Goal: Task Accomplishment & Management: Manage account settings

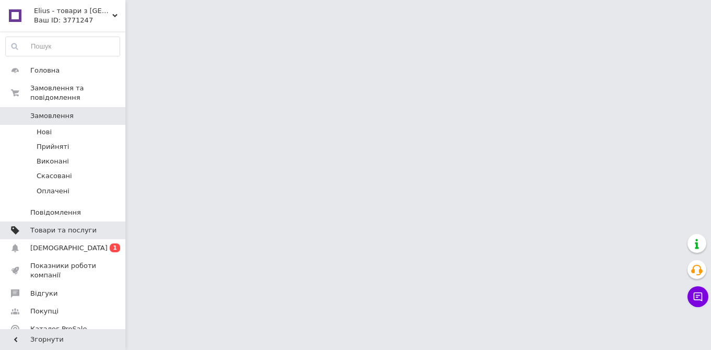
click at [65, 226] on span "Товари та послуги" at bounding box center [63, 230] width 66 height 9
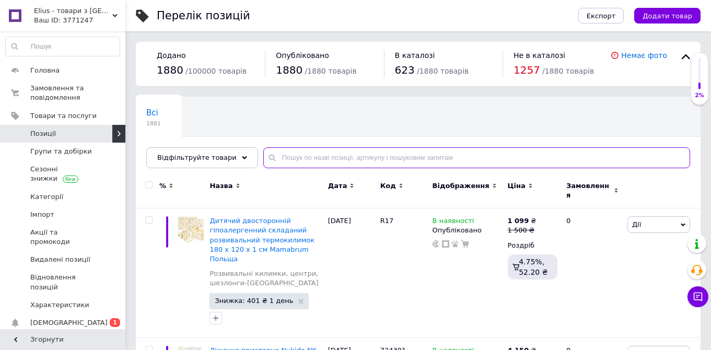
click at [331, 166] on input "text" at bounding box center [476, 157] width 427 height 21
click at [331, 155] on input "text" at bounding box center [476, 157] width 427 height 21
paste input "sk110"
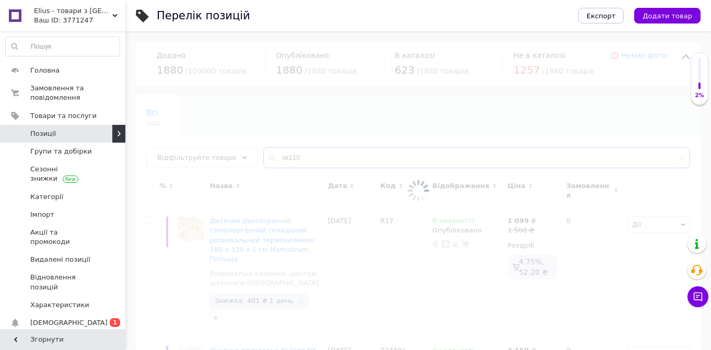
type input "sk110"
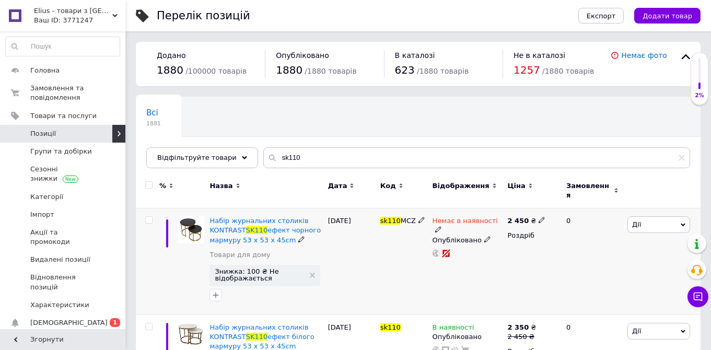
click at [491, 216] on div "Немає в наявності" at bounding box center [467, 225] width 70 height 19
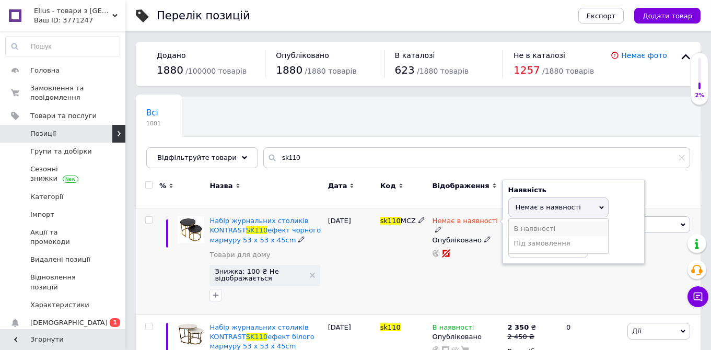
click at [527, 225] on li "В наявності" at bounding box center [558, 228] width 99 height 15
click at [275, 268] on span "Знижка: 100 ₴ Не відображається" at bounding box center [259, 275] width 89 height 14
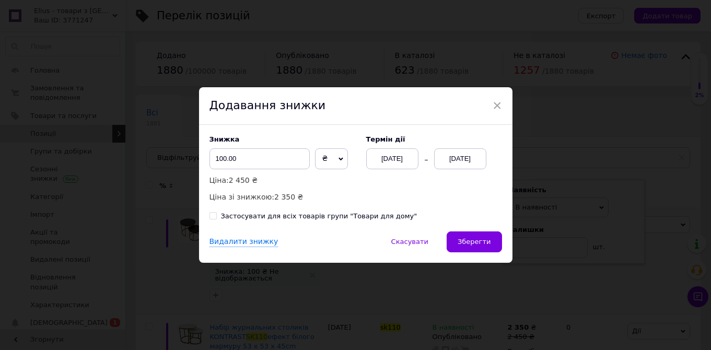
click at [461, 160] on div "[DATE]" at bounding box center [460, 158] width 52 height 21
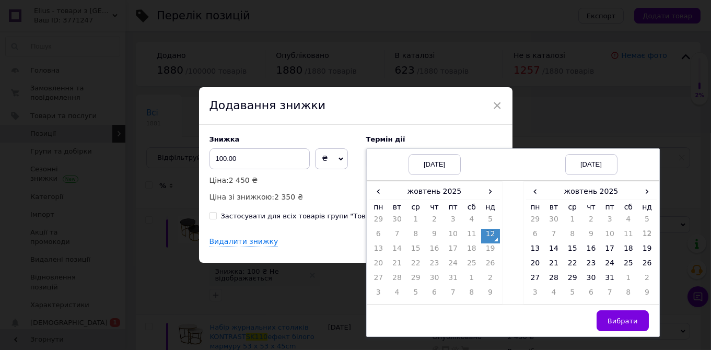
click at [307, 217] on div "Застосувати для всіх товарів групи "Товари для дому"" at bounding box center [319, 216] width 196 height 9
click at [216, 217] on input "Застосувати для всіх товарів групи "Товари для дому"" at bounding box center [212, 215] width 7 height 7
checkbox input "true"
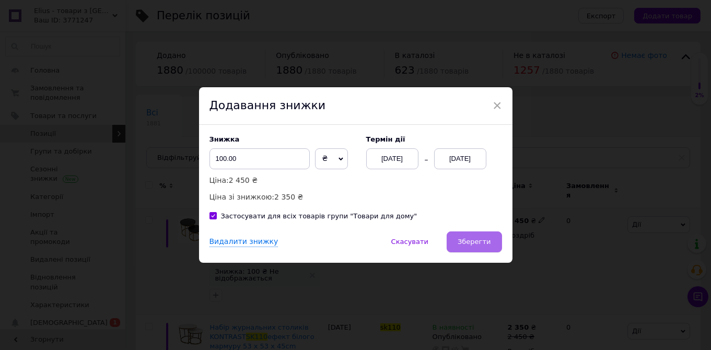
click at [479, 242] on span "Зберегти" at bounding box center [474, 242] width 33 height 8
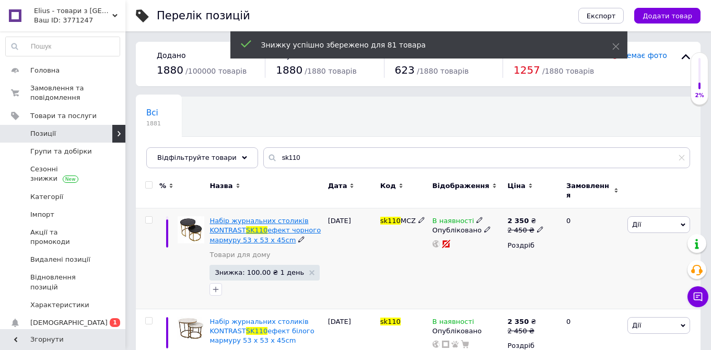
click at [295, 226] on span "ефект чорного мармуру 53 x 53 x 45cm" at bounding box center [264, 234] width 111 height 17
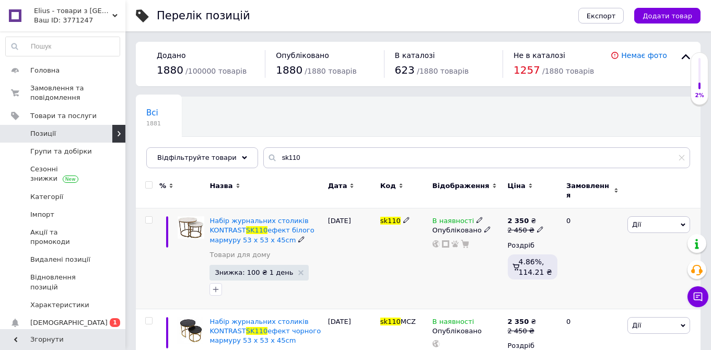
click at [476, 217] on icon at bounding box center [479, 220] width 6 height 6
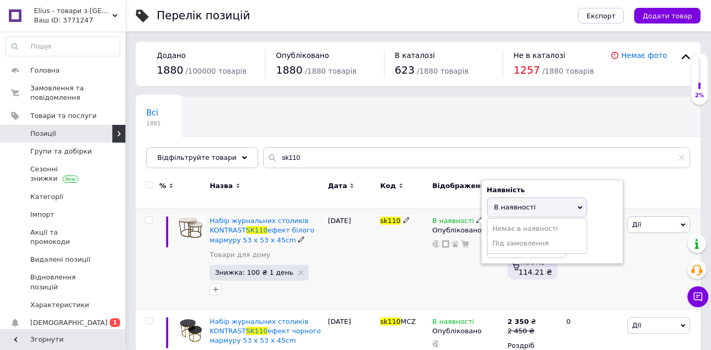
click at [444, 273] on div "В наявності Наявність В наявності Немає в наявності Під замовлення Залишки шт. …" at bounding box center [467, 258] width 75 height 101
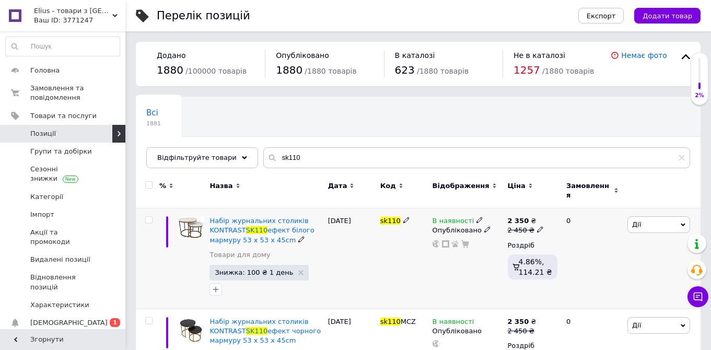
click at [252, 271] on span "Знижка: 100 ₴ 1 день" at bounding box center [258, 273] width 99 height 16
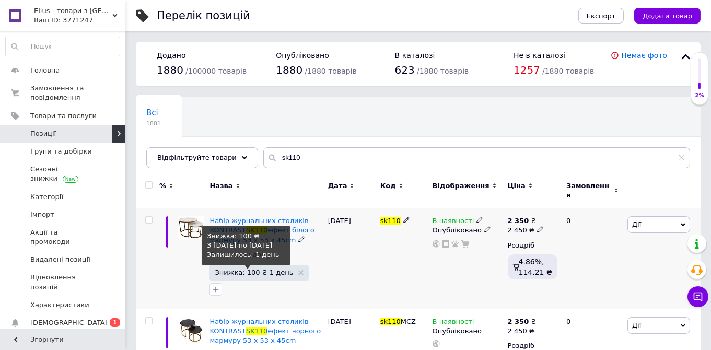
click at [253, 269] on span "Знижка: 100 ₴ 1 день" at bounding box center [254, 272] width 78 height 7
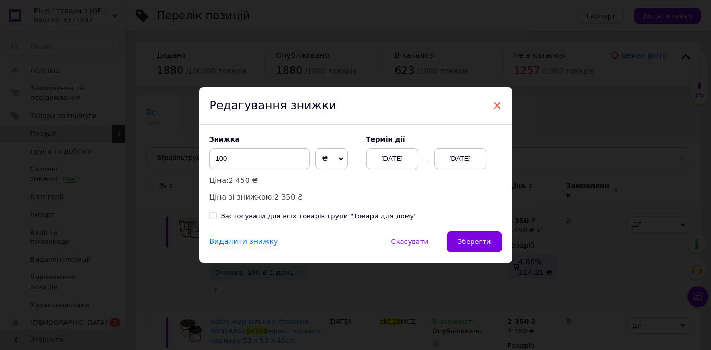
click at [498, 106] on span "×" at bounding box center [497, 106] width 9 height 18
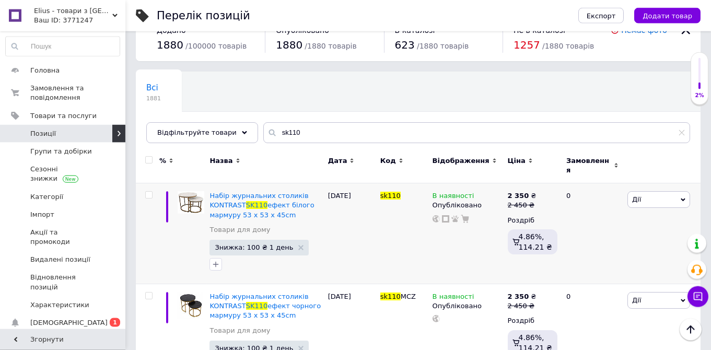
scroll to position [7, 0]
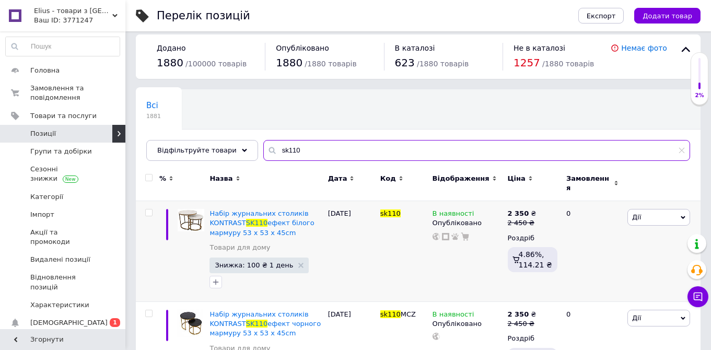
click at [296, 150] on input "sk110" at bounding box center [476, 150] width 427 height 21
drag, startPoint x: 291, startPoint y: 149, endPoint x: 241, endPoint y: 153, distance: 50.8
click at [263, 153] on input "sk110" at bounding box center [476, 150] width 427 height 21
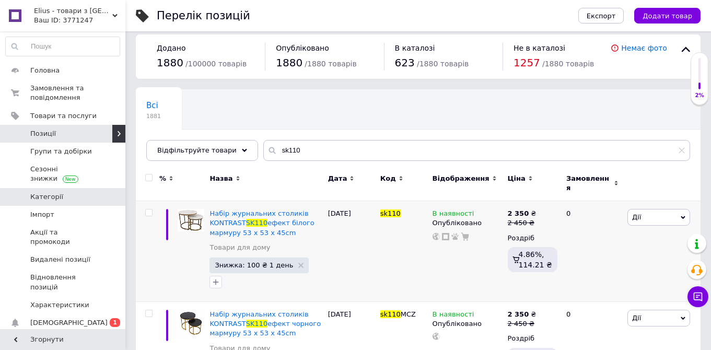
click at [37, 194] on link "Категорії" at bounding box center [62, 197] width 125 height 18
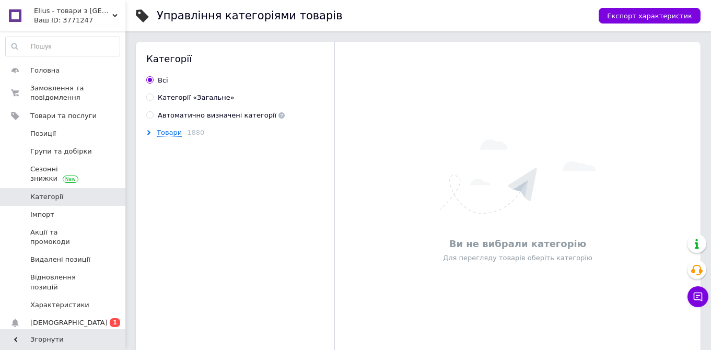
click at [151, 131] on icon at bounding box center [148, 132] width 5 height 5
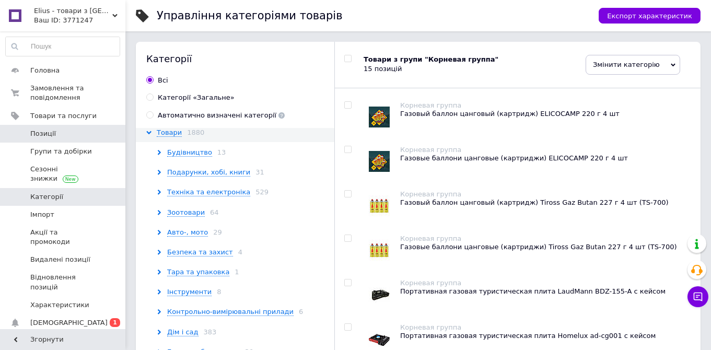
click at [50, 131] on span "Позиції" at bounding box center [43, 133] width 26 height 9
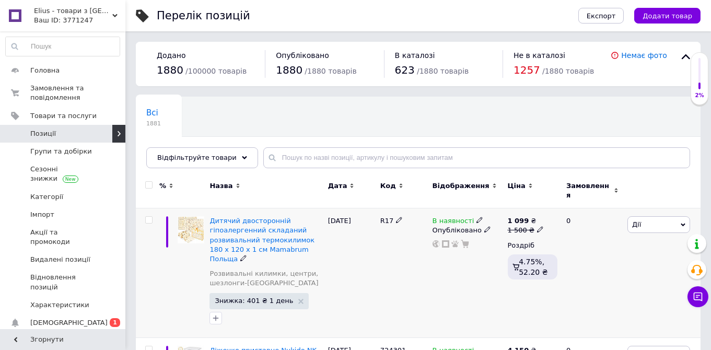
click at [477, 216] on div "В наявності" at bounding box center [457, 220] width 51 height 9
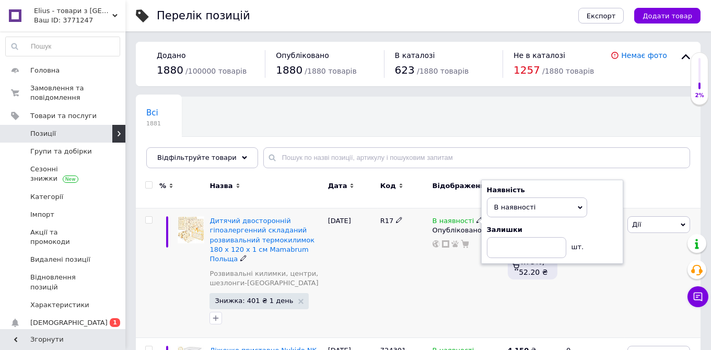
click at [476, 217] on icon at bounding box center [479, 220] width 6 height 6
click at [493, 202] on span "В наявності" at bounding box center [537, 207] width 100 height 20
click at [416, 274] on div "R17" at bounding box center [404, 273] width 52 height 130
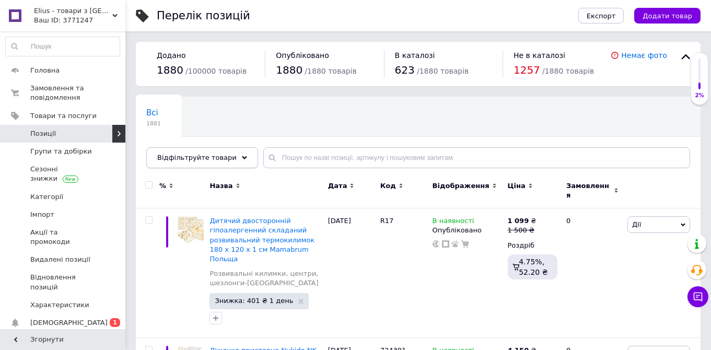
click at [154, 166] on div "Відфільтруйте товари" at bounding box center [202, 157] width 112 height 21
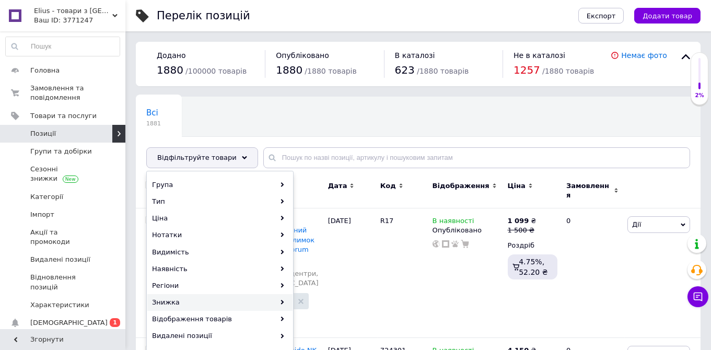
click at [174, 306] on div "Знижка" at bounding box center [219, 302] width 145 height 17
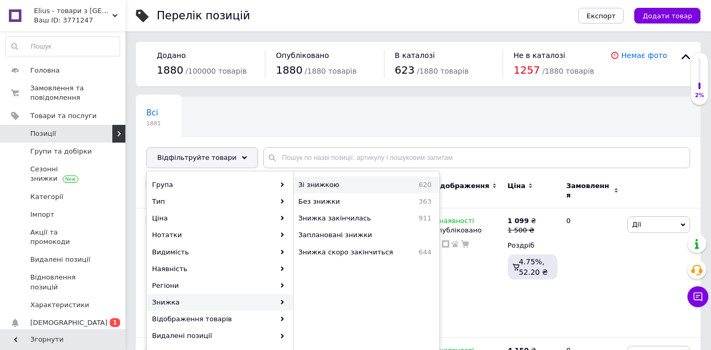
click at [340, 183] on span "Зі знижкою" at bounding box center [344, 184] width 92 height 9
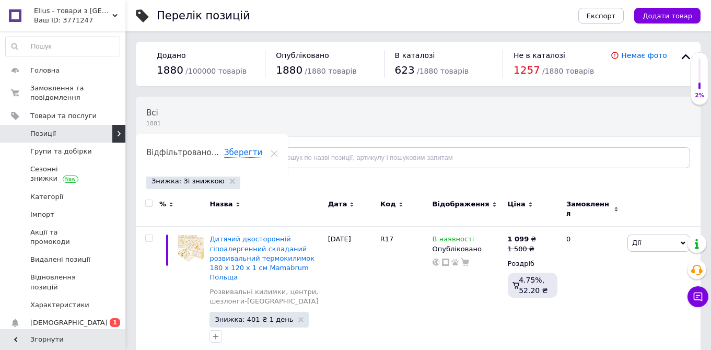
click at [198, 155] on span "Відфільтруйте товари" at bounding box center [196, 158] width 79 height 8
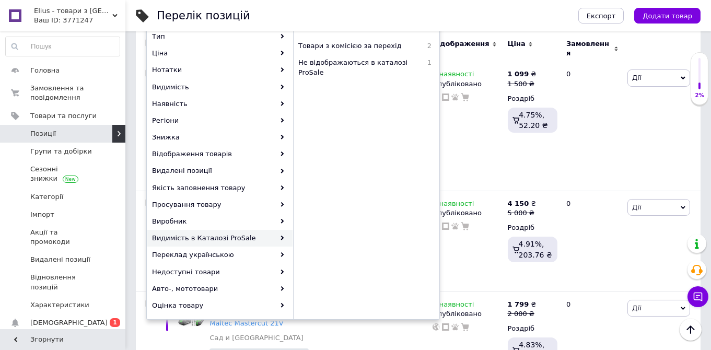
scroll to position [55, 0]
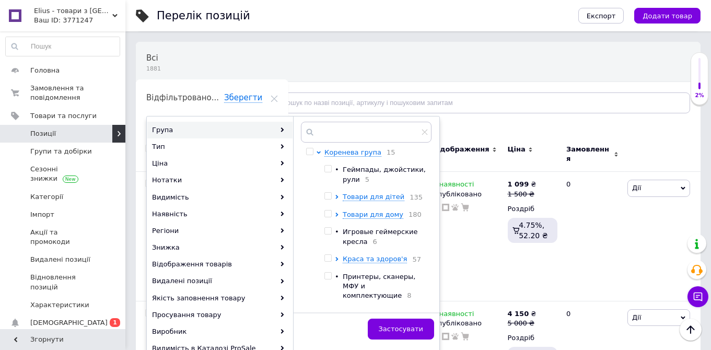
click at [327, 215] on input "checkbox" at bounding box center [327, 213] width 7 height 7
checkbox input "true"
click at [407, 325] on span "Застосувати" at bounding box center [401, 329] width 44 height 8
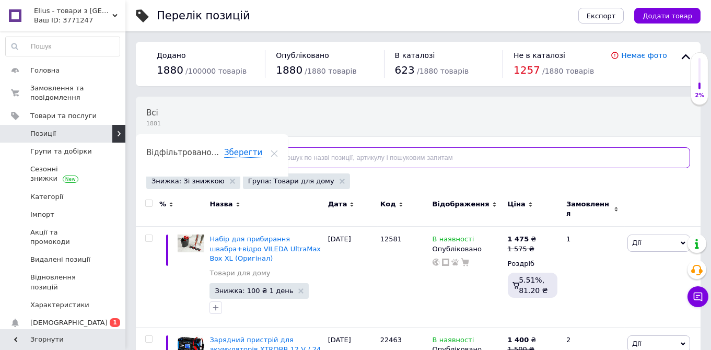
click at [345, 157] on input "text" at bounding box center [476, 157] width 427 height 21
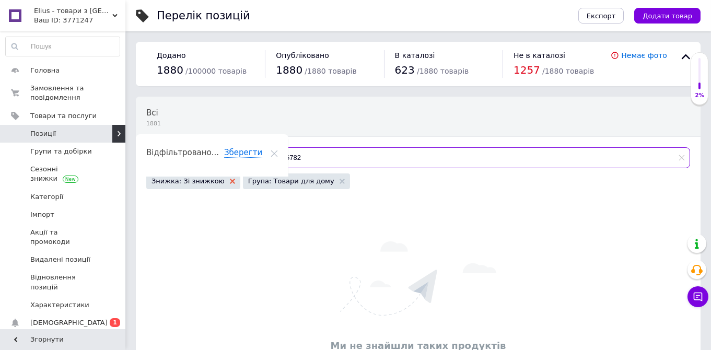
type input "26782"
click at [230, 181] on icon at bounding box center [232, 181] width 5 height 5
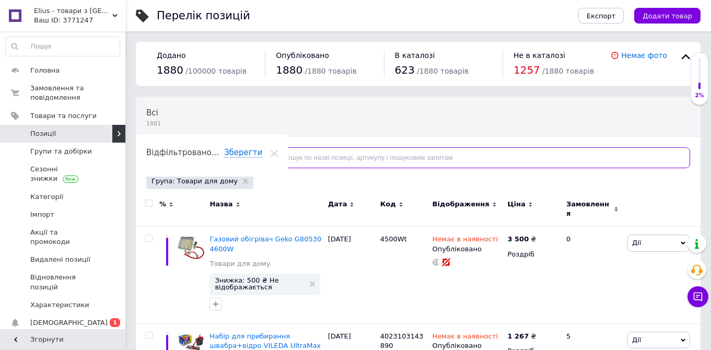
click at [302, 156] on input "text" at bounding box center [476, 157] width 427 height 21
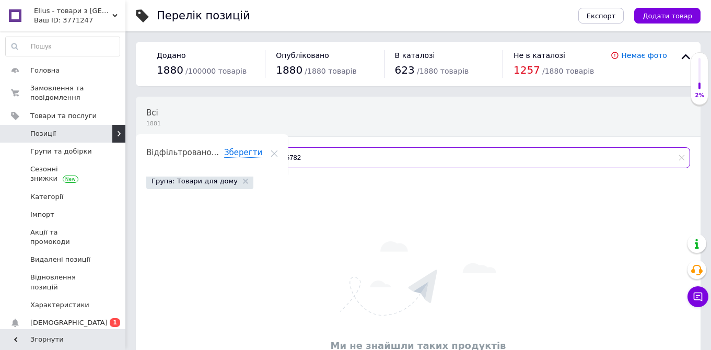
type input "26782"
click at [243, 180] on icon at bounding box center [245, 181] width 5 height 5
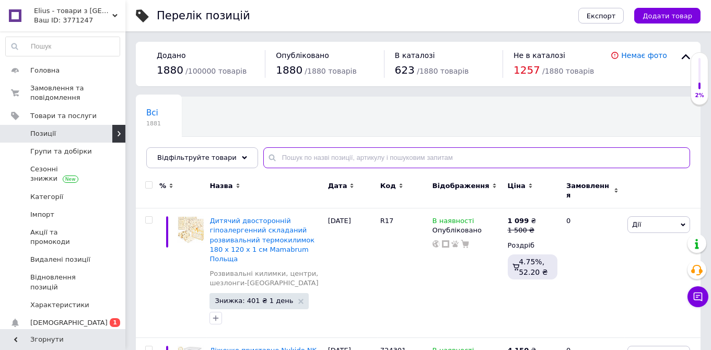
click at [300, 157] on input "text" at bounding box center [476, 157] width 427 height 21
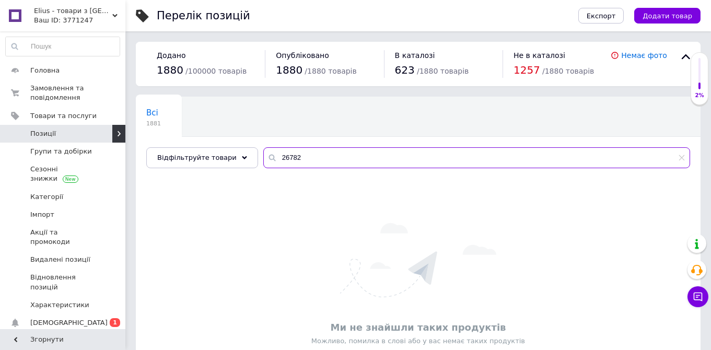
drag, startPoint x: 289, startPoint y: 160, endPoint x: 252, endPoint y: 155, distance: 36.9
click at [263, 159] on input "26782" at bounding box center [476, 157] width 427 height 21
drag, startPoint x: 297, startPoint y: 163, endPoint x: 253, endPoint y: 147, distance: 46.6
click at [263, 149] on input "22537" at bounding box center [476, 157] width 427 height 21
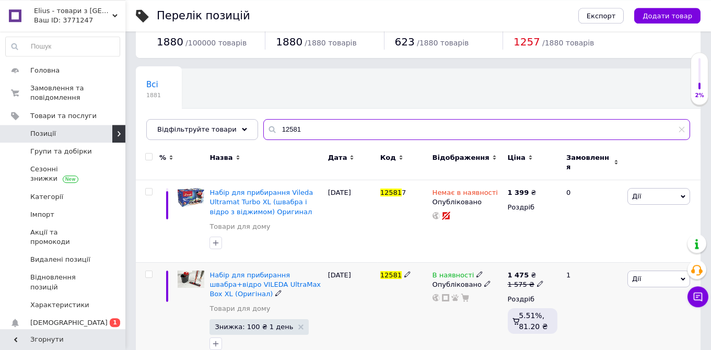
scroll to position [44, 0]
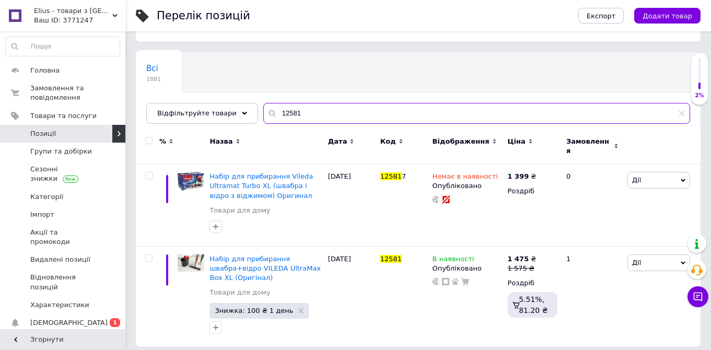
type input "12581"
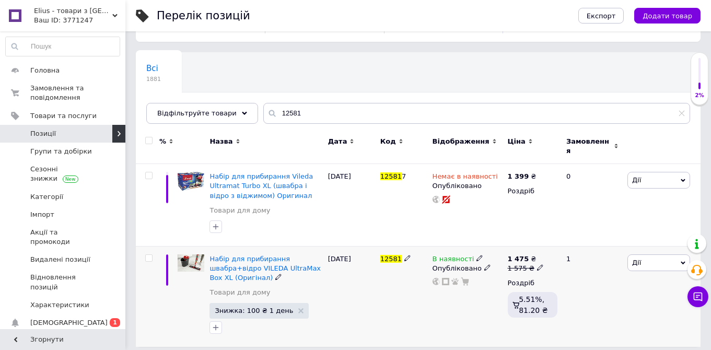
click at [278, 307] on span "Знижка: 100 ₴ 1 день" at bounding box center [254, 310] width 78 height 7
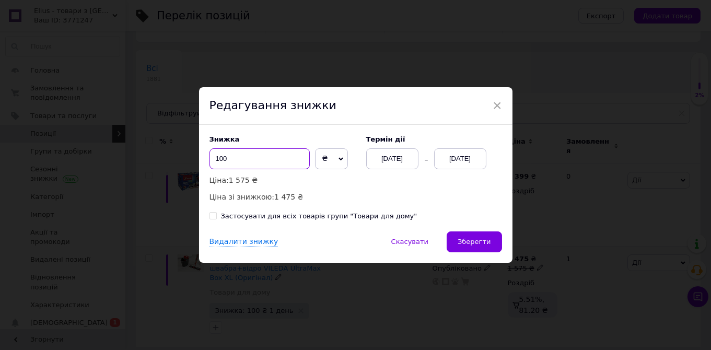
drag, startPoint x: 225, startPoint y: 159, endPoint x: 216, endPoint y: 156, distance: 8.8
click at [216, 156] on input "100" at bounding box center [259, 158] width 100 height 21
type input "276"
click at [481, 245] on span "Зберегти" at bounding box center [474, 242] width 33 height 8
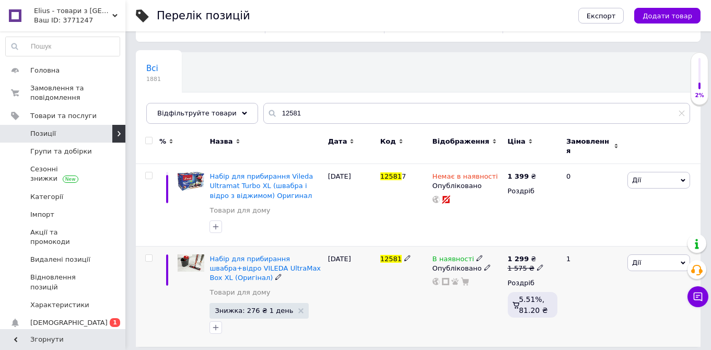
click at [537, 264] on icon at bounding box center [540, 267] width 6 height 6
click at [561, 246] on input "1575" at bounding box center [587, 251] width 79 height 21
type input "1675"
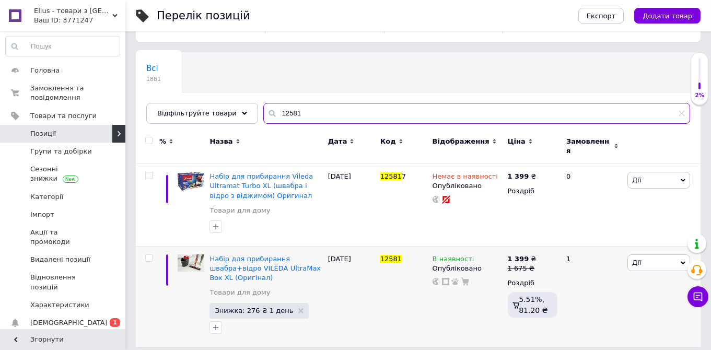
drag, startPoint x: 295, startPoint y: 113, endPoint x: 259, endPoint y: 113, distance: 35.5
click at [263, 113] on input "12581" at bounding box center [476, 113] width 427 height 21
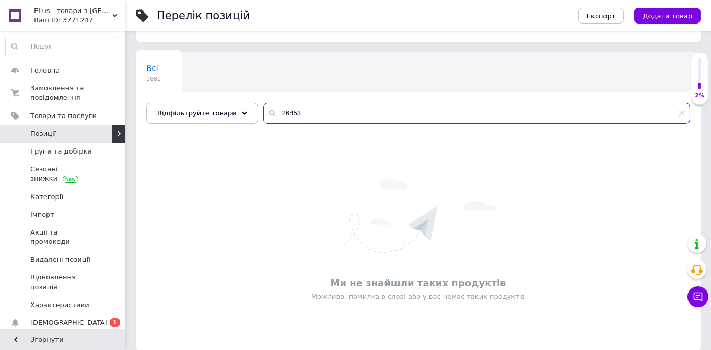
drag, startPoint x: 292, startPoint y: 111, endPoint x: 238, endPoint y: 109, distance: 54.4
click at [263, 110] on input "26453" at bounding box center [476, 113] width 427 height 21
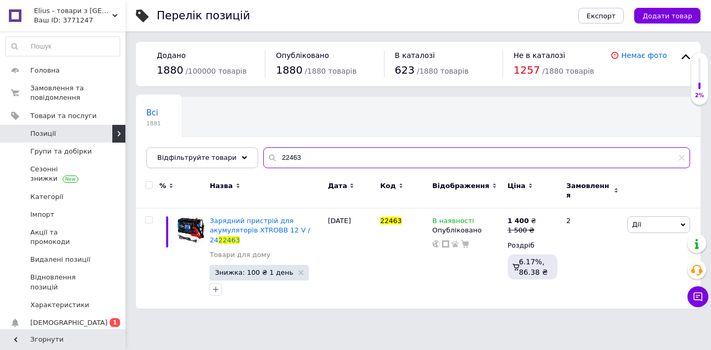
type input "22463"
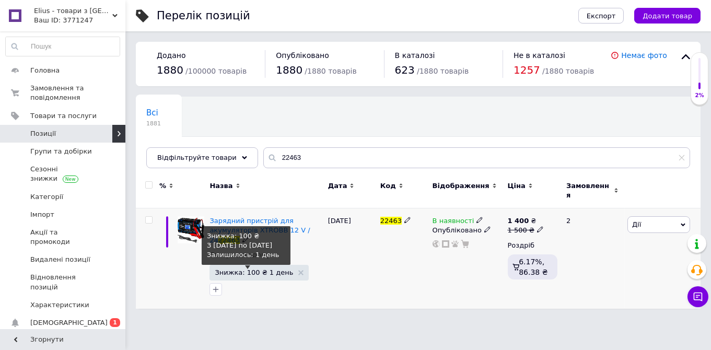
click at [267, 269] on span "Знижка: 100 ₴ 1 день" at bounding box center [254, 272] width 78 height 7
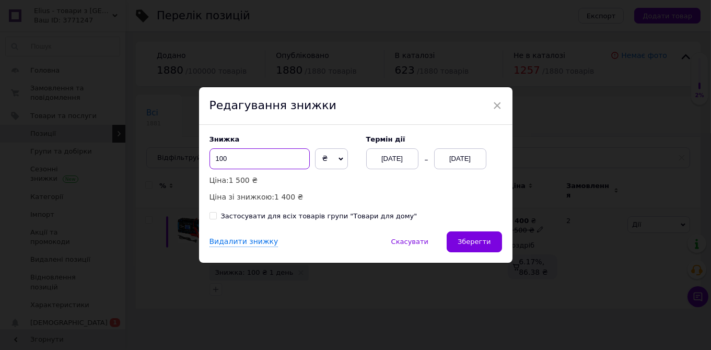
drag, startPoint x: 240, startPoint y: 161, endPoint x: 205, endPoint y: 155, distance: 35.6
click at [209, 155] on input "100" at bounding box center [259, 158] width 100 height 21
type input "350"
click at [479, 254] on div "Видалити знижку   Скасувати   Зберегти" at bounding box center [355, 246] width 313 height 31
click at [479, 248] on button "Зберегти" at bounding box center [474, 241] width 55 height 21
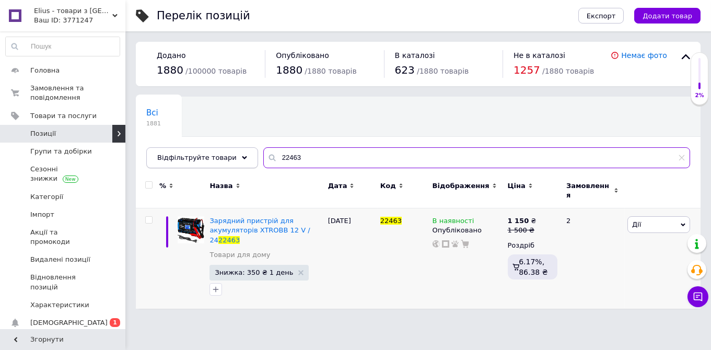
drag, startPoint x: 300, startPoint y: 156, endPoint x: 235, endPoint y: 149, distance: 65.1
click at [263, 155] on input "22463" at bounding box center [476, 157] width 427 height 21
type input "18789"
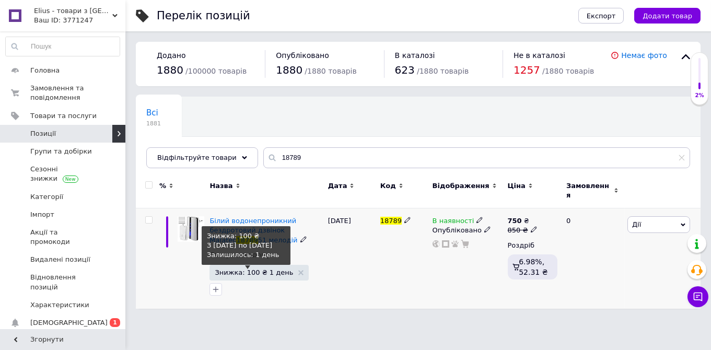
click at [249, 269] on span "Знижка: 100 ₴ 1 день" at bounding box center [254, 272] width 78 height 7
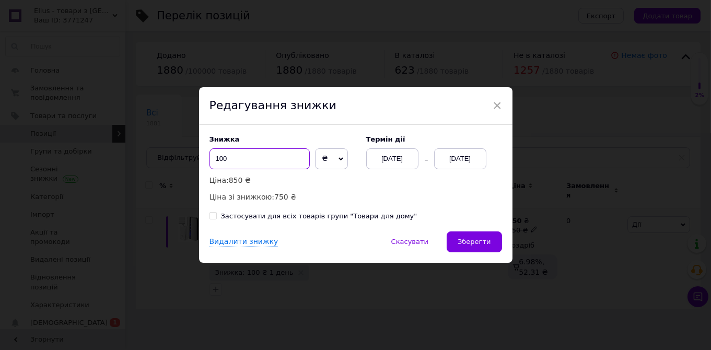
drag, startPoint x: 239, startPoint y: 161, endPoint x: 202, endPoint y: 151, distance: 38.5
click at [209, 151] on input "100" at bounding box center [259, 158] width 100 height 21
type input "201"
drag, startPoint x: 467, startPoint y: 229, endPoint x: 471, endPoint y: 233, distance: 5.6
click at [469, 229] on div "Знижка 201 ₴ % Ціна: 850 ₴ Ціна зі знижкою: 649 ₴ Термін дії [DATE] [DATE] Заст…" at bounding box center [355, 178] width 313 height 107
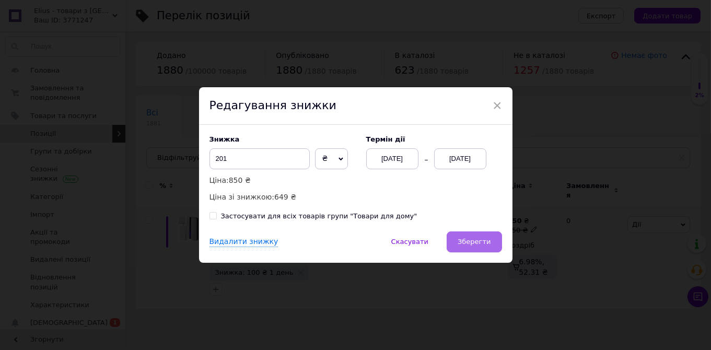
click at [472, 235] on button "Зберегти" at bounding box center [474, 241] width 55 height 21
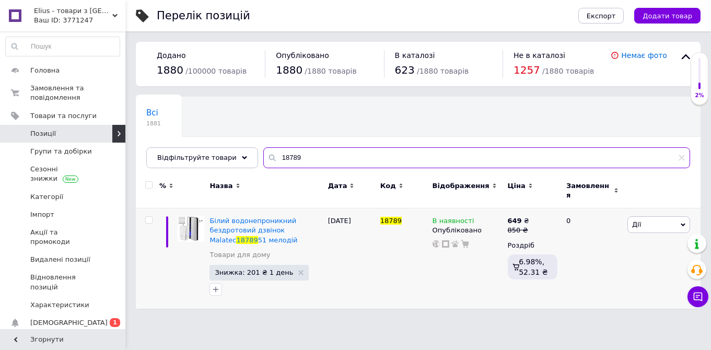
drag, startPoint x: 295, startPoint y: 157, endPoint x: 249, endPoint y: 149, distance: 46.7
click at [263, 152] on input "18789" at bounding box center [476, 157] width 427 height 21
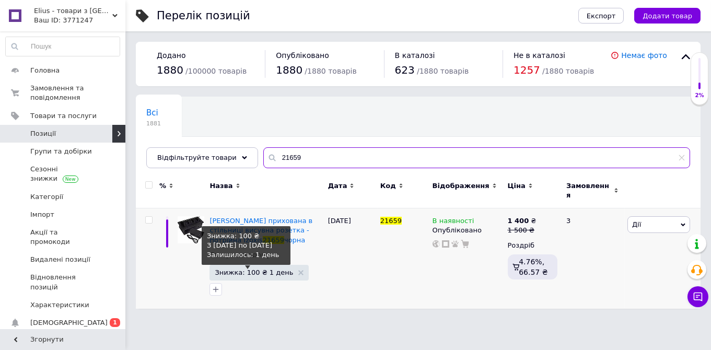
type input "21659"
click at [249, 269] on span "Знижка: 100 ₴ 1 день" at bounding box center [254, 272] width 78 height 7
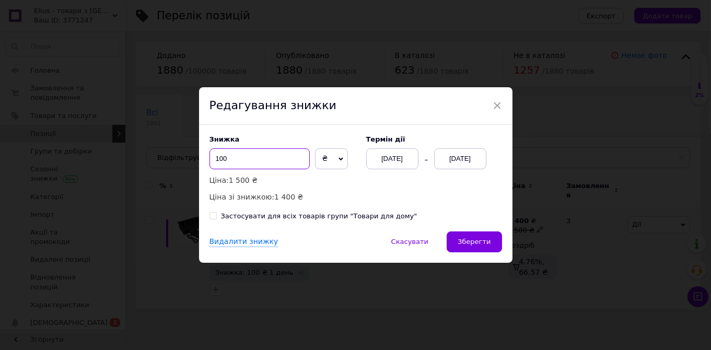
drag, startPoint x: 221, startPoint y: 155, endPoint x: 195, endPoint y: 153, distance: 26.2
click at [209, 150] on input "100" at bounding box center [259, 158] width 100 height 21
type input "205"
click at [451, 241] on div "Видалити знижку   Скасувати   Зберегти" at bounding box center [355, 246] width 313 height 31
click at [462, 238] on button "Зберегти" at bounding box center [474, 241] width 55 height 21
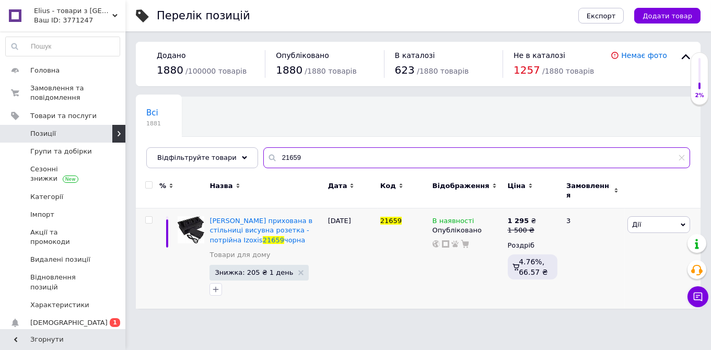
drag, startPoint x: 294, startPoint y: 159, endPoint x: 262, endPoint y: 157, distance: 31.4
click at [266, 159] on input "21659" at bounding box center [476, 157] width 427 height 21
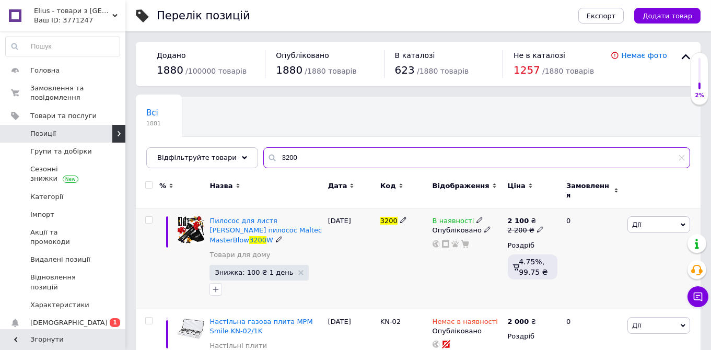
type input "3200"
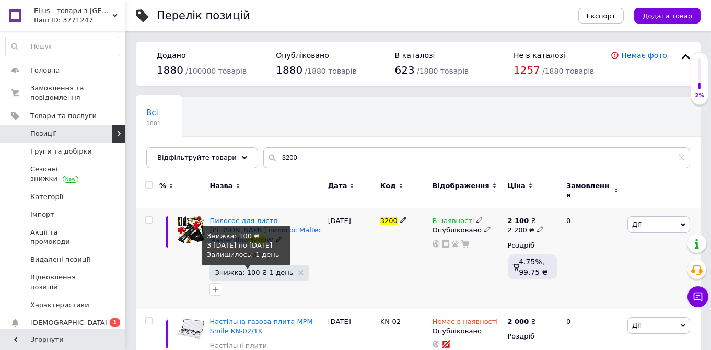
click at [250, 269] on span "Знижка: 100 ₴ 1 день" at bounding box center [254, 272] width 78 height 7
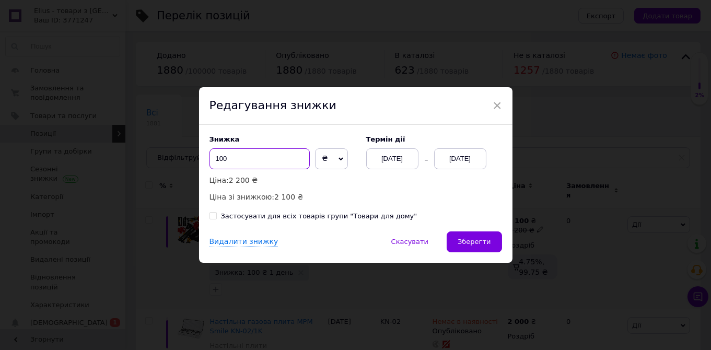
drag, startPoint x: 244, startPoint y: 160, endPoint x: 223, endPoint y: 148, distance: 24.1
click at [212, 160] on input "100" at bounding box center [259, 158] width 100 height 21
type input "350"
click at [481, 231] on div "Знижка 350 ₴ % Ціна: 2 200 ₴ Ціна зі знижкою: 1 850 ₴ Термін дії [DATE] [DATE] …" at bounding box center [355, 178] width 313 height 107
click at [475, 245] on span "Зберегти" at bounding box center [474, 242] width 33 height 8
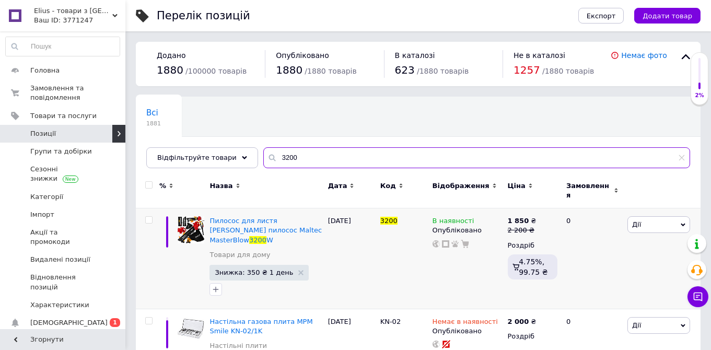
drag, startPoint x: 300, startPoint y: 158, endPoint x: 231, endPoint y: 157, distance: 68.9
click at [263, 157] on input "3200" at bounding box center [476, 157] width 427 height 21
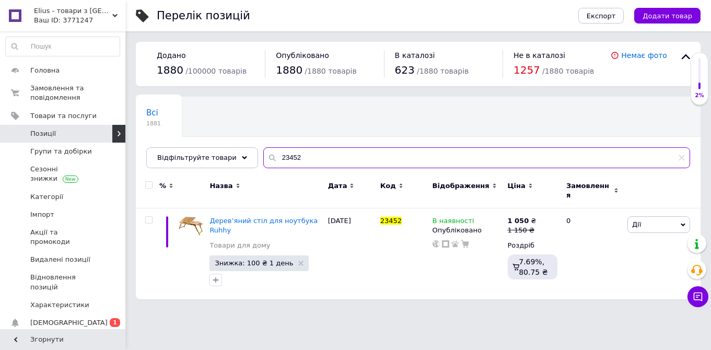
type input "23452"
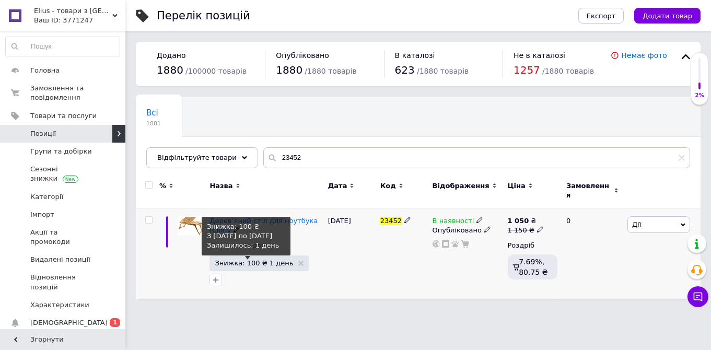
click at [259, 260] on span "Знижка: 100 ₴ 1 день" at bounding box center [254, 263] width 78 height 7
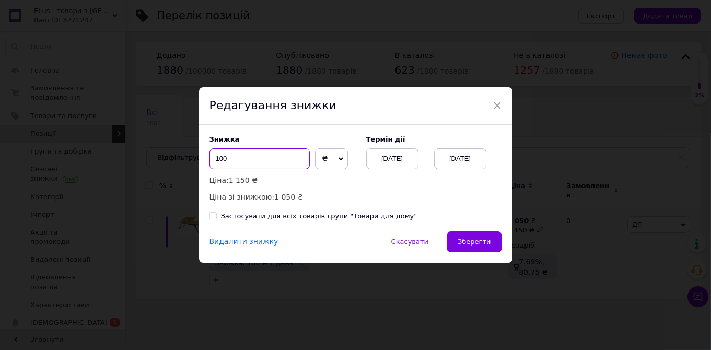
drag, startPoint x: 238, startPoint y: 157, endPoint x: 206, endPoint y: 155, distance: 32.4
click at [209, 155] on input "100" at bounding box center [259, 158] width 100 height 21
type input "305"
click at [450, 237] on div "Видалити знижку   Скасувати   Зберегти" at bounding box center [355, 246] width 313 height 31
click at [457, 239] on button "Зберегти" at bounding box center [474, 241] width 55 height 21
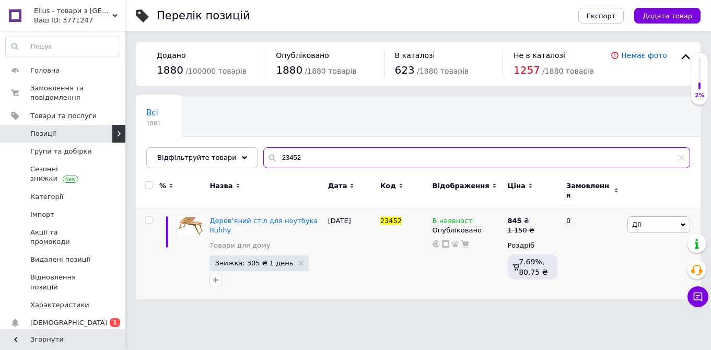
drag, startPoint x: 301, startPoint y: 159, endPoint x: 254, endPoint y: 155, distance: 47.2
click at [263, 155] on input "23452" at bounding box center [476, 157] width 427 height 21
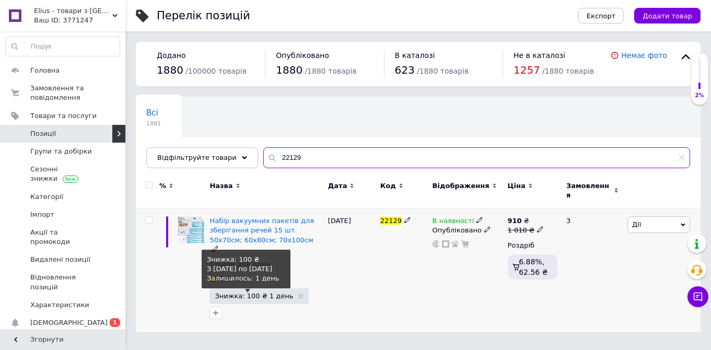
type input "22129"
click at [258, 292] on span "Знижка: 100 ₴ 1 день" at bounding box center [254, 295] width 78 height 7
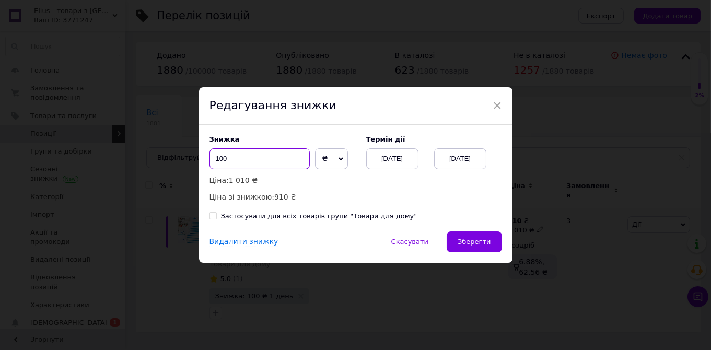
drag, startPoint x: 258, startPoint y: 159, endPoint x: 190, endPoint y: 149, distance: 68.5
click at [209, 150] on input "100" at bounding box center [259, 158] width 100 height 21
type input "275"
click at [474, 251] on button "Зберегти" at bounding box center [474, 241] width 55 height 21
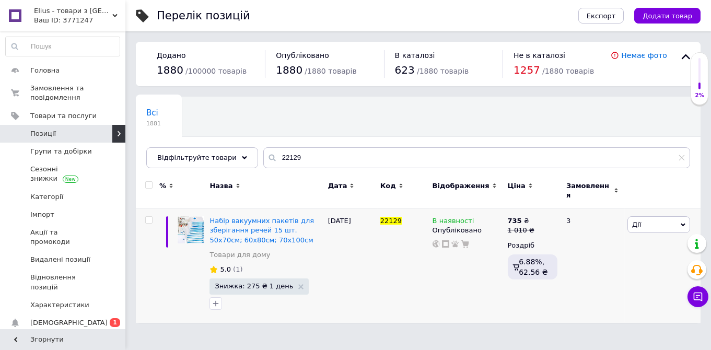
click at [290, 168] on div "Всі 1881 Ok Відфільтровано... Зберегти" at bounding box center [418, 138] width 565 height 86
drag, startPoint x: 274, startPoint y: 159, endPoint x: 214, endPoint y: 149, distance: 60.4
click at [263, 149] on input "22129" at bounding box center [476, 157] width 427 height 21
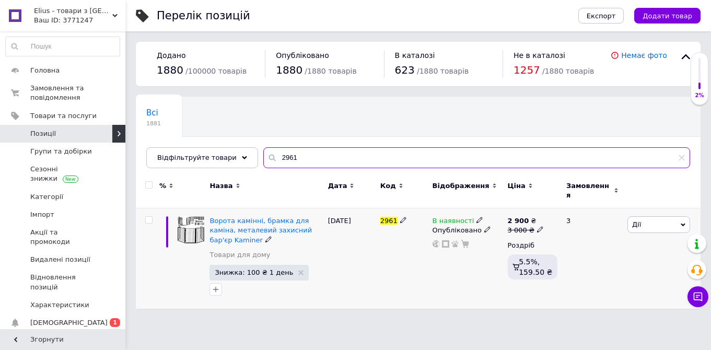
type input "2961"
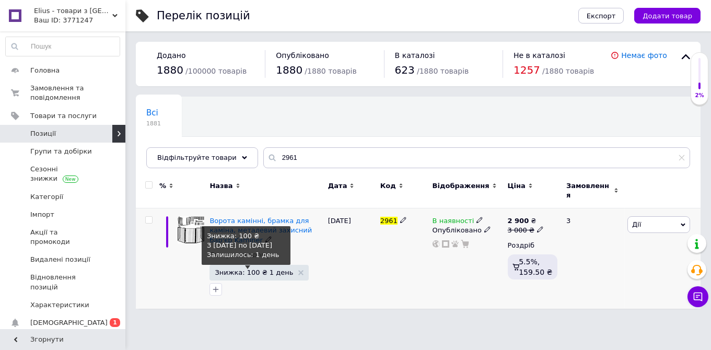
click at [259, 269] on span "Знижка: 100 ₴ 1 день" at bounding box center [254, 272] width 78 height 7
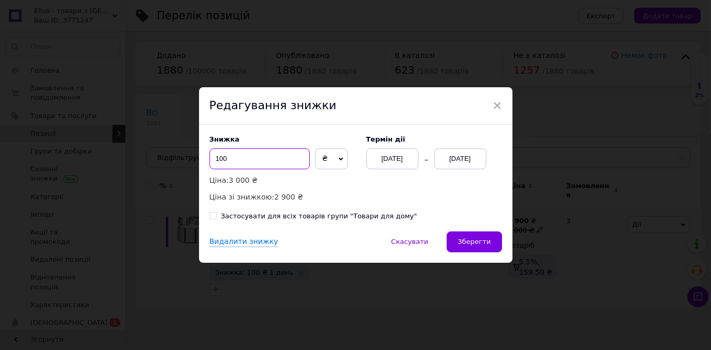
drag, startPoint x: 240, startPoint y: 161, endPoint x: 205, endPoint y: 160, distance: 35.5
click at [209, 160] on input "100" at bounding box center [259, 158] width 100 height 21
type input "401"
click at [482, 239] on span "Зберегти" at bounding box center [474, 242] width 33 height 8
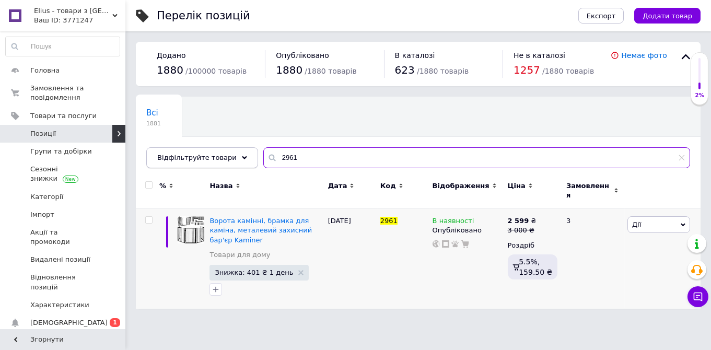
drag, startPoint x: 287, startPoint y: 162, endPoint x: 243, endPoint y: 151, distance: 45.9
click at [263, 151] on input "2961" at bounding box center [476, 157] width 427 height 21
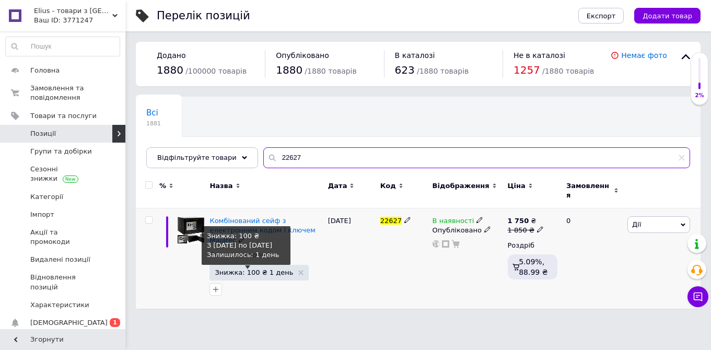
type input "22627"
click at [241, 269] on span "Знижка: 100 ₴ 1 день" at bounding box center [254, 272] width 78 height 7
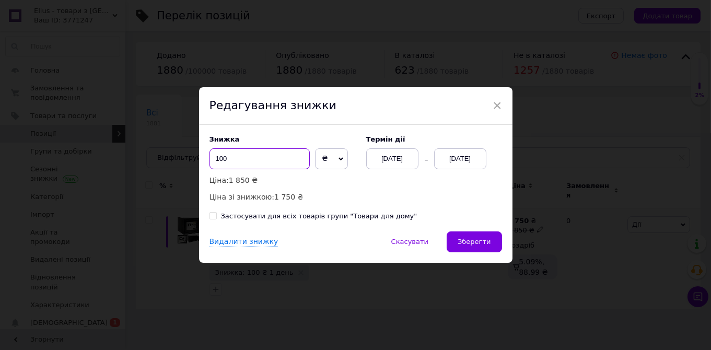
click at [209, 160] on input "100" at bounding box center [259, 158] width 100 height 21
type input "300"
click at [472, 242] on span "Зберегти" at bounding box center [474, 242] width 33 height 8
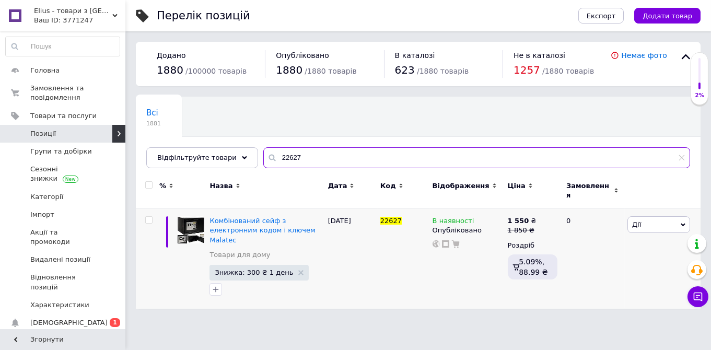
drag, startPoint x: 285, startPoint y: 159, endPoint x: 250, endPoint y: 156, distance: 35.1
click at [263, 156] on input "22627" at bounding box center [476, 157] width 427 height 21
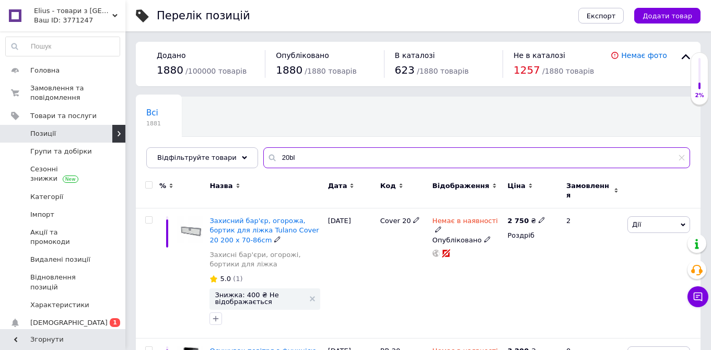
scroll to position [220, 0]
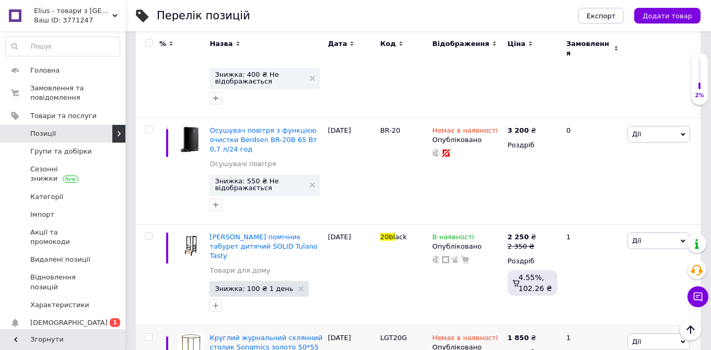
type input "20bl"
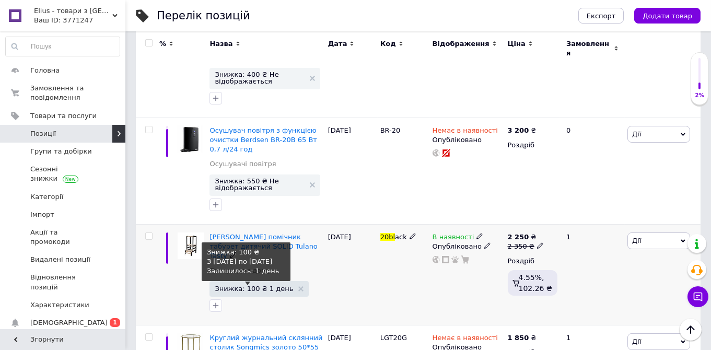
click at [249, 285] on span "Знижка: 100 ₴ 1 день" at bounding box center [254, 288] width 78 height 7
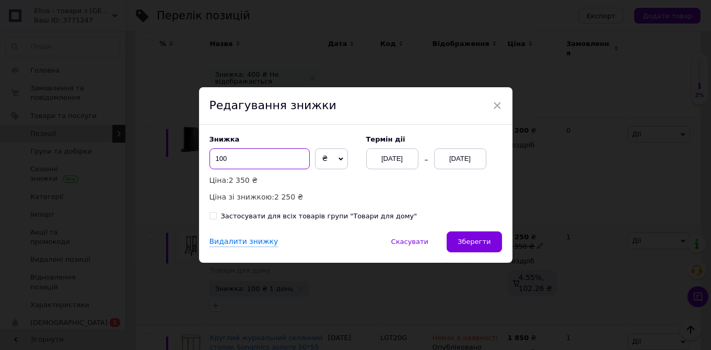
drag, startPoint x: 231, startPoint y: 157, endPoint x: 211, endPoint y: 163, distance: 20.8
click at [211, 163] on input "100" at bounding box center [259, 158] width 100 height 21
type input "355"
drag, startPoint x: 497, startPoint y: 249, endPoint x: 486, endPoint y: 243, distance: 11.9
click at [496, 249] on button "Зберегти" at bounding box center [474, 241] width 55 height 21
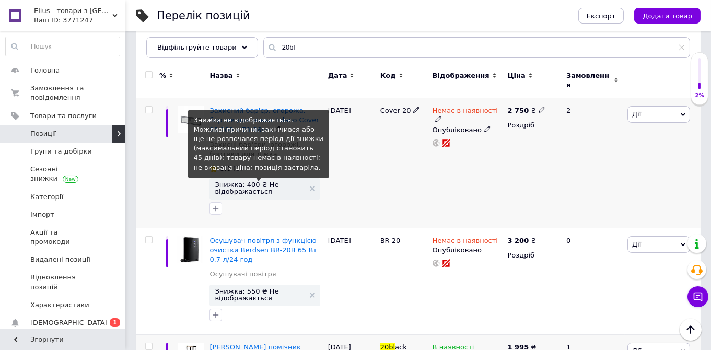
scroll to position [0, 0]
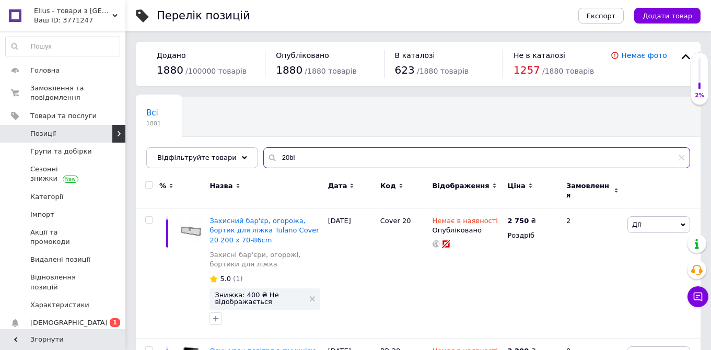
drag, startPoint x: 285, startPoint y: 155, endPoint x: 220, endPoint y: 145, distance: 65.5
click at [263, 154] on input "20bl" at bounding box center [476, 157] width 427 height 21
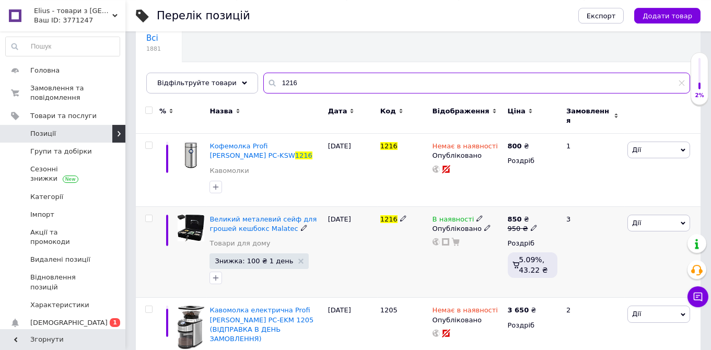
scroll to position [110, 0]
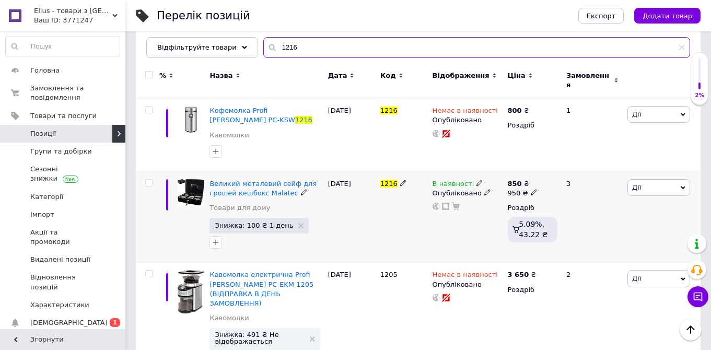
type input "1216"
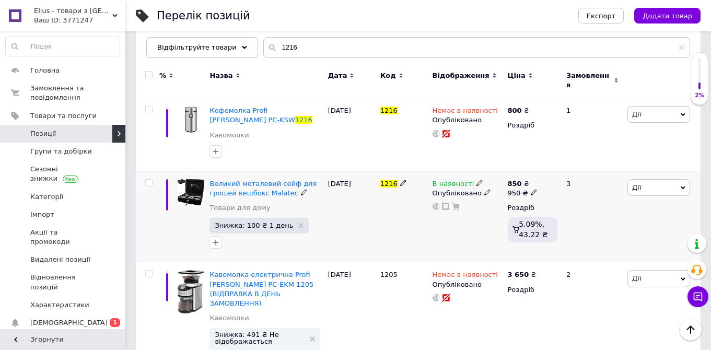
click at [242, 225] on span "Знижка: 100 ₴ 1 день" at bounding box center [258, 226] width 99 height 16
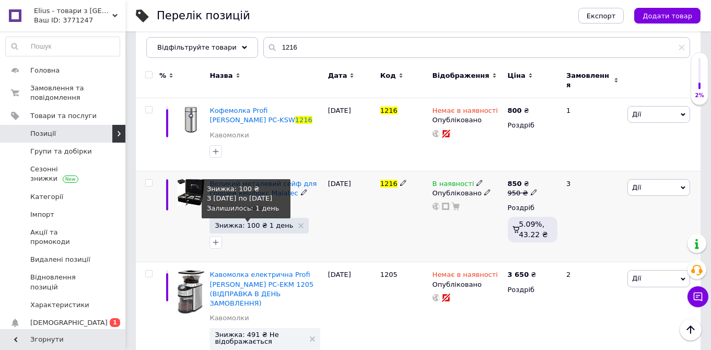
click at [243, 222] on span "Знижка: 100 ₴ 1 день" at bounding box center [254, 225] width 78 height 7
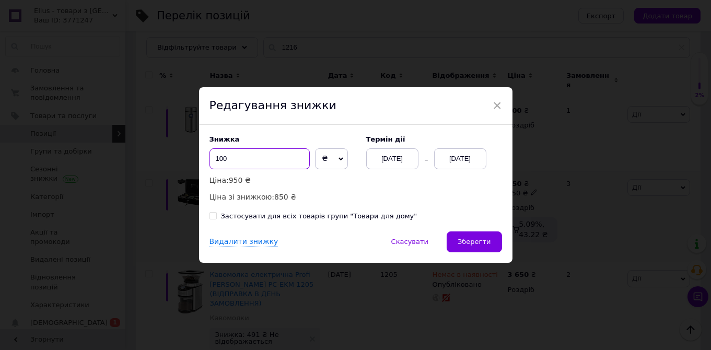
drag, startPoint x: 261, startPoint y: 161, endPoint x: 206, endPoint y: 151, distance: 55.7
click at [209, 151] on input "100" at bounding box center [259, 158] width 100 height 21
type input "3"
type input "285"
click at [473, 250] on button "Зберегти" at bounding box center [474, 241] width 55 height 21
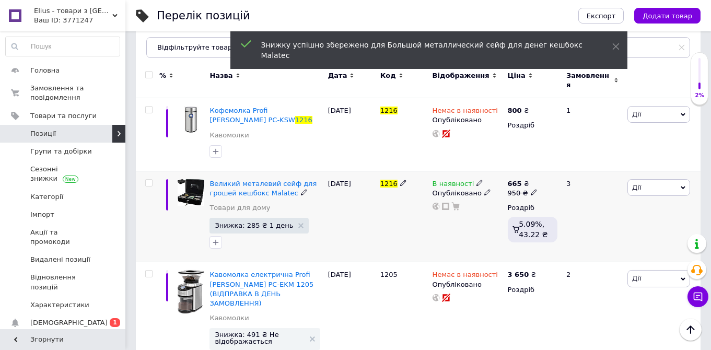
click at [476, 180] on icon at bounding box center [479, 183] width 6 height 6
click at [402, 203] on div "1216" at bounding box center [404, 216] width 52 height 91
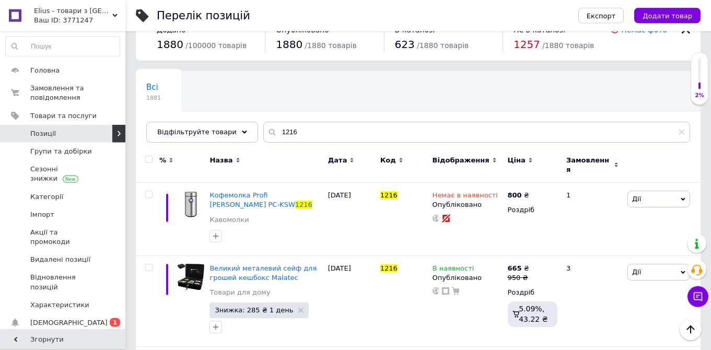
scroll to position [0, 0]
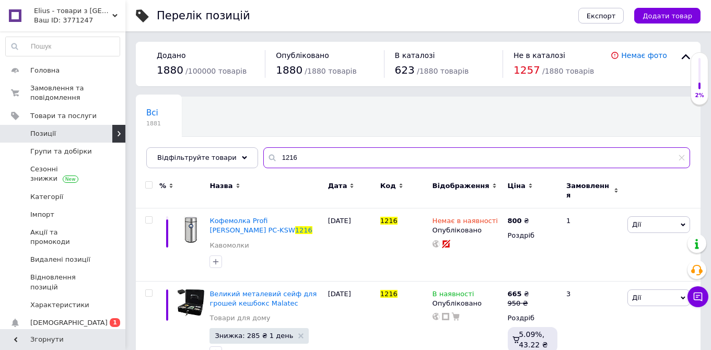
drag, startPoint x: 289, startPoint y: 163, endPoint x: 250, endPoint y: 155, distance: 40.6
click at [263, 155] on input "1216" at bounding box center [476, 157] width 427 height 21
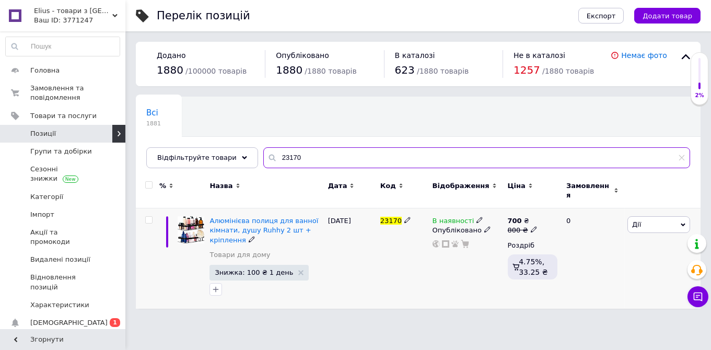
type input "23170"
click at [238, 256] on div "Алюмінієва полиця для ванної кімнати, душу Ruhhy 2 шт + кріплення Товари для до…" at bounding box center [265, 240] width 113 height 49
click at [242, 269] on span "Знижка: 100 ₴ 1 день" at bounding box center [254, 272] width 78 height 7
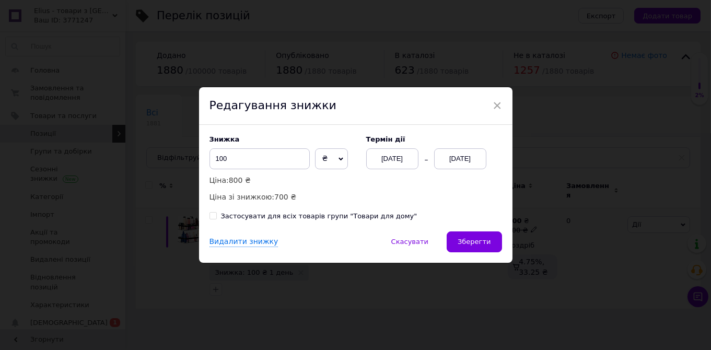
drag, startPoint x: 228, startPoint y: 149, endPoint x: 218, endPoint y: 154, distance: 11.0
click at [218, 154] on div "Знижка 100 ₴ % Ціна: 800 ₴ Ціна зі знижкою: 700 ₴" at bounding box center [282, 169] width 146 height 68
drag, startPoint x: 233, startPoint y: 159, endPoint x: 209, endPoint y: 157, distance: 24.1
click at [211, 158] on input "100" at bounding box center [259, 158] width 100 height 21
type input "201"
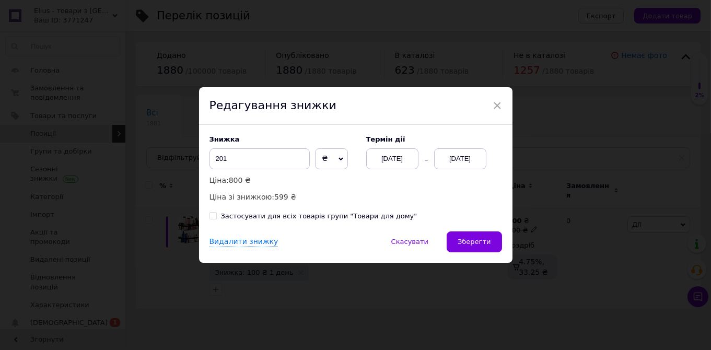
drag, startPoint x: 459, startPoint y: 235, endPoint x: 458, endPoint y: 250, distance: 14.7
click at [460, 235] on button "Зберегти" at bounding box center [474, 241] width 55 height 21
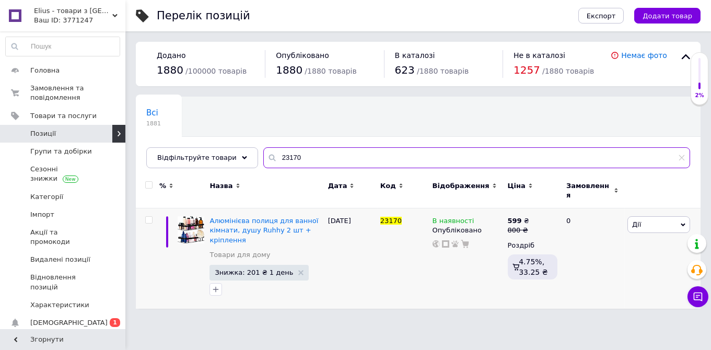
drag, startPoint x: 292, startPoint y: 160, endPoint x: 252, endPoint y: 156, distance: 40.4
click at [263, 158] on input "23170" at bounding box center [476, 157] width 427 height 21
type input "19222"
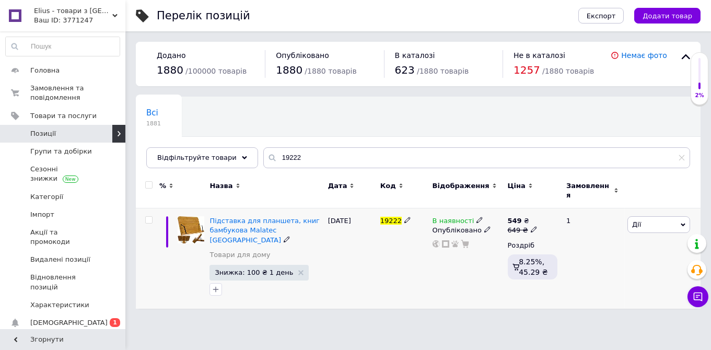
click at [257, 269] on span "Знижка: 100 ₴ 1 день" at bounding box center [254, 272] width 78 height 7
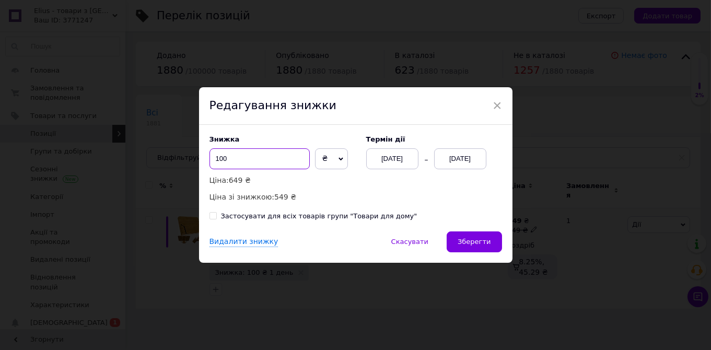
drag, startPoint x: 235, startPoint y: 156, endPoint x: 188, endPoint y: 154, distance: 47.0
click at [209, 154] on input "100" at bounding box center [259, 158] width 100 height 21
type input "150"
click at [484, 249] on button "Зберегти" at bounding box center [474, 241] width 55 height 21
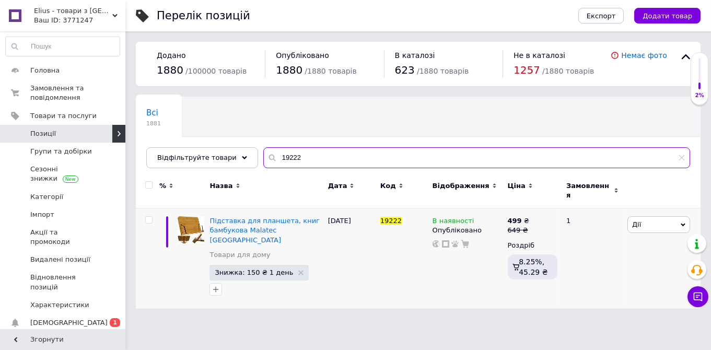
drag, startPoint x: 291, startPoint y: 160, endPoint x: 257, endPoint y: 159, distance: 34.5
click at [263, 159] on input "19222" at bounding box center [476, 157] width 427 height 21
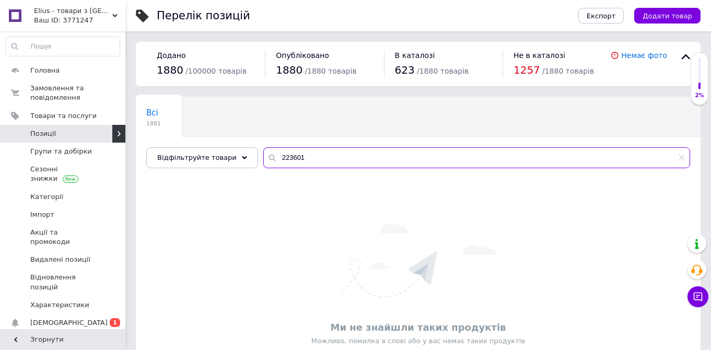
click at [289, 157] on input "223601" at bounding box center [476, 157] width 427 height 21
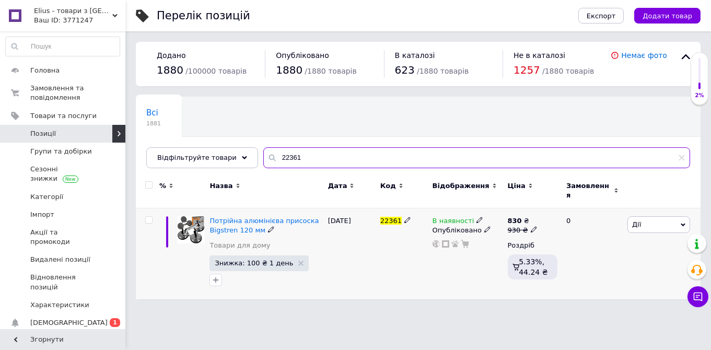
type input "22361"
click at [264, 260] on span "Знижка: 100 ₴ 1 день" at bounding box center [254, 263] width 78 height 7
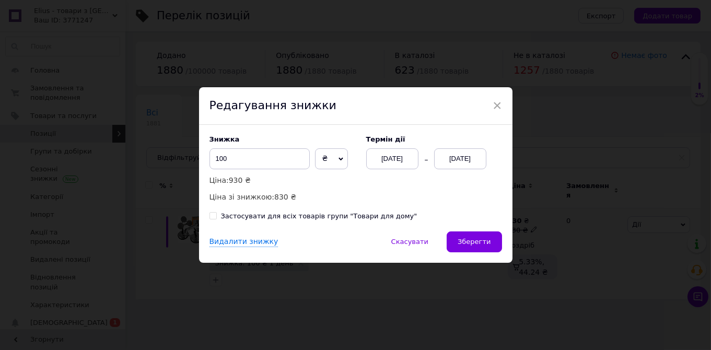
drag, startPoint x: 266, startPoint y: 171, endPoint x: 252, endPoint y: 162, distance: 16.8
click at [264, 170] on div "Знижка 100 ₴ % Ціна: 930 ₴ Ціна зі знижкою: 830 ₴" at bounding box center [282, 169] width 146 height 68
click at [209, 162] on input "100" at bounding box center [259, 158] width 100 height 21
type input "350"
click at [464, 235] on button "Зберегти" at bounding box center [474, 241] width 55 height 21
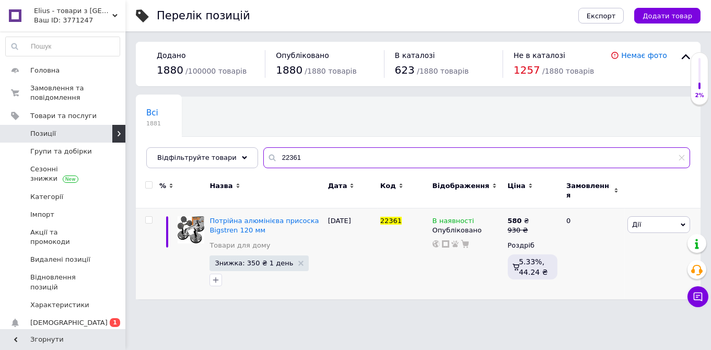
drag, startPoint x: 293, startPoint y: 157, endPoint x: 248, endPoint y: 156, distance: 45.5
click at [263, 155] on input "22361" at bounding box center [476, 157] width 427 height 21
type input "21508"
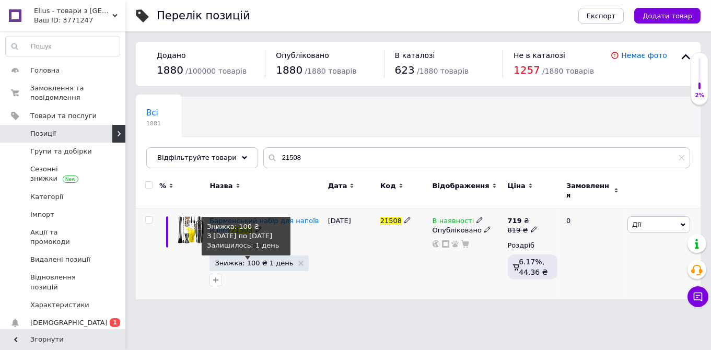
click at [235, 260] on span "Знижка: 100 ₴ 1 день" at bounding box center [254, 263] width 78 height 7
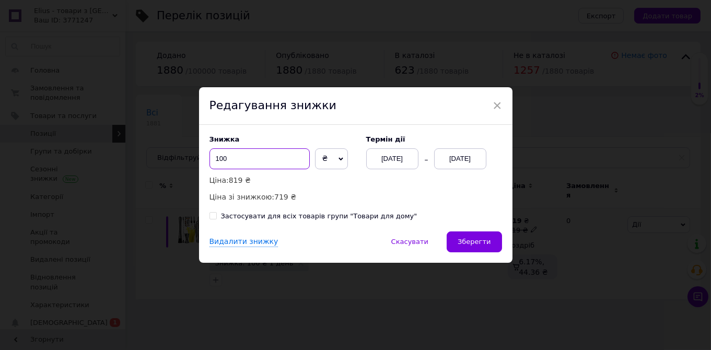
drag, startPoint x: 236, startPoint y: 158, endPoint x: 198, endPoint y: 160, distance: 38.2
click at [209, 159] on input "100" at bounding box center [259, 158] width 100 height 21
type input "2"
type input "324"
click at [459, 244] on button "Зберегти" at bounding box center [474, 241] width 55 height 21
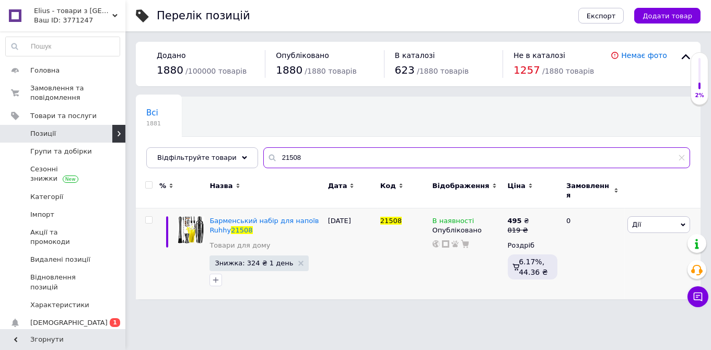
click at [263, 155] on input "21508" at bounding box center [476, 157] width 427 height 21
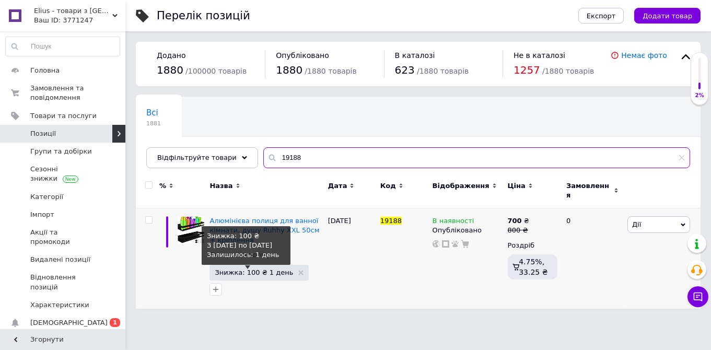
type input "19188"
click at [247, 269] on span "Знижка: 100 ₴ 1 день" at bounding box center [254, 272] width 78 height 7
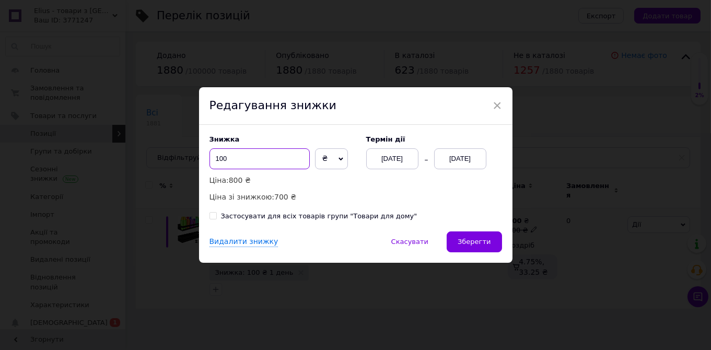
drag, startPoint x: 230, startPoint y: 160, endPoint x: 214, endPoint y: 159, distance: 16.2
click at [214, 159] on input "100" at bounding box center [259, 158] width 100 height 21
type input "150"
click at [475, 244] on span "Зберегти" at bounding box center [474, 242] width 33 height 8
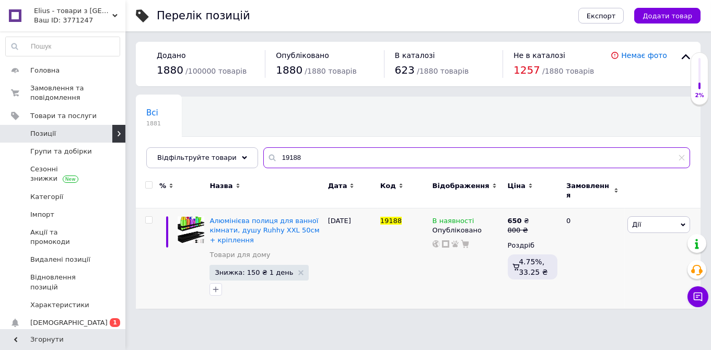
drag, startPoint x: 293, startPoint y: 162, endPoint x: 258, endPoint y: 153, distance: 36.2
click at [266, 157] on input "19188" at bounding box center [476, 157] width 427 height 21
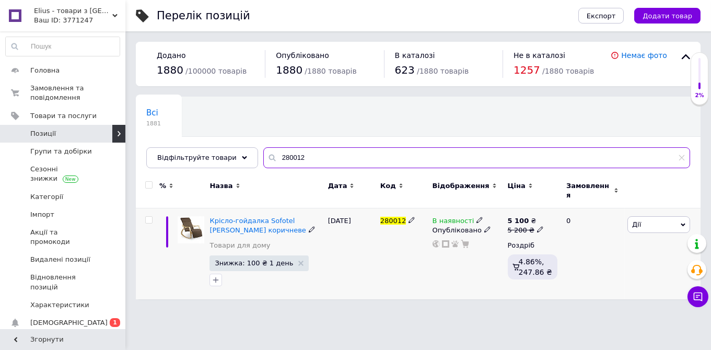
type input "280012"
click at [243, 260] on span "Знижка: 100 ₴ 1 день" at bounding box center [254, 263] width 78 height 7
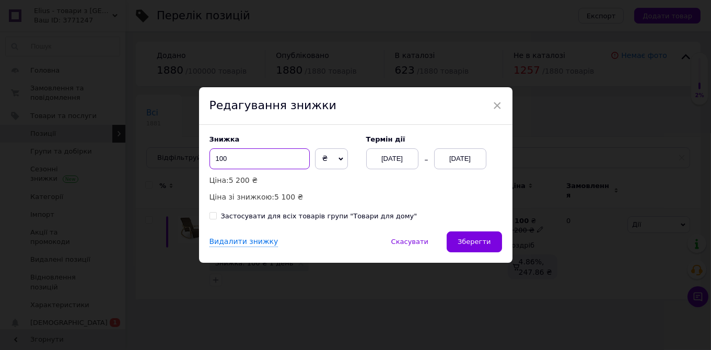
drag, startPoint x: 232, startPoint y: 157, endPoint x: 210, endPoint y: 157, distance: 21.4
click at [219, 159] on input "100" at bounding box center [259, 158] width 100 height 21
type input "1"
type input "505"
click at [465, 243] on span "Зберегти" at bounding box center [474, 242] width 33 height 8
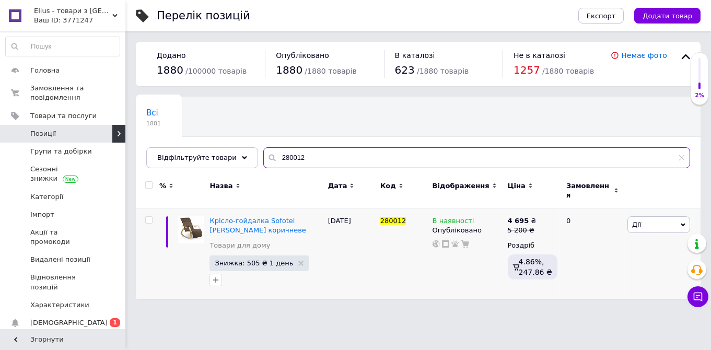
drag, startPoint x: 304, startPoint y: 154, endPoint x: 254, endPoint y: 153, distance: 50.2
click at [263, 153] on input "280012" at bounding box center [476, 157] width 427 height 21
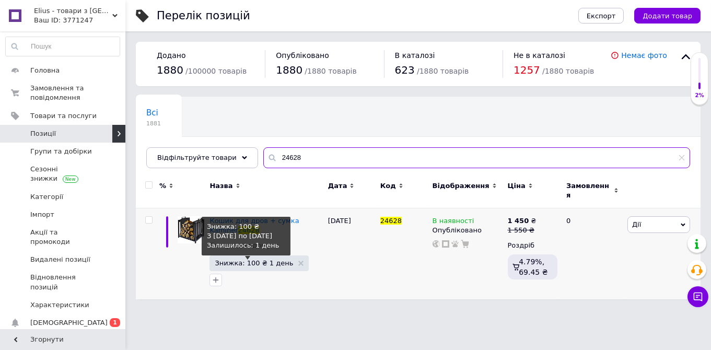
type input "24628"
click at [257, 260] on span "Знижка: 100 ₴ 1 день" at bounding box center [254, 263] width 78 height 7
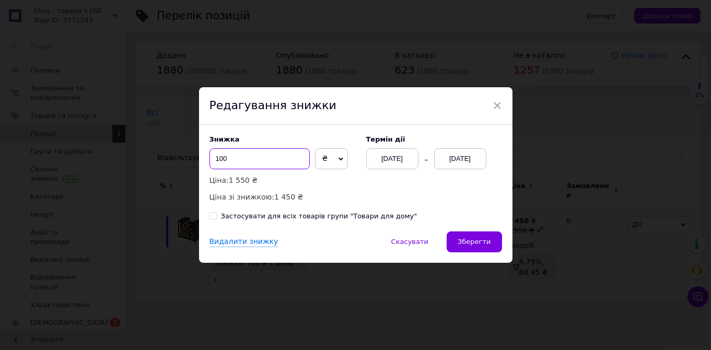
click at [209, 157] on input "100" at bounding box center [259, 158] width 100 height 21
type input "175"
click at [481, 240] on span "Зберегти" at bounding box center [474, 242] width 33 height 8
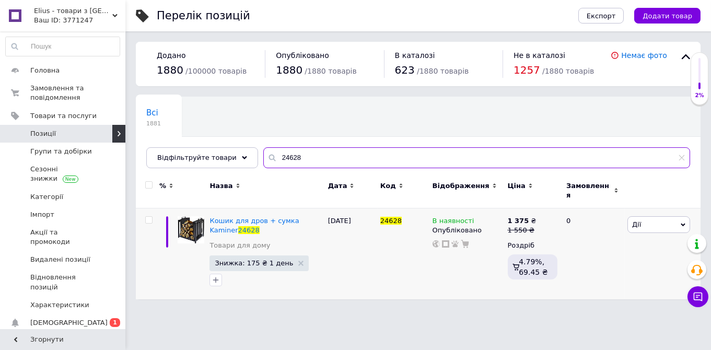
drag, startPoint x: 292, startPoint y: 160, endPoint x: 255, endPoint y: 156, distance: 37.9
click at [263, 156] on input "24628" at bounding box center [476, 157] width 427 height 21
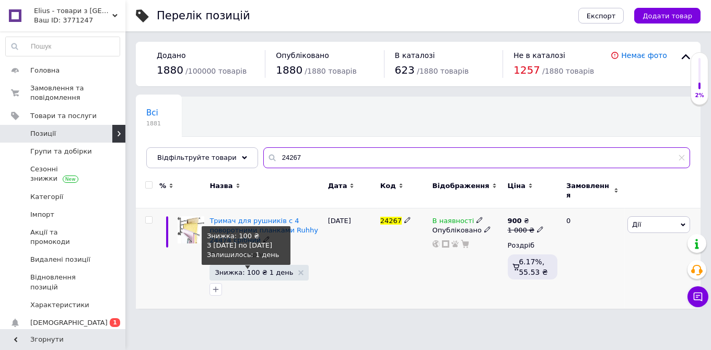
type input "24267"
click at [252, 269] on span "Знижка: 100 ₴ 1 день" at bounding box center [254, 272] width 78 height 7
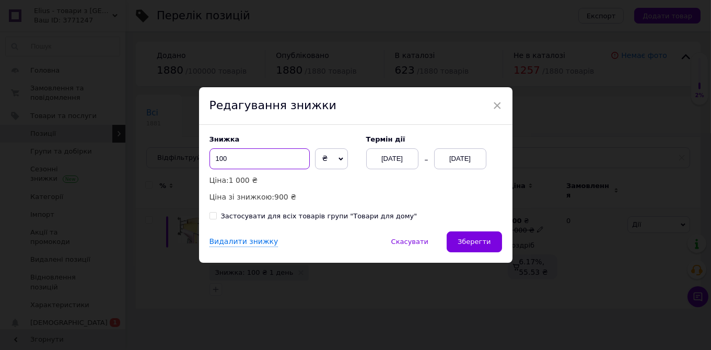
drag, startPoint x: 230, startPoint y: 160, endPoint x: 201, endPoint y: 159, distance: 29.8
click at [209, 160] on input "100" at bounding box center [259, 158] width 100 height 21
type input "300"
click at [457, 242] on button "Зберегти" at bounding box center [474, 241] width 55 height 21
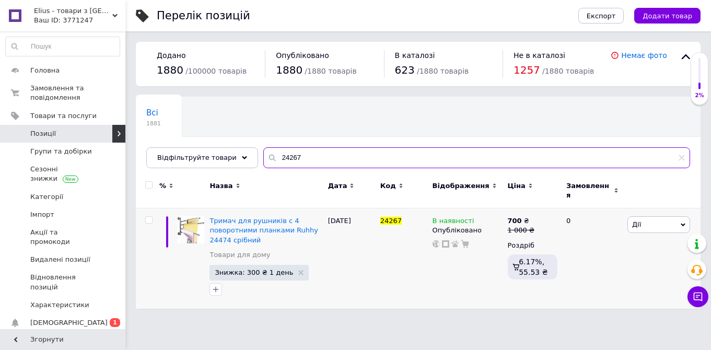
drag, startPoint x: 295, startPoint y: 165, endPoint x: 239, endPoint y: 146, distance: 58.8
click at [263, 147] on input "24267" at bounding box center [476, 157] width 427 height 21
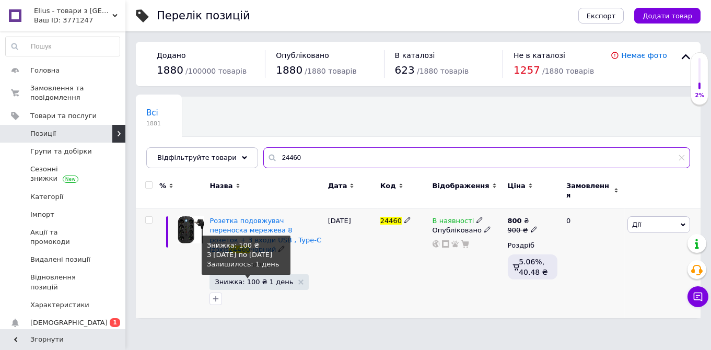
type input "24460"
click at [249, 278] on span "Знижка: 100 ₴ 1 день" at bounding box center [254, 281] width 78 height 7
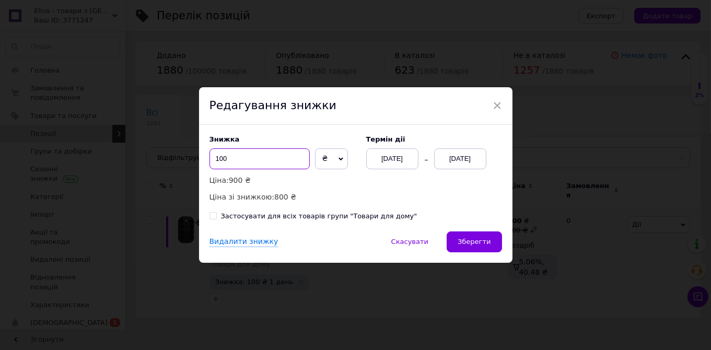
drag, startPoint x: 233, startPoint y: 158, endPoint x: 205, endPoint y: 154, distance: 28.5
click at [212, 157] on input "100" at bounding box center [259, 158] width 100 height 21
type input "150"
click at [473, 240] on span "Зберегти" at bounding box center [474, 242] width 33 height 8
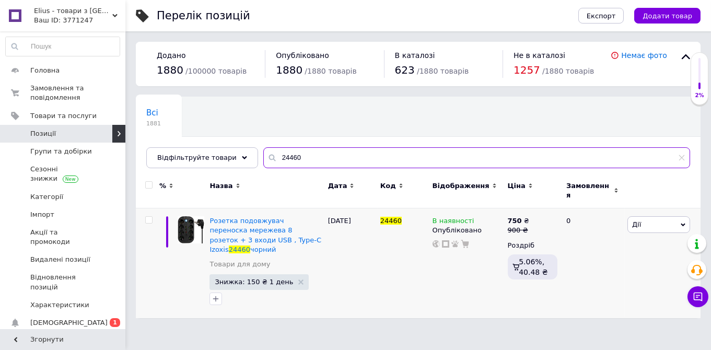
drag, startPoint x: 292, startPoint y: 156, endPoint x: 264, endPoint y: 150, distance: 28.8
click at [265, 150] on input "24460" at bounding box center [476, 157] width 427 height 21
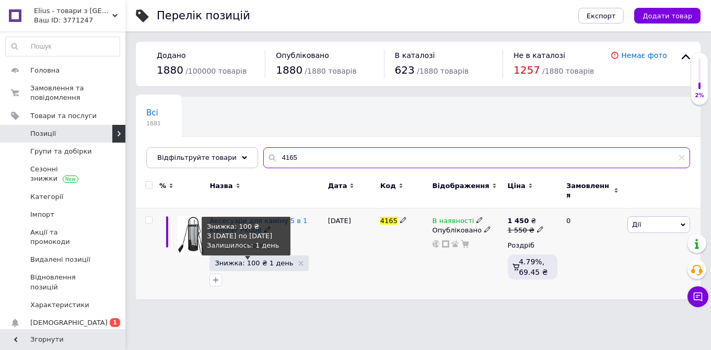
type input "4165"
click at [262, 260] on span "Знижка: 100 ₴ 1 день" at bounding box center [254, 263] width 78 height 7
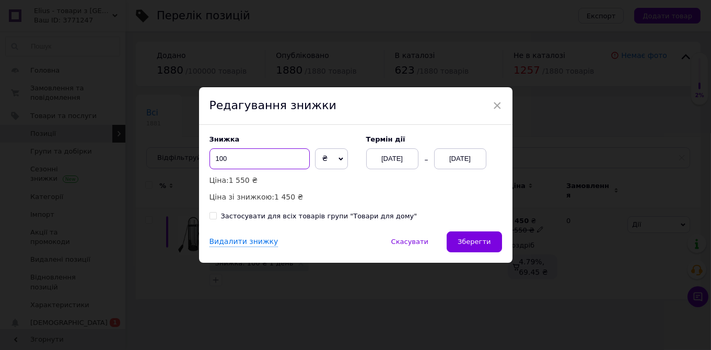
drag, startPoint x: 226, startPoint y: 159, endPoint x: 209, endPoint y: 160, distance: 16.7
click at [212, 159] on input "100" at bounding box center [259, 158] width 100 height 21
type input "300"
click at [473, 230] on div "Знижка 300 ₴ % Ціна: 1 550 ₴ Ціна зі знижкою: 1 250 ₴ Термін дії [DATE] [DATE] …" at bounding box center [355, 178] width 313 height 107
click at [472, 236] on button "Зберегти" at bounding box center [474, 241] width 55 height 21
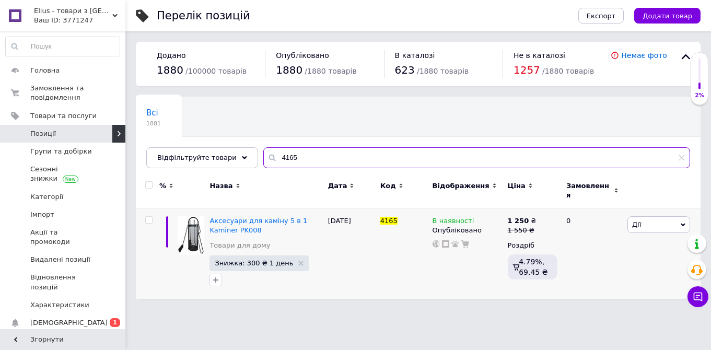
click at [263, 156] on input "4165" at bounding box center [476, 157] width 427 height 21
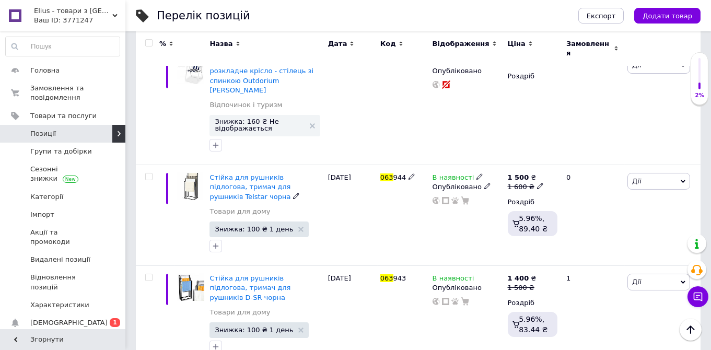
scroll to position [149, 0]
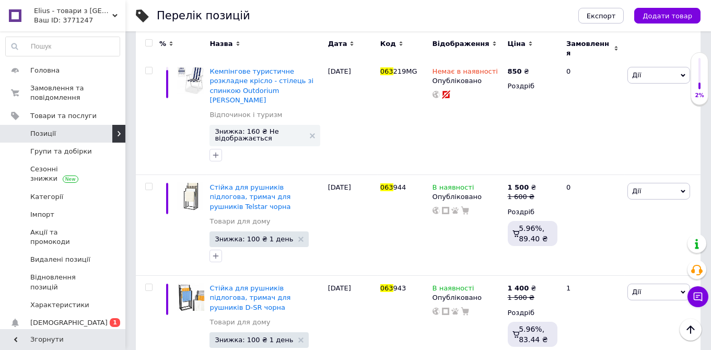
type input "063"
click at [264, 332] on span "Знижка: 100 ₴ 1 день" at bounding box center [258, 340] width 99 height 16
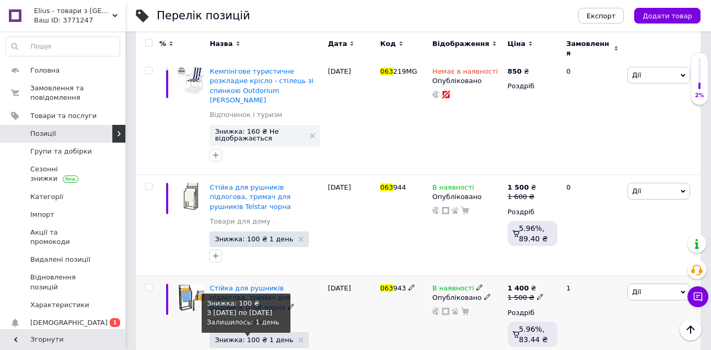
click at [249, 336] on span "Знижка: 100 ₴ 1 день" at bounding box center [254, 339] width 78 height 7
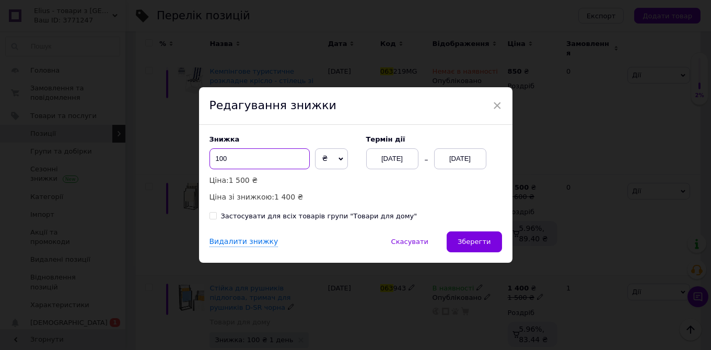
click at [209, 158] on input "100" at bounding box center [259, 158] width 100 height 21
type input "250"
click at [478, 241] on span "Зберегти" at bounding box center [474, 242] width 33 height 8
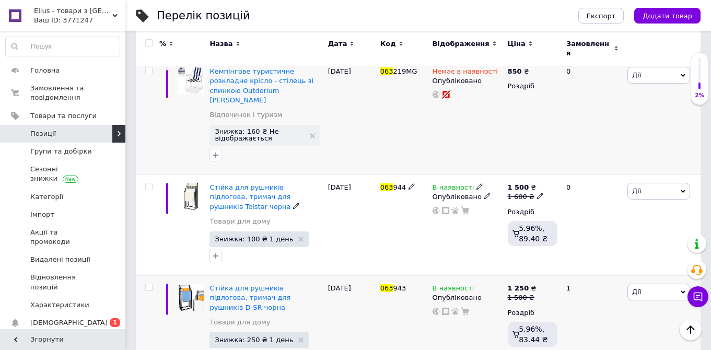
scroll to position [0, 0]
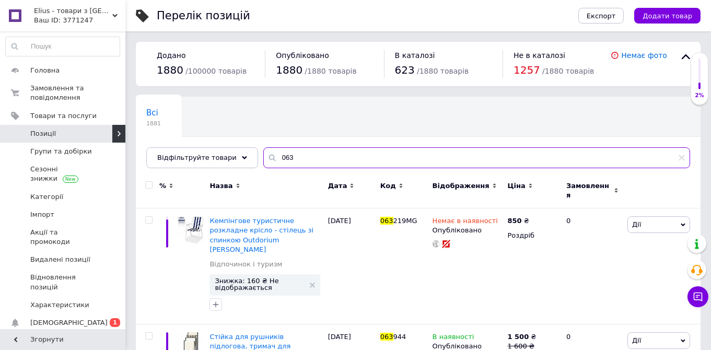
drag, startPoint x: 291, startPoint y: 155, endPoint x: 250, endPoint y: 154, distance: 41.3
click at [263, 154] on input "063" at bounding box center [476, 157] width 427 height 21
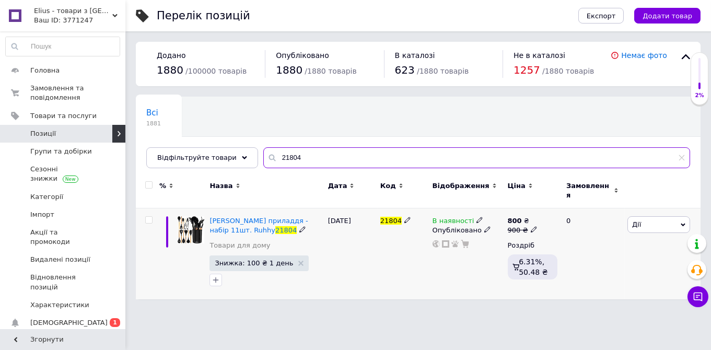
type input "21804"
click at [258, 260] on span "Знижка: 100 ₴ 1 день" at bounding box center [254, 263] width 78 height 7
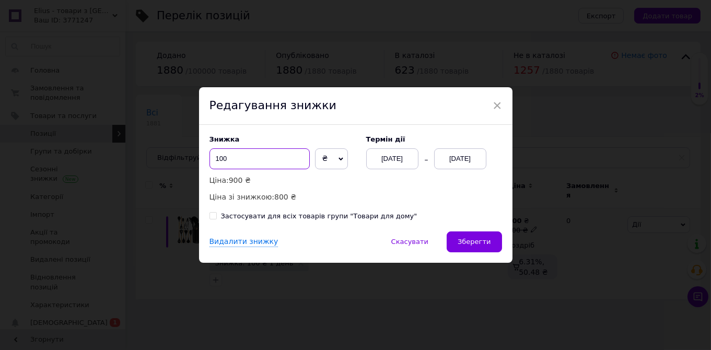
drag, startPoint x: 266, startPoint y: 158, endPoint x: 207, endPoint y: 155, distance: 59.7
click at [209, 155] on input "100" at bounding box center [259, 158] width 100 height 21
type input "225"
click at [463, 242] on span "Зберегти" at bounding box center [474, 242] width 33 height 8
click at [391, 349] on div "× Редагування знижки Знижка 225 ₴ % Ціна: 900 ₴ Ціна зі знижкою: 675 ₴ Термін д…" at bounding box center [355, 175] width 711 height 350
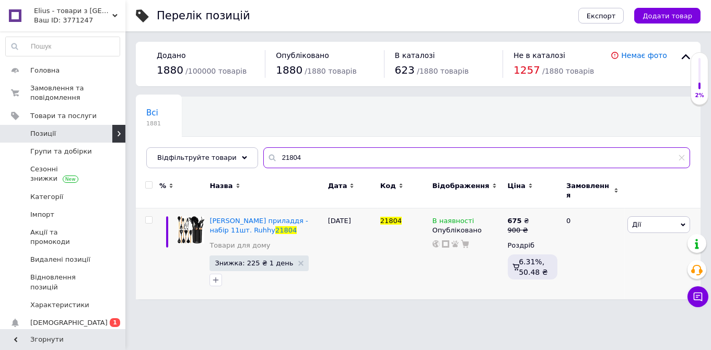
drag, startPoint x: 295, startPoint y: 161, endPoint x: 260, endPoint y: 155, distance: 35.6
click at [263, 155] on input "21804" at bounding box center [476, 157] width 427 height 21
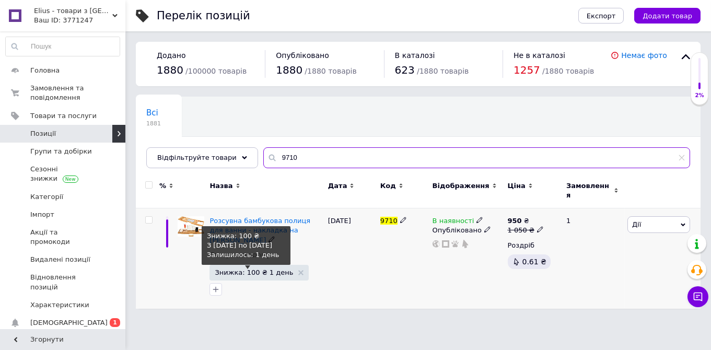
type input "9710"
click at [247, 269] on span "Знижка: 100 ₴ 1 день" at bounding box center [254, 272] width 78 height 7
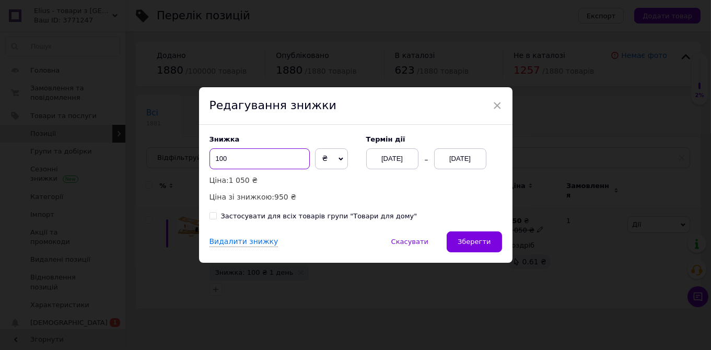
click at [231, 156] on input "100" at bounding box center [259, 158] width 100 height 21
drag, startPoint x: 230, startPoint y: 158, endPoint x: 202, endPoint y: 155, distance: 28.9
click at [209, 155] on input "100" at bounding box center [259, 158] width 100 height 21
type input "151"
click at [462, 238] on button "Зберегти" at bounding box center [474, 241] width 55 height 21
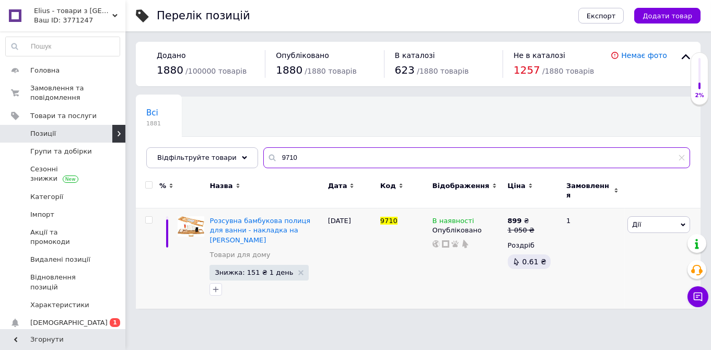
drag, startPoint x: 288, startPoint y: 160, endPoint x: 239, endPoint y: 140, distance: 52.5
click at [263, 151] on input "9710" at bounding box center [476, 157] width 427 height 21
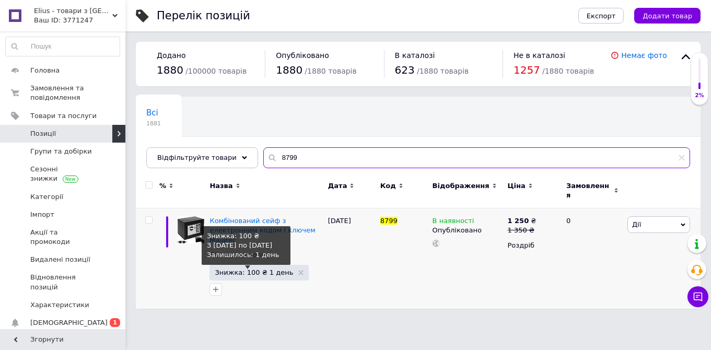
type input "8799"
click at [249, 269] on span "Знижка: 100 ₴ 1 день" at bounding box center [254, 272] width 78 height 7
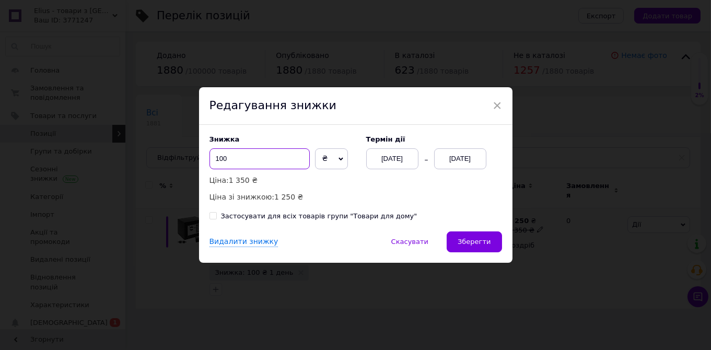
drag, startPoint x: 232, startPoint y: 162, endPoint x: 197, endPoint y: 157, distance: 35.4
click at [209, 158] on input "100" at bounding box center [259, 158] width 100 height 21
type input "200"
click at [470, 241] on span "Зберегти" at bounding box center [474, 242] width 33 height 8
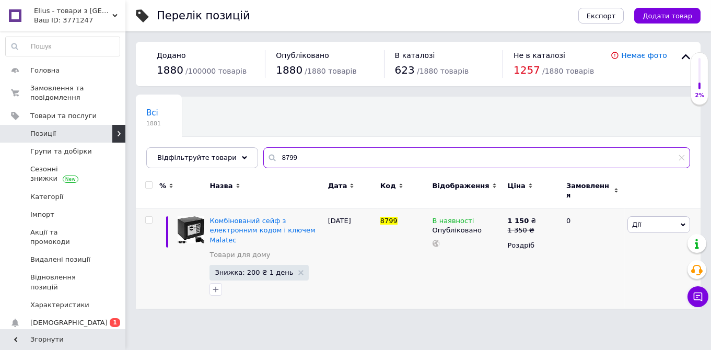
drag, startPoint x: 285, startPoint y: 156, endPoint x: 245, endPoint y: 146, distance: 40.4
click at [263, 147] on input "8799" at bounding box center [476, 157] width 427 height 21
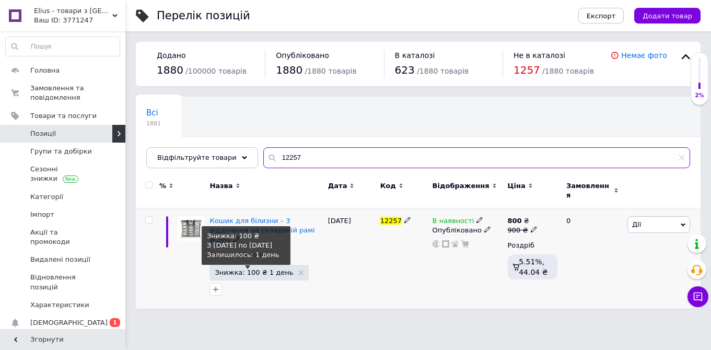
type input "12257"
click at [256, 269] on span "Знижка: 100 ₴ 1 день" at bounding box center [254, 272] width 78 height 7
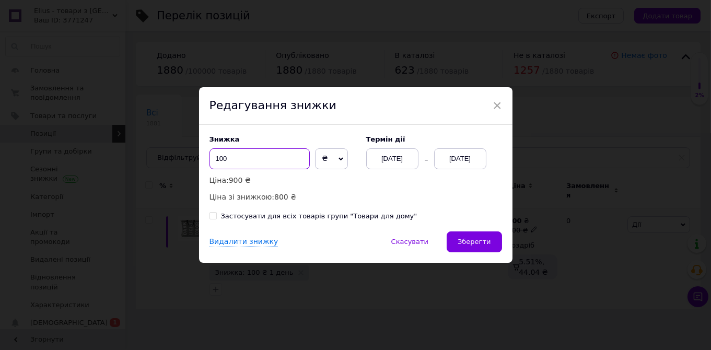
drag, startPoint x: 222, startPoint y: 157, endPoint x: 196, endPoint y: 155, distance: 26.2
click at [209, 155] on input "100" at bounding box center [259, 158] width 100 height 21
type input "150"
click at [495, 243] on button "Зберегти" at bounding box center [474, 241] width 55 height 21
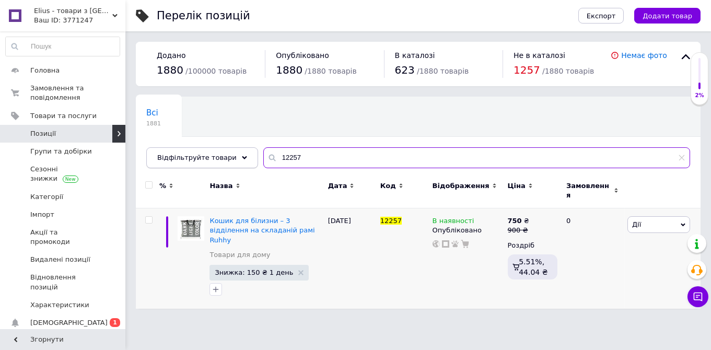
click at [263, 148] on input "12257" at bounding box center [476, 157] width 427 height 21
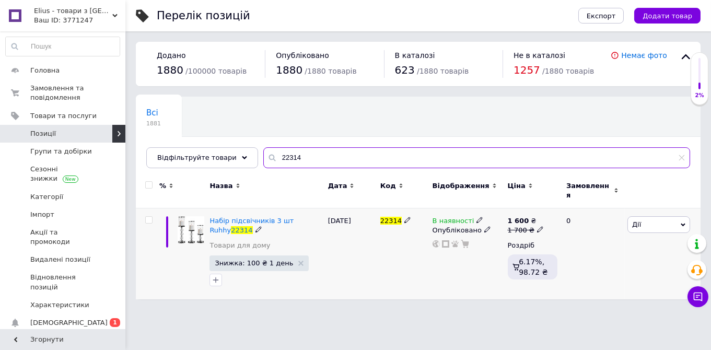
type input "22314"
click at [251, 260] on span "Знижка: 100 ₴ 1 день" at bounding box center [254, 263] width 78 height 7
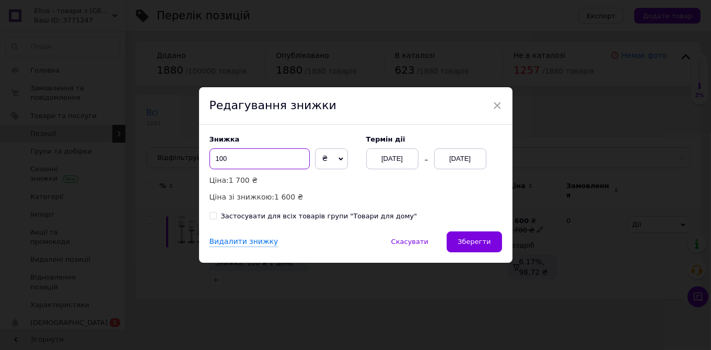
drag, startPoint x: 244, startPoint y: 160, endPoint x: 199, endPoint y: 153, distance: 45.5
click at [209, 153] on input "100" at bounding box center [259, 158] width 100 height 21
type input "205"
click at [475, 239] on span "Зберегти" at bounding box center [474, 242] width 33 height 8
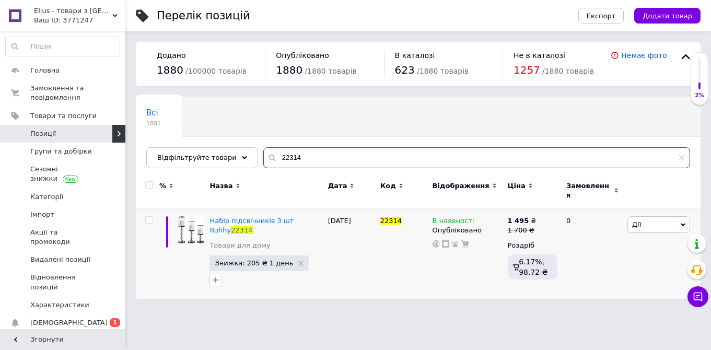
drag, startPoint x: 294, startPoint y: 157, endPoint x: 253, endPoint y: 154, distance: 40.9
click at [263, 154] on input "22314" at bounding box center [476, 157] width 427 height 21
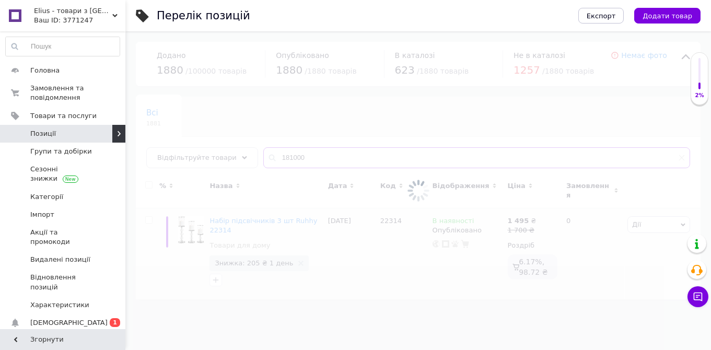
type input "181000"
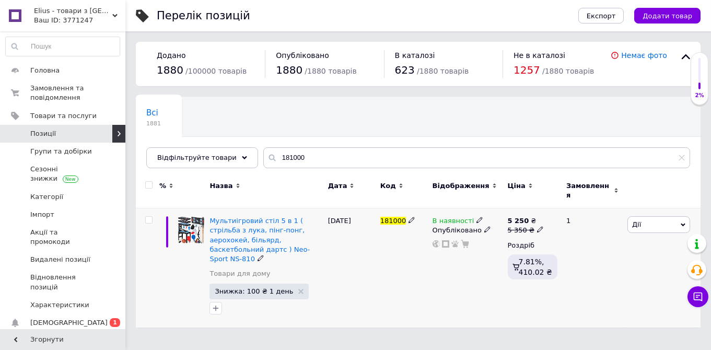
click at [261, 284] on span "Знижка: 100 ₴ 1 день" at bounding box center [258, 292] width 99 height 16
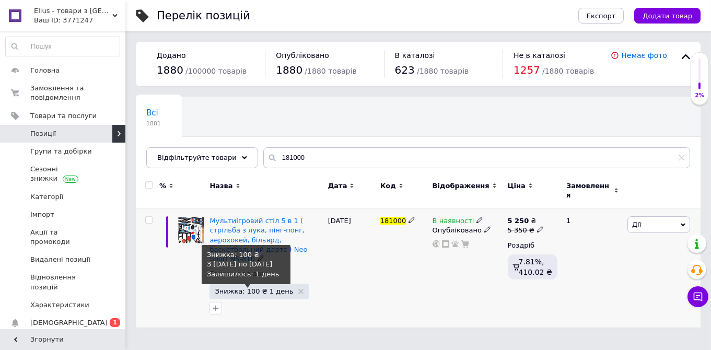
click at [243, 288] on span "Знижка: 100 ₴ 1 день" at bounding box center [254, 291] width 78 height 7
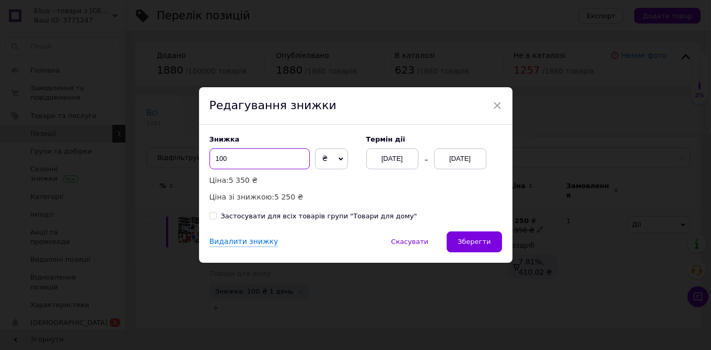
drag, startPoint x: 223, startPoint y: 157, endPoint x: 207, endPoint y: 157, distance: 16.2
click at [209, 157] on input "100" at bounding box center [259, 158] width 100 height 21
type input "705"
click at [473, 242] on span "Зберегти" at bounding box center [474, 242] width 33 height 8
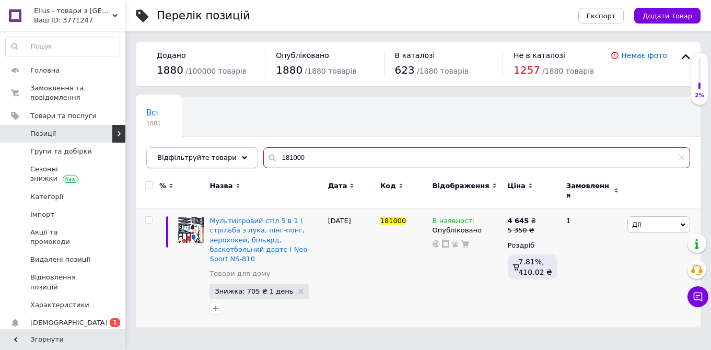
drag, startPoint x: 289, startPoint y: 159, endPoint x: 239, endPoint y: 149, distance: 50.6
click at [263, 153] on input "181000" at bounding box center [476, 157] width 427 height 21
drag, startPoint x: 294, startPoint y: 161, endPoint x: 260, endPoint y: 156, distance: 34.3
click at [263, 156] on input "181000" at bounding box center [476, 157] width 427 height 21
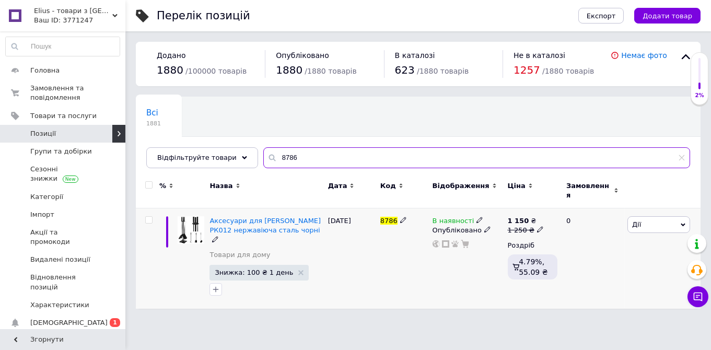
type input "8786"
click at [254, 269] on span "Знижка: 100 ₴ 1 день" at bounding box center [254, 272] width 78 height 7
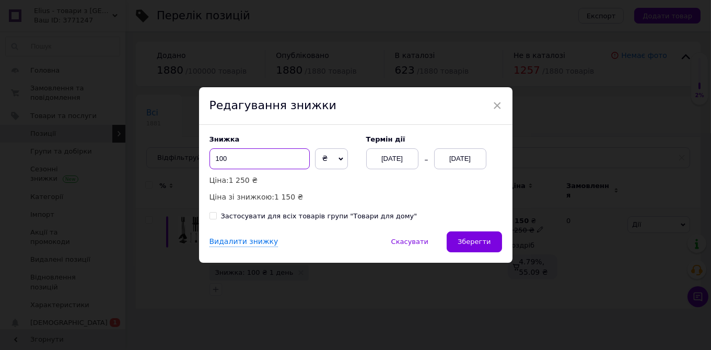
drag, startPoint x: 232, startPoint y: 161, endPoint x: 202, endPoint y: 160, distance: 30.3
click at [209, 160] on input "100" at bounding box center [259, 158] width 100 height 21
type input "251"
click at [477, 245] on span "Зберегти" at bounding box center [474, 242] width 33 height 8
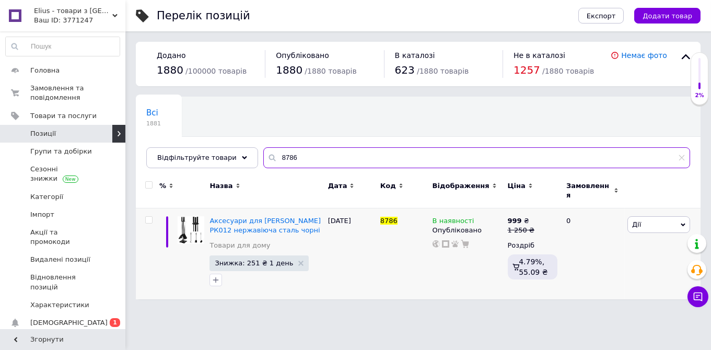
drag, startPoint x: 284, startPoint y: 153, endPoint x: 257, endPoint y: 156, distance: 26.8
click at [263, 156] on input "8786" at bounding box center [476, 157] width 427 height 21
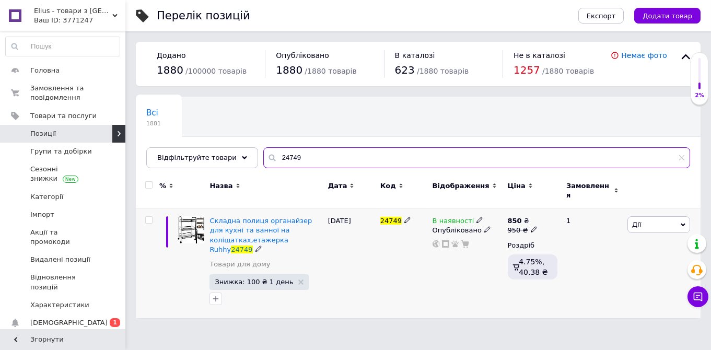
type input "24749"
click at [248, 278] on span "Знижка: 100 ₴ 1 день" at bounding box center [254, 281] width 78 height 7
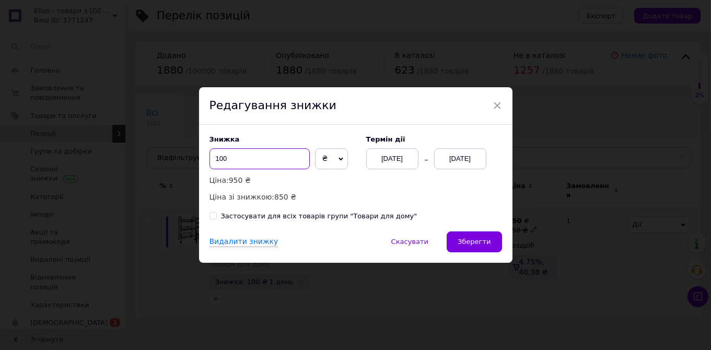
drag, startPoint x: 232, startPoint y: 160, endPoint x: 208, endPoint y: 159, distance: 24.6
click at [209, 159] on input "100" at bounding box center [259, 158] width 100 height 21
type input "200"
click at [469, 232] on button "Зберегти" at bounding box center [474, 241] width 55 height 21
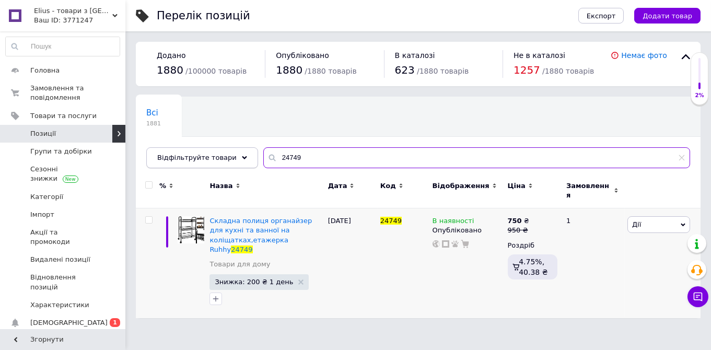
drag, startPoint x: 302, startPoint y: 160, endPoint x: 234, endPoint y: 155, distance: 68.6
click at [263, 155] on input "24749" at bounding box center [476, 157] width 427 height 21
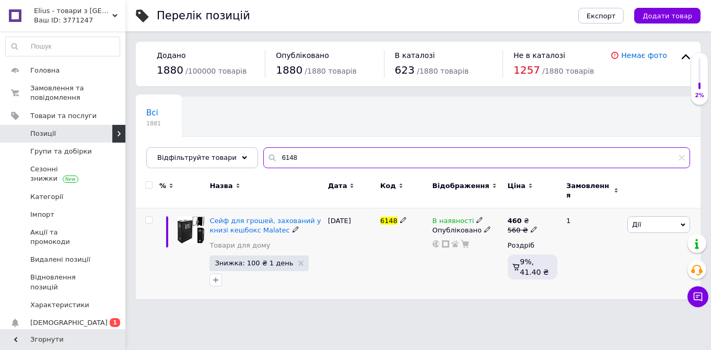
type input "6148"
click at [262, 260] on span "Знижка: 100 ₴ 1 день" at bounding box center [254, 263] width 78 height 7
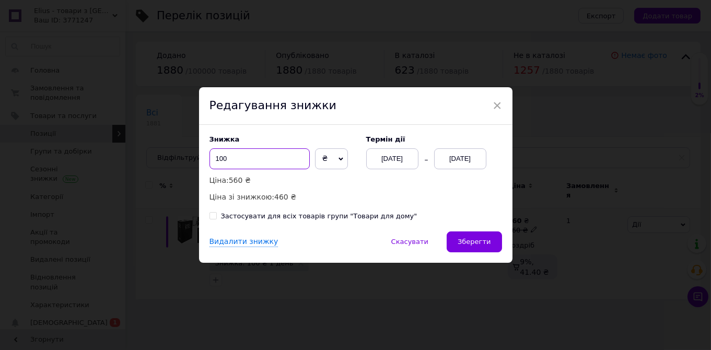
drag, startPoint x: 238, startPoint y: 156, endPoint x: 212, endPoint y: 159, distance: 25.7
click at [212, 159] on input "100" at bounding box center [259, 158] width 100 height 21
type input "190"
click at [461, 239] on button "Зберегти" at bounding box center [474, 241] width 55 height 21
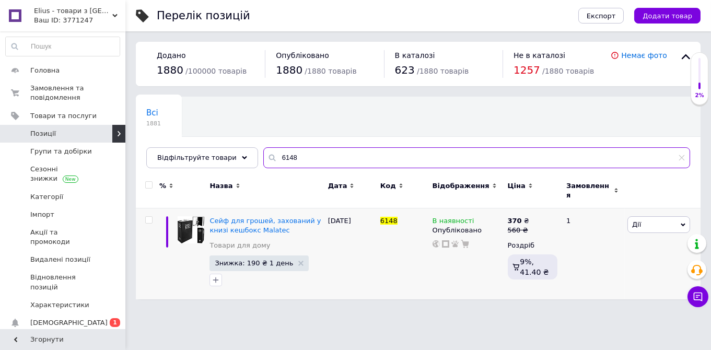
drag, startPoint x: 288, startPoint y: 155, endPoint x: 249, endPoint y: 158, distance: 39.3
click at [263, 158] on input "6148" at bounding box center [476, 157] width 427 height 21
type input "9596"
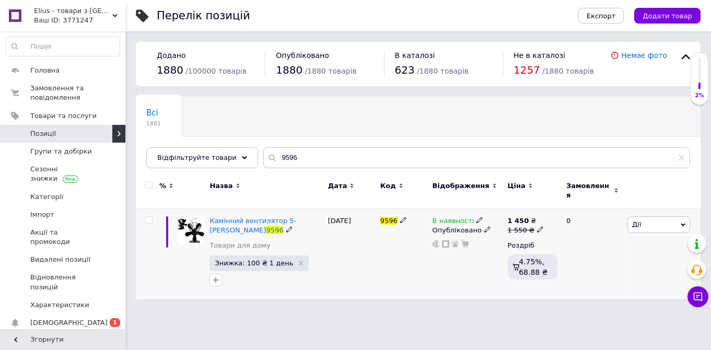
click at [249, 260] on span "Знижка: 100 ₴ 1 день" at bounding box center [254, 263] width 78 height 7
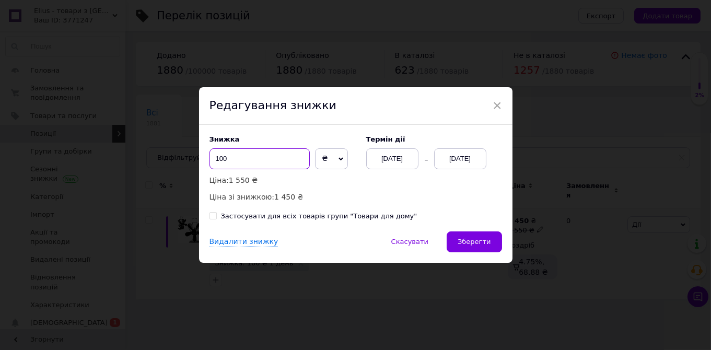
drag, startPoint x: 218, startPoint y: 158, endPoint x: 206, endPoint y: 160, distance: 12.2
click at [209, 160] on input "100" at bounding box center [259, 158] width 100 height 21
type input "401"
click at [483, 233] on button "Зберегти" at bounding box center [474, 241] width 55 height 21
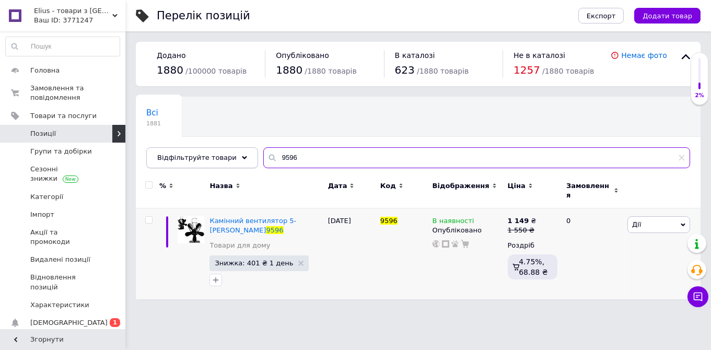
drag, startPoint x: 295, startPoint y: 156, endPoint x: 237, endPoint y: 153, distance: 57.5
click at [263, 154] on input "9596" at bounding box center [476, 157] width 427 height 21
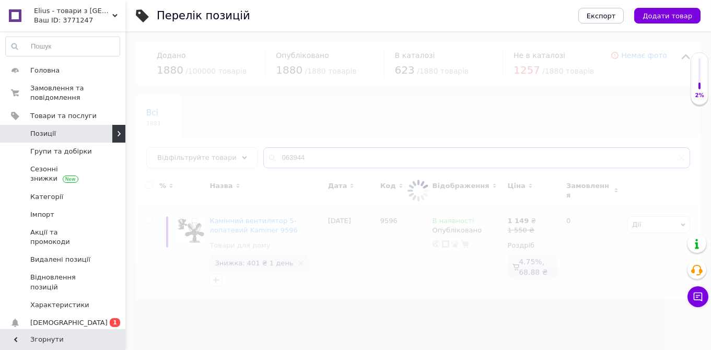
type input "063944"
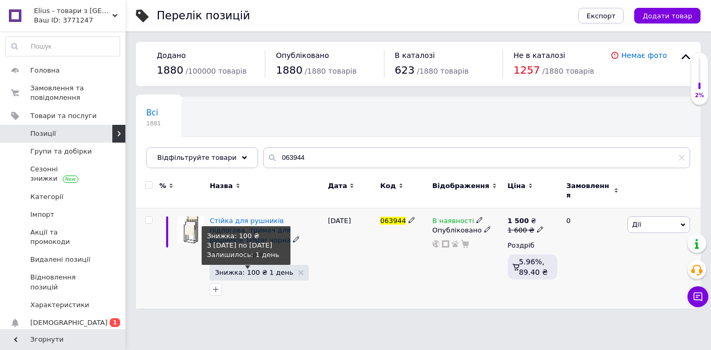
click at [255, 269] on span "Знижка: 100 ₴ 1 день" at bounding box center [254, 272] width 78 height 7
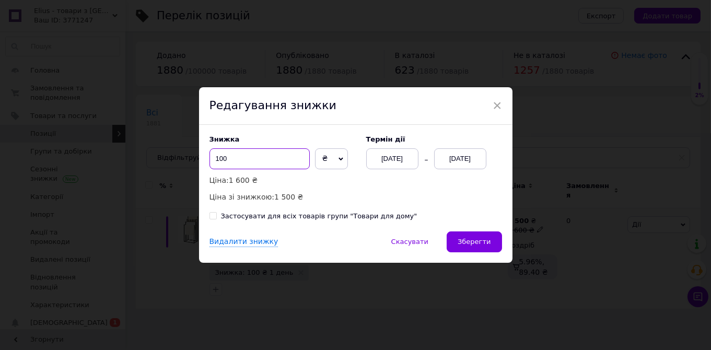
drag, startPoint x: 277, startPoint y: 156, endPoint x: 203, endPoint y: 157, distance: 73.6
click at [209, 157] on input "100" at bounding box center [259, 158] width 100 height 21
type input "250"
click at [478, 248] on button "Зберегти" at bounding box center [474, 241] width 55 height 21
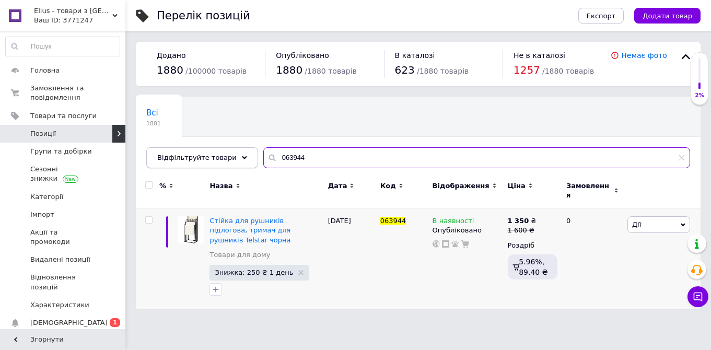
drag, startPoint x: 301, startPoint y: 155, endPoint x: 242, endPoint y: 156, distance: 59.0
click at [263, 157] on input "063944" at bounding box center [476, 157] width 427 height 21
type input "24603"
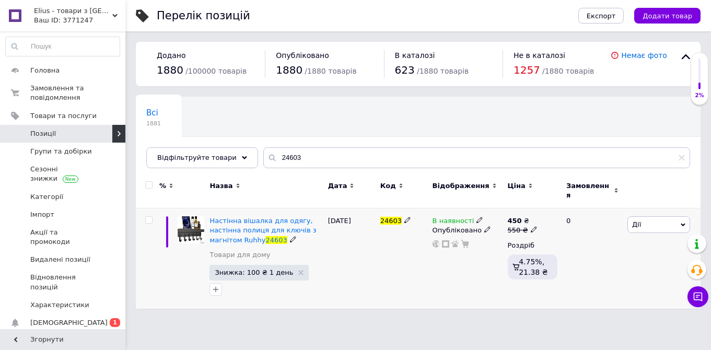
click at [249, 269] on span "Знижка: 100 ₴ 1 день" at bounding box center [254, 272] width 78 height 7
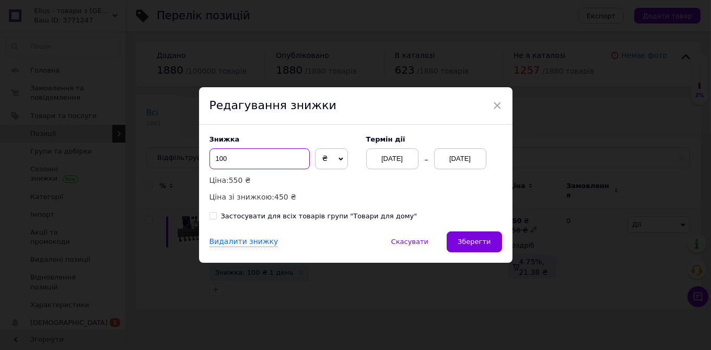
drag, startPoint x: 228, startPoint y: 156, endPoint x: 209, endPoint y: 158, distance: 19.4
click at [210, 158] on input "100" at bounding box center [259, 158] width 100 height 21
type input "155"
click at [466, 231] on div "Знижка 155 ₴ % Ціна: 550 ₴ Ціна зі знижкою: 395 ₴ Термін дії [DATE] [DATE] Заст…" at bounding box center [355, 178] width 313 height 107
click at [470, 249] on button "Зберегти" at bounding box center [474, 241] width 55 height 21
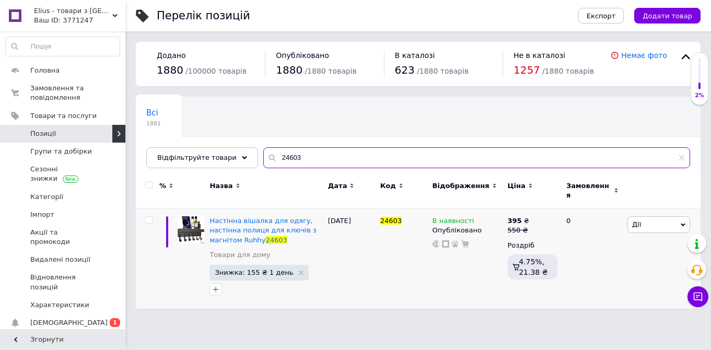
drag, startPoint x: 286, startPoint y: 160, endPoint x: 251, endPoint y: 155, distance: 35.9
click at [263, 157] on input "24603" at bounding box center [476, 157] width 427 height 21
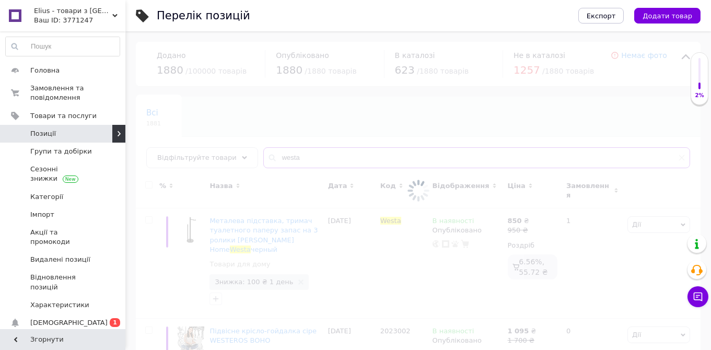
type input "westa"
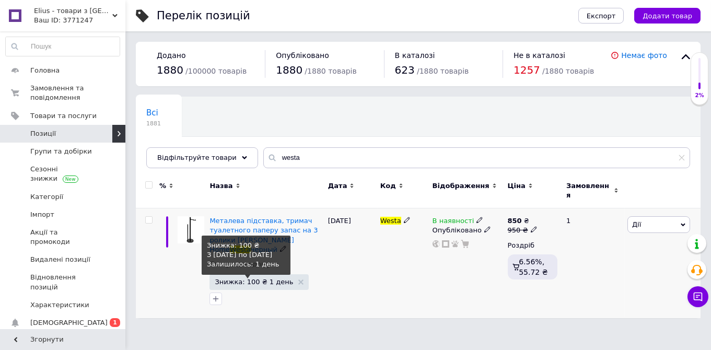
click at [263, 278] on span "Знижка: 100 ₴ 1 день" at bounding box center [254, 281] width 78 height 7
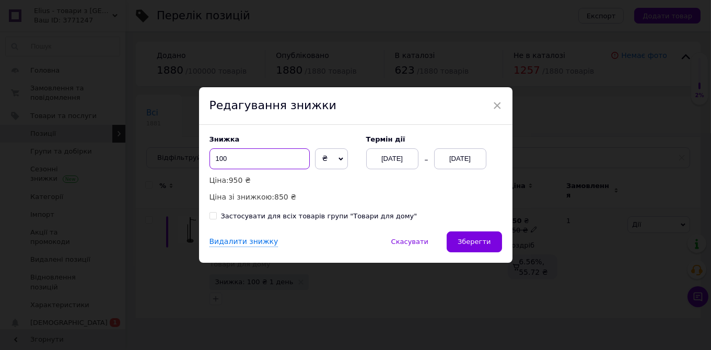
drag, startPoint x: 241, startPoint y: 160, endPoint x: 233, endPoint y: 169, distance: 11.5
click at [233, 169] on input "100" at bounding box center [259, 158] width 100 height 21
click at [232, 165] on input "100" at bounding box center [259, 158] width 100 height 21
drag, startPoint x: 214, startPoint y: 160, endPoint x: 206, endPoint y: 161, distance: 7.9
click at [209, 161] on input "100" at bounding box center [259, 158] width 100 height 21
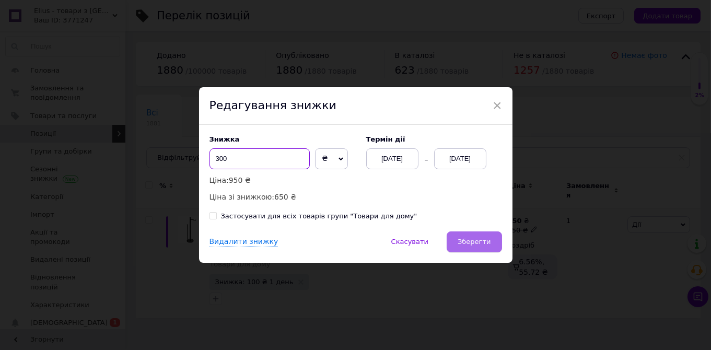
type input "300"
click at [481, 236] on button "Зберегти" at bounding box center [474, 241] width 55 height 21
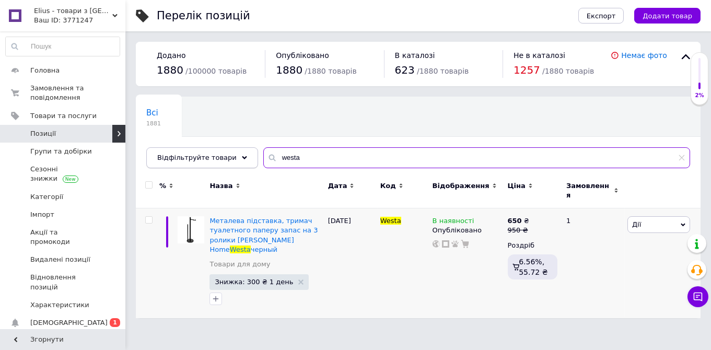
drag, startPoint x: 299, startPoint y: 162, endPoint x: 238, endPoint y: 155, distance: 62.0
click at [263, 157] on input "westa" at bounding box center [476, 157] width 427 height 21
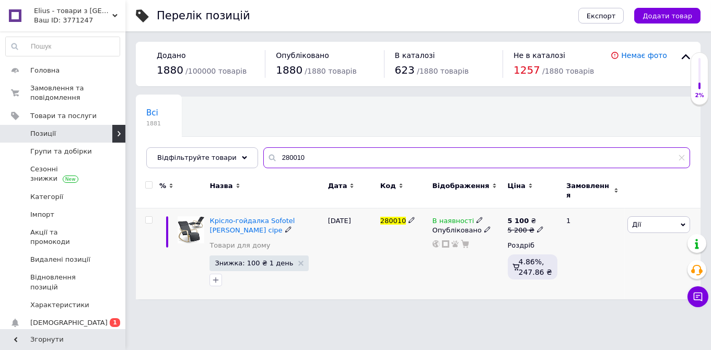
type input "280010"
click at [258, 260] on span "Знижка: 100 ₴ 1 день" at bounding box center [254, 263] width 78 height 7
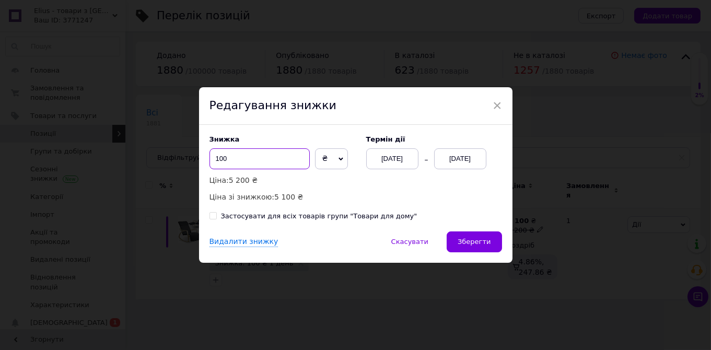
drag, startPoint x: 219, startPoint y: 161, endPoint x: 204, endPoint y: 161, distance: 15.1
click at [209, 161] on input "100" at bounding box center [259, 158] width 100 height 21
type input "605"
click at [466, 233] on button "Зберегти" at bounding box center [474, 241] width 55 height 21
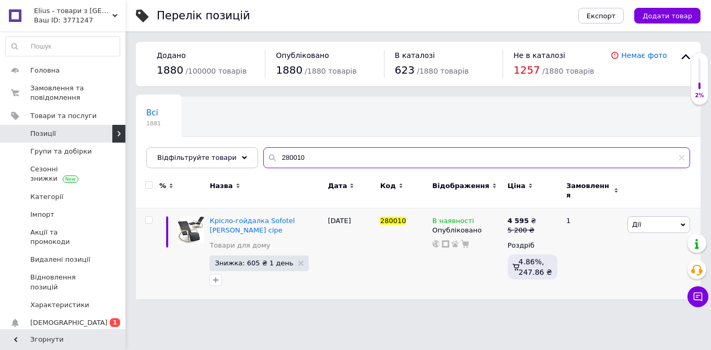
drag, startPoint x: 296, startPoint y: 159, endPoint x: 244, endPoint y: 155, distance: 51.9
click at [263, 155] on input "280010" at bounding box center [476, 157] width 427 height 21
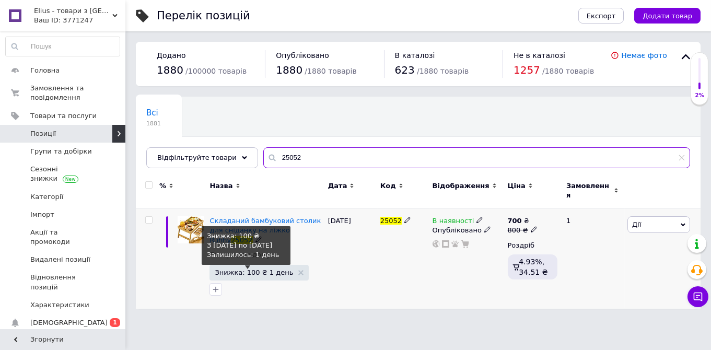
type input "25052"
click at [236, 269] on span "Знижка: 100 ₴ 1 день" at bounding box center [254, 272] width 78 height 7
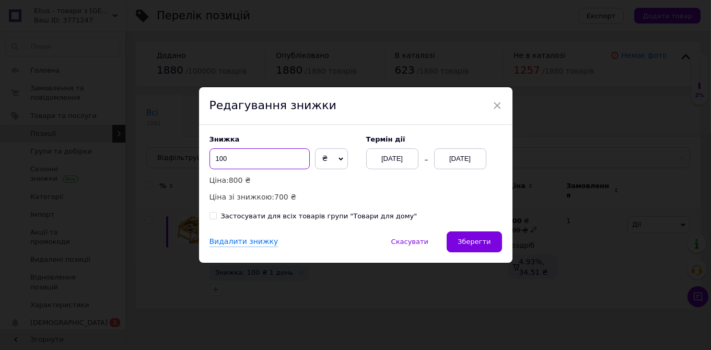
click at [212, 157] on input "100" at bounding box center [259, 158] width 100 height 21
type input "165"
drag, startPoint x: 482, startPoint y: 237, endPoint x: 439, endPoint y: 272, distance: 56.0
click at [482, 237] on button "Зберегти" at bounding box center [474, 241] width 55 height 21
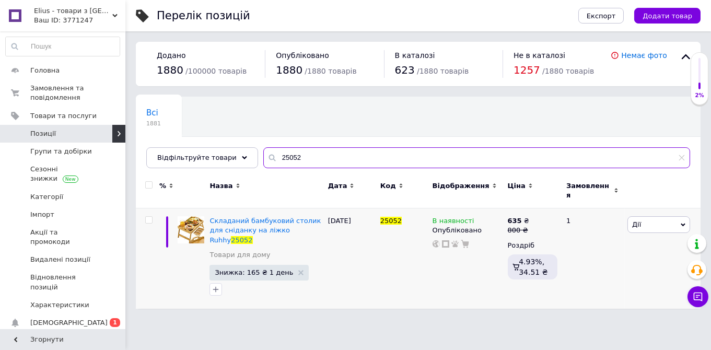
drag, startPoint x: 291, startPoint y: 156, endPoint x: 248, endPoint y: 150, distance: 43.7
click at [263, 150] on input "25052" at bounding box center [476, 157] width 427 height 21
paste input "PM0836"
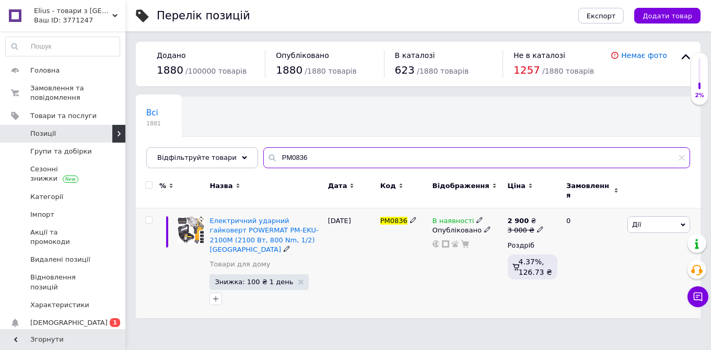
type input "PM0836"
click at [254, 274] on span "Знижка: 100 ₴ 1 день" at bounding box center [258, 282] width 99 height 16
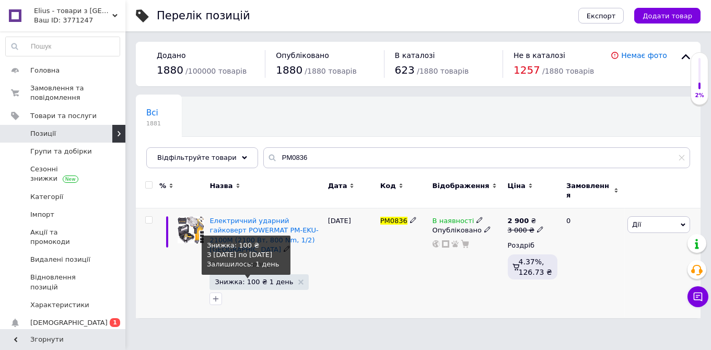
click at [255, 278] on span "Знижка: 100 ₴ 1 день" at bounding box center [254, 281] width 78 height 7
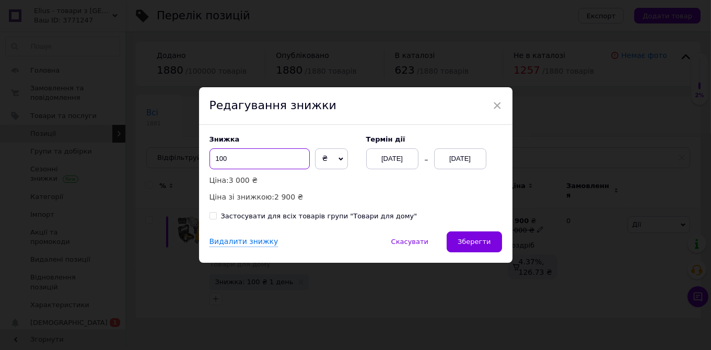
drag, startPoint x: 243, startPoint y: 158, endPoint x: 203, endPoint y: 161, distance: 40.4
click at [214, 158] on input "100" at bounding box center [259, 158] width 100 height 21
type input "450"
drag, startPoint x: 447, startPoint y: 241, endPoint x: 455, endPoint y: 240, distance: 8.4
click at [448, 241] on div "Видалити знижку   Скасувати   Зберегти" at bounding box center [355, 246] width 313 height 31
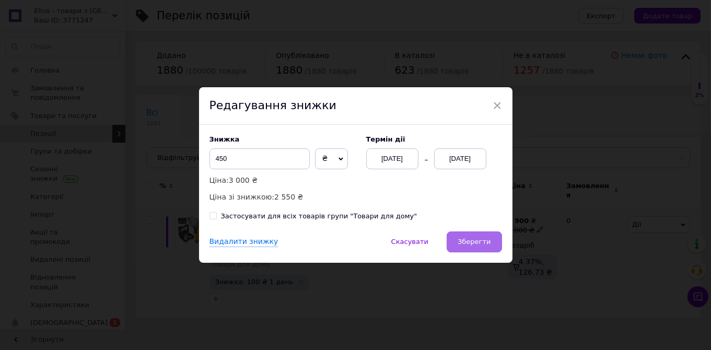
click at [456, 240] on button "Зберегти" at bounding box center [474, 241] width 55 height 21
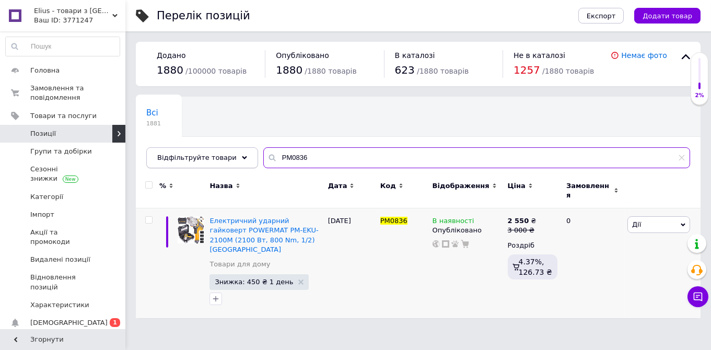
drag, startPoint x: 312, startPoint y: 157, endPoint x: 242, endPoint y: 149, distance: 70.5
click at [263, 151] on input "PM0836" at bounding box center [476, 157] width 427 height 21
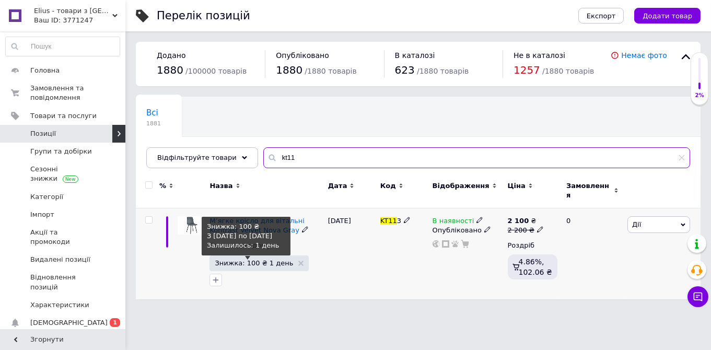
type input "kt11"
click at [248, 260] on span "Знижка: 100 ₴ 1 день" at bounding box center [254, 263] width 78 height 7
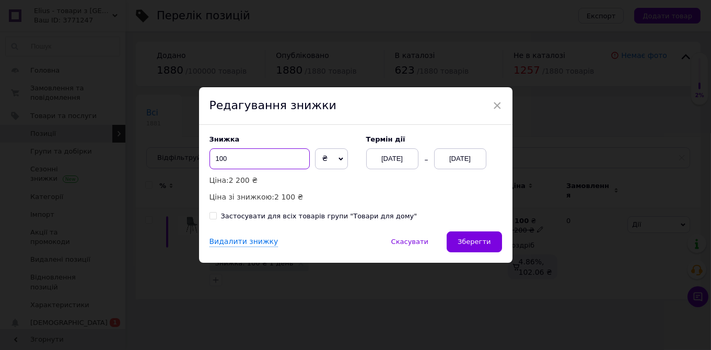
drag, startPoint x: 232, startPoint y: 158, endPoint x: 155, endPoint y: 139, distance: 79.7
click at [209, 148] on input "100" at bounding box center [259, 158] width 100 height 21
type input "705"
click at [466, 237] on button "Зберегти" at bounding box center [474, 241] width 55 height 21
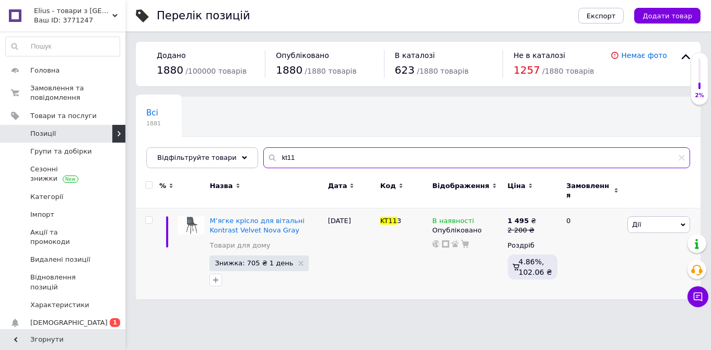
drag, startPoint x: 255, startPoint y: 160, endPoint x: 247, endPoint y: 160, distance: 8.9
click at [263, 160] on input "kt11" at bounding box center [476, 157] width 427 height 21
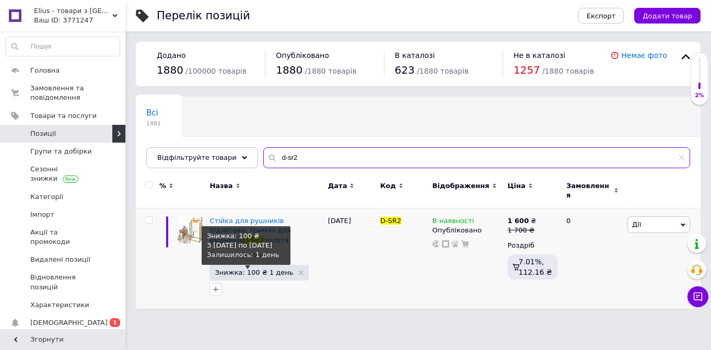
type input "d-sr2"
click at [245, 269] on span "Знижка: 100 ₴ 1 день" at bounding box center [254, 272] width 78 height 7
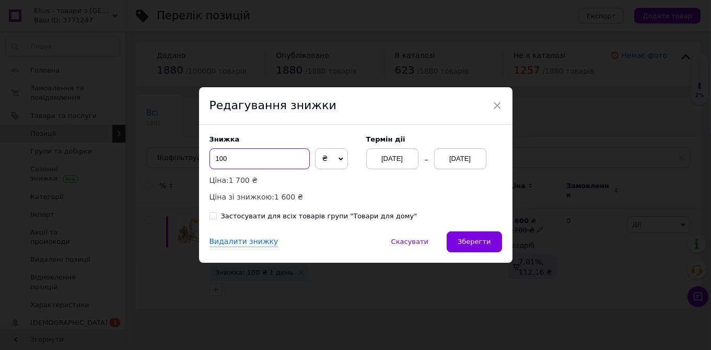
drag, startPoint x: 228, startPoint y: 156, endPoint x: 197, endPoint y: 158, distance: 30.4
click at [209, 158] on input "100" at bounding box center [259, 158] width 100 height 21
type input "300"
click at [484, 245] on span "Зберегти" at bounding box center [474, 242] width 33 height 8
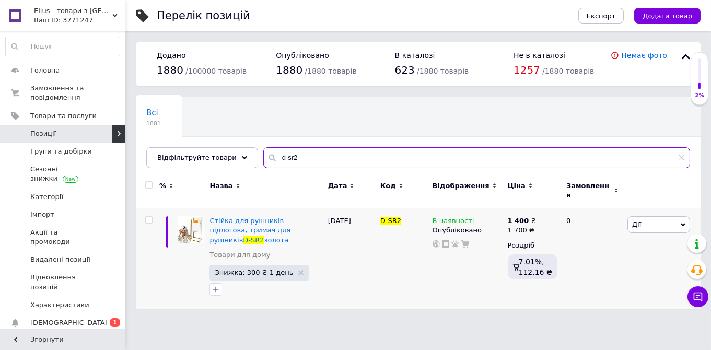
drag, startPoint x: 290, startPoint y: 161, endPoint x: 251, endPoint y: 150, distance: 40.7
click at [263, 153] on input "d-sr2" at bounding box center [476, 157] width 427 height 21
paste input "HZ-HERO"
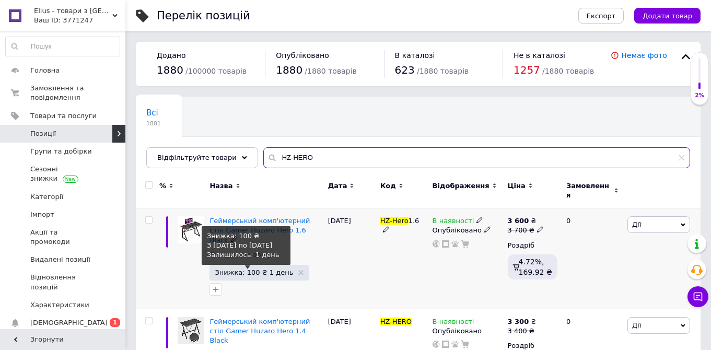
type input "HZ-HERO"
click at [251, 269] on span "Знижка: 100 ₴ 1 день" at bounding box center [254, 272] width 78 height 7
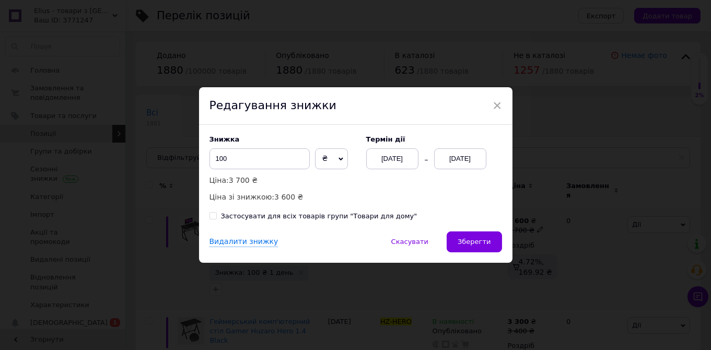
click at [165, 227] on div "× Редагування знижки Знижка 100 ₴ % Ціна: 3 700 ₴ Ціна зі знижкою: 3 600 ₴ Терм…" at bounding box center [355, 175] width 711 height 350
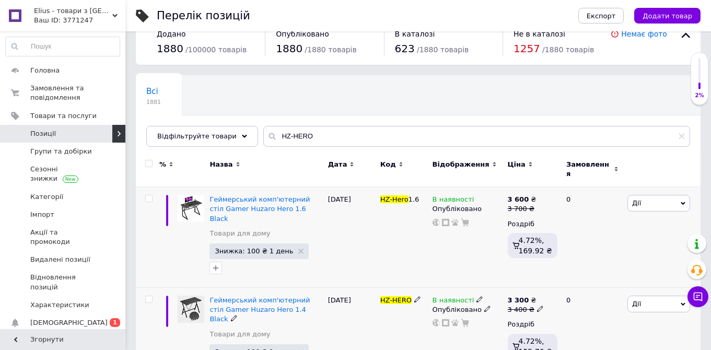
scroll to position [43, 0]
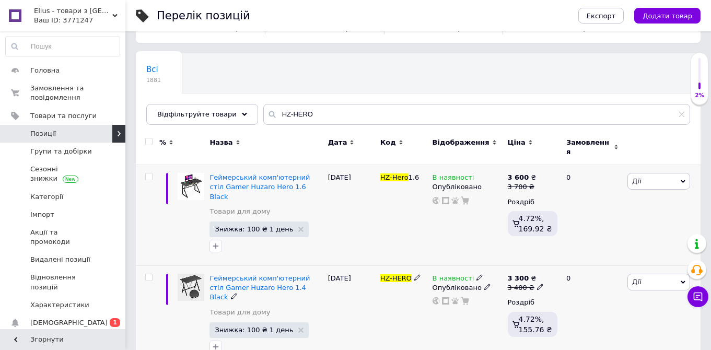
click at [267, 326] on span "Знижка: 100 ₴ 1 день" at bounding box center [254, 329] width 78 height 7
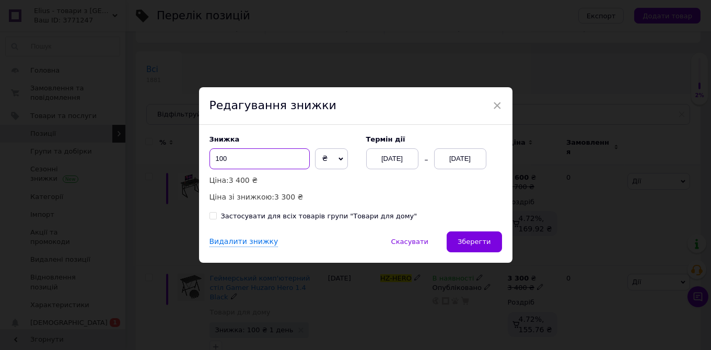
drag, startPoint x: 233, startPoint y: 158, endPoint x: 202, endPoint y: 156, distance: 32.0
click at [209, 156] on input "100" at bounding box center [259, 158] width 100 height 21
type input "750"
click at [478, 245] on span "Зберегти" at bounding box center [474, 242] width 33 height 8
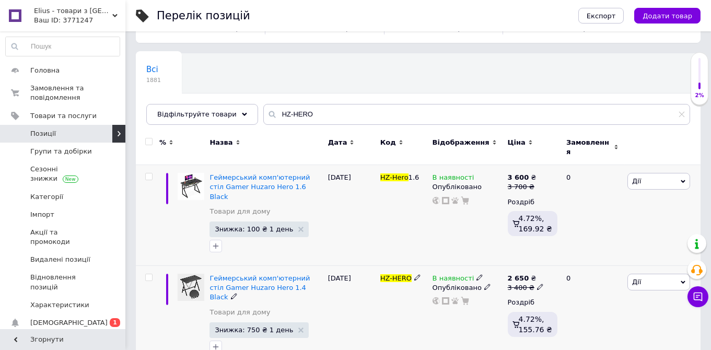
click at [531, 283] on div "3 400 ₴" at bounding box center [526, 287] width 36 height 9
click at [537, 284] on use at bounding box center [540, 287] width 6 height 6
click at [561, 261] on input "3400" at bounding box center [587, 271] width 79 height 21
type input "3700"
drag, startPoint x: 301, startPoint y: 113, endPoint x: 245, endPoint y: 111, distance: 55.4
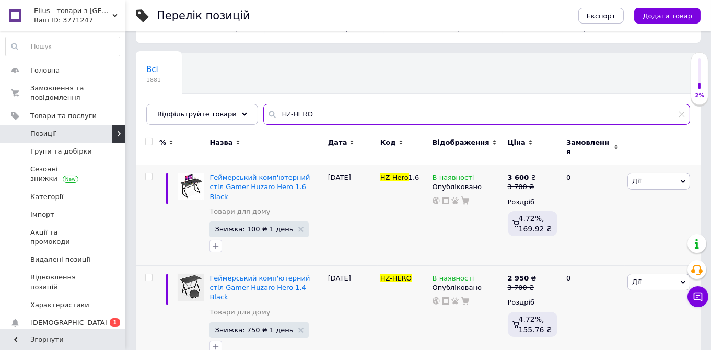
click at [263, 112] on input "HZ-HERO" at bounding box center [476, 114] width 427 height 21
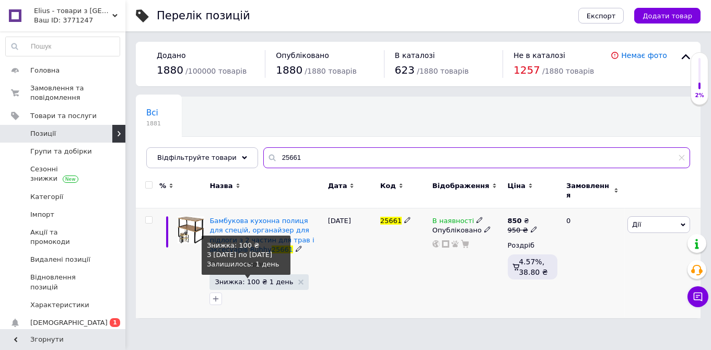
type input "25661"
click at [249, 279] on span "Знижка: 100 ₴ 1 день" at bounding box center [254, 281] width 78 height 7
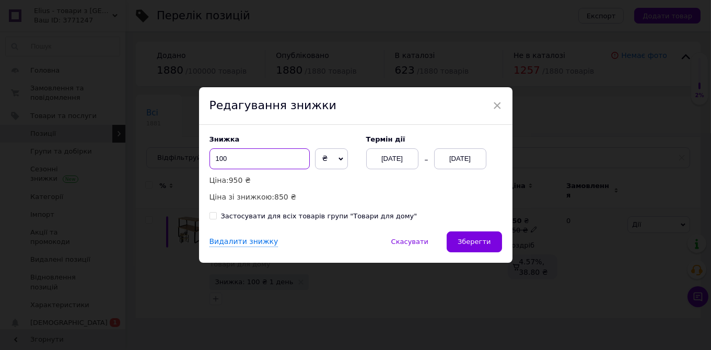
drag, startPoint x: 237, startPoint y: 163, endPoint x: 189, endPoint y: 158, distance: 48.9
click at [209, 158] on input "100" at bounding box center [259, 158] width 100 height 21
type input "300"
click at [472, 244] on span "Зберегти" at bounding box center [474, 242] width 33 height 8
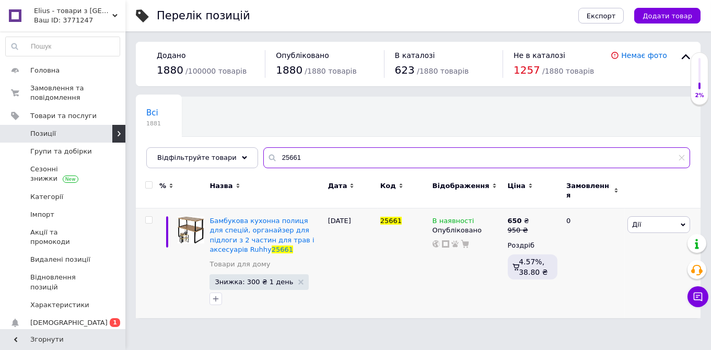
drag, startPoint x: 258, startPoint y: 153, endPoint x: 268, endPoint y: 174, distance: 23.6
click at [263, 151] on input "25661" at bounding box center [476, 157] width 427 height 21
paste input "M90139"
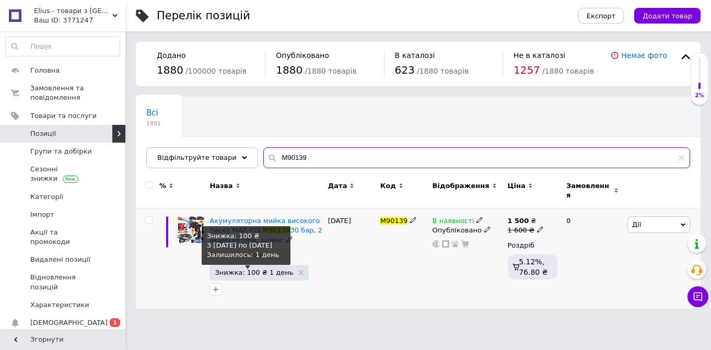
type input "M90139"
click at [242, 270] on span "Знижка: 100 ₴ 1 день" at bounding box center [254, 272] width 78 height 7
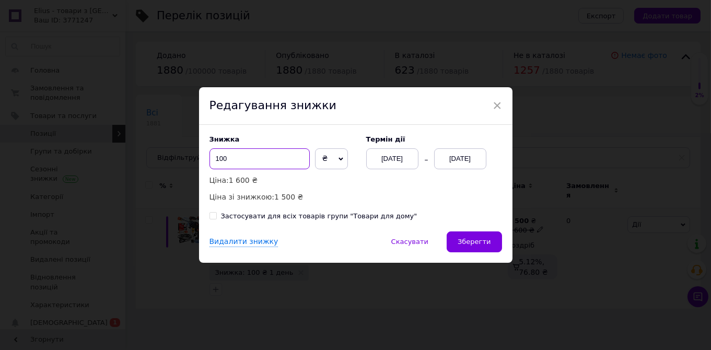
drag, startPoint x: 226, startPoint y: 163, endPoint x: 213, endPoint y: 163, distance: 13.1
click at [214, 163] on input "100" at bounding box center [259, 158] width 100 height 21
type input "201"
click at [474, 243] on span "Зберегти" at bounding box center [474, 242] width 33 height 8
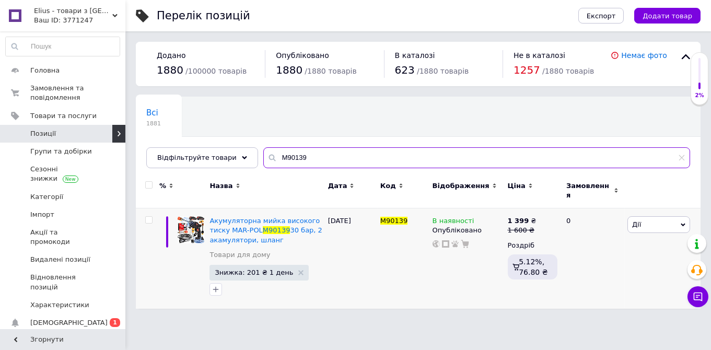
click at [302, 154] on input "M90139" at bounding box center [476, 157] width 427 height 21
drag, startPoint x: 301, startPoint y: 155, endPoint x: 233, endPoint y: 146, distance: 68.5
click at [263, 147] on input "M90139" at bounding box center [476, 157] width 427 height 21
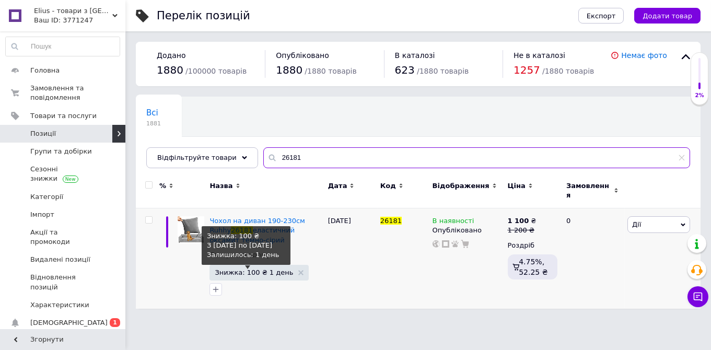
type input "26181"
click at [249, 270] on span "Знижка: 100 ₴ 1 день" at bounding box center [254, 272] width 78 height 7
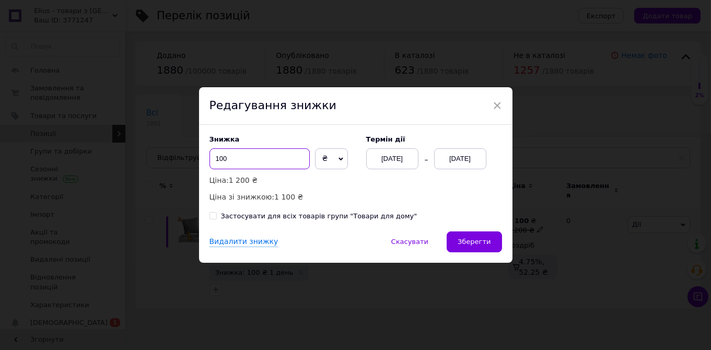
drag, startPoint x: 226, startPoint y: 159, endPoint x: 217, endPoint y: 160, distance: 8.9
click at [218, 159] on input "100" at bounding box center [259, 158] width 100 height 21
type input "1"
type input "201"
click at [468, 241] on span "Зберегти" at bounding box center [474, 242] width 33 height 8
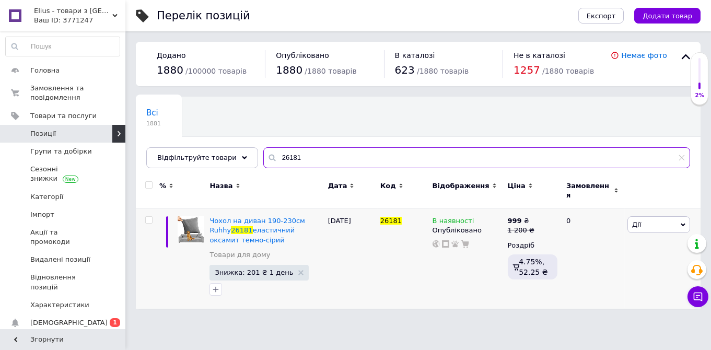
drag, startPoint x: 288, startPoint y: 152, endPoint x: 256, endPoint y: 161, distance: 32.7
click at [263, 161] on input "26181" at bounding box center [476, 157] width 427 height 21
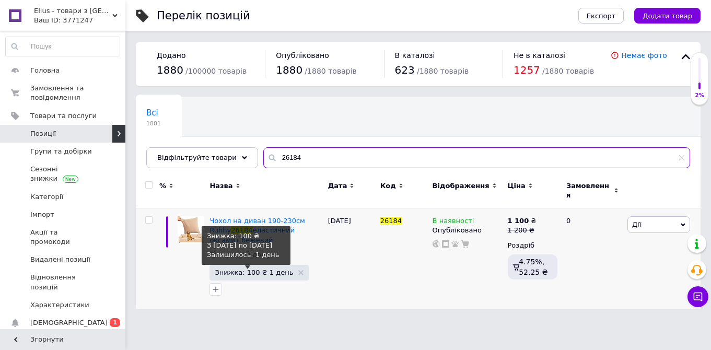
type input "26184"
click at [258, 269] on span "Знижка: 100 ₴ 1 день" at bounding box center [254, 272] width 78 height 7
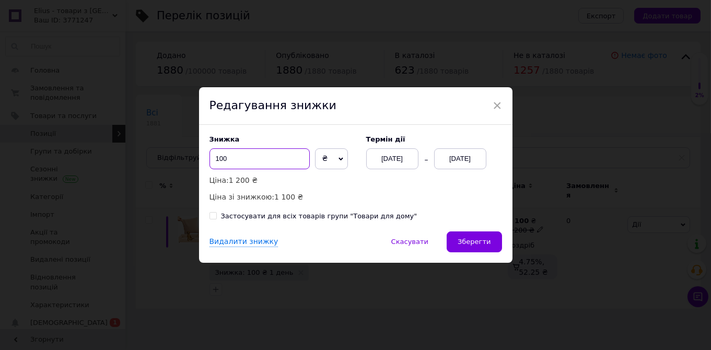
drag, startPoint x: 246, startPoint y: 160, endPoint x: 197, endPoint y: 159, distance: 49.1
click at [209, 159] on input "100" at bounding box center [259, 158] width 100 height 21
type input "201"
click at [462, 243] on button "Зберегти" at bounding box center [474, 241] width 55 height 21
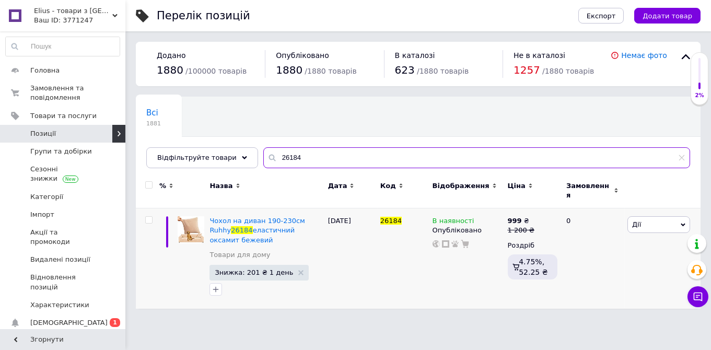
drag, startPoint x: 291, startPoint y: 162, endPoint x: 255, endPoint y: 160, distance: 36.1
click at [263, 160] on input "26184" at bounding box center [476, 157] width 427 height 21
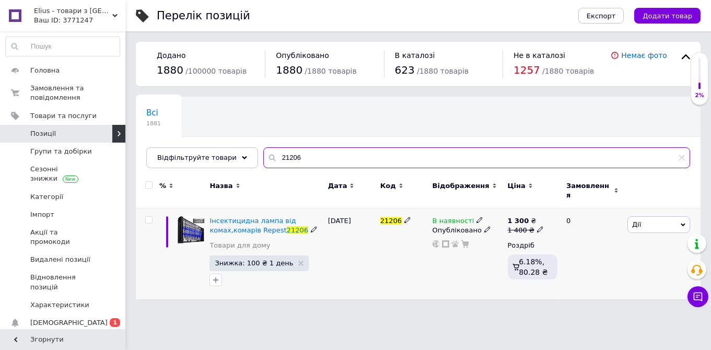
type input "21206"
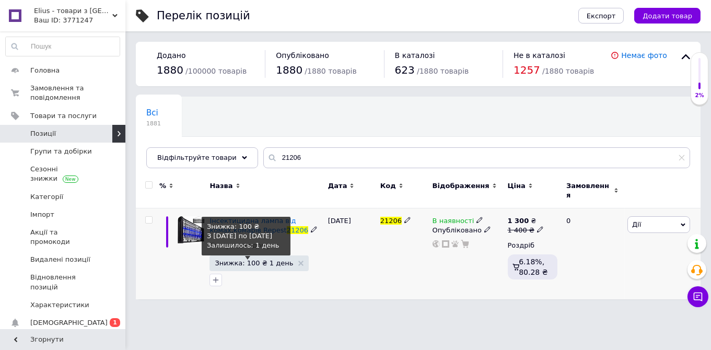
click at [267, 260] on span "Знижка: 100 ₴ 1 день" at bounding box center [254, 263] width 78 height 7
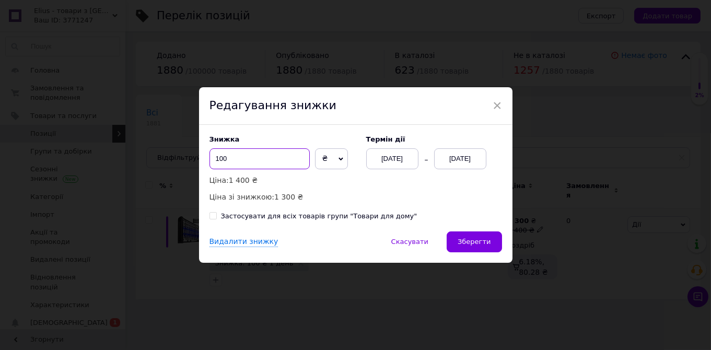
drag, startPoint x: 209, startPoint y: 156, endPoint x: 202, endPoint y: 155, distance: 7.4
click at [209, 155] on input "100" at bounding box center [259, 158] width 100 height 21
type input "201"
click at [480, 239] on span "Зберегти" at bounding box center [474, 242] width 33 height 8
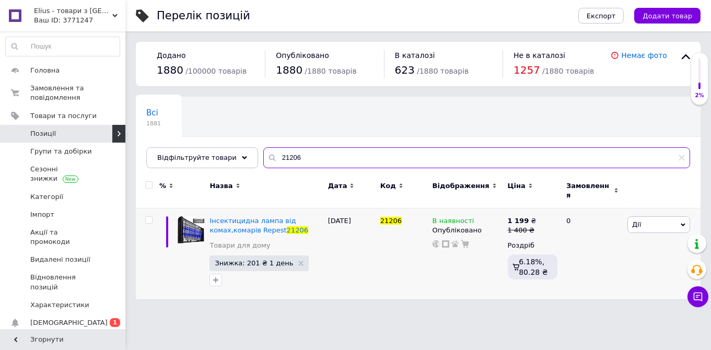
drag, startPoint x: 297, startPoint y: 160, endPoint x: 248, endPoint y: 150, distance: 50.1
click at [263, 150] on input "21206" at bounding box center [476, 157] width 427 height 21
paste input "8000070059757"
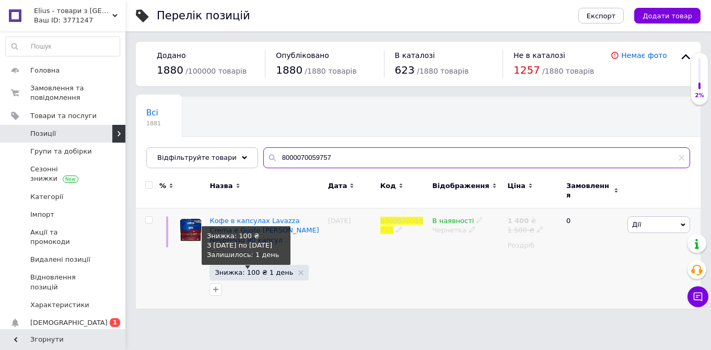
type input "8000070059757"
click at [254, 269] on span "Знижка: 100 ₴ 1 день" at bounding box center [254, 272] width 78 height 7
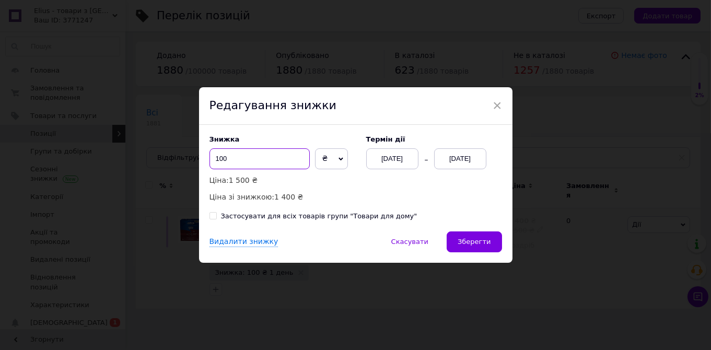
drag, startPoint x: 221, startPoint y: 161, endPoint x: 210, endPoint y: 161, distance: 10.4
click at [210, 161] on input "100" at bounding box center [259, 158] width 100 height 21
type input "150"
drag, startPoint x: 461, startPoint y: 236, endPoint x: 437, endPoint y: 266, distance: 38.7
click at [461, 236] on button "Зберегти" at bounding box center [474, 241] width 55 height 21
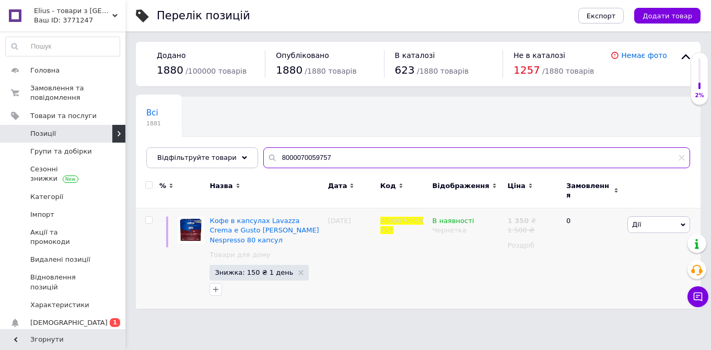
drag, startPoint x: 324, startPoint y: 151, endPoint x: 227, endPoint y: 149, distance: 97.2
click at [263, 149] on input "8000070059757" at bounding box center [476, 157] width 427 height 21
paste input "HZ-Hero 1.6"
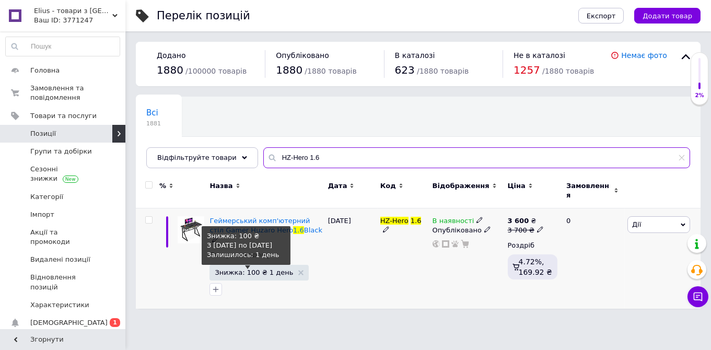
type input "HZ-Hero 1.6"
click at [251, 269] on span "Знижка: 100 ₴ 1 день" at bounding box center [254, 272] width 78 height 7
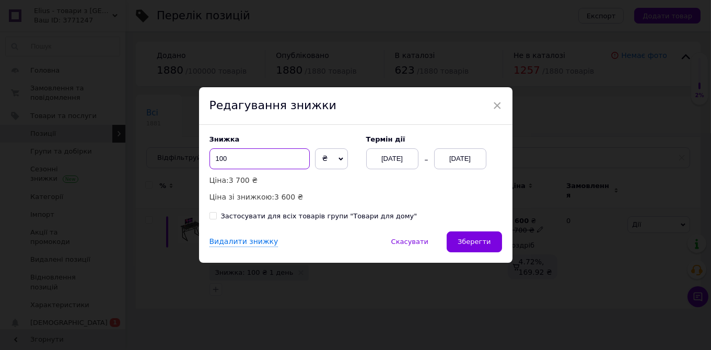
drag, startPoint x: 213, startPoint y: 162, endPoint x: 203, endPoint y: 162, distance: 9.9
click at [209, 162] on input "100" at bounding box center [259, 158] width 100 height 21
type input "450"
drag, startPoint x: 474, startPoint y: 239, endPoint x: 427, endPoint y: 343, distance: 113.8
click at [473, 239] on span "Зберегти" at bounding box center [474, 242] width 33 height 8
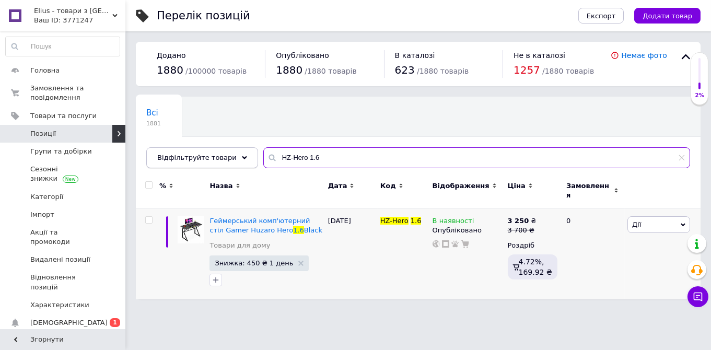
drag, startPoint x: 318, startPoint y: 157, endPoint x: 240, endPoint y: 149, distance: 78.7
click at [263, 150] on input "HZ-Hero 1.6" at bounding box center [476, 157] width 427 height 21
paste input "25273"
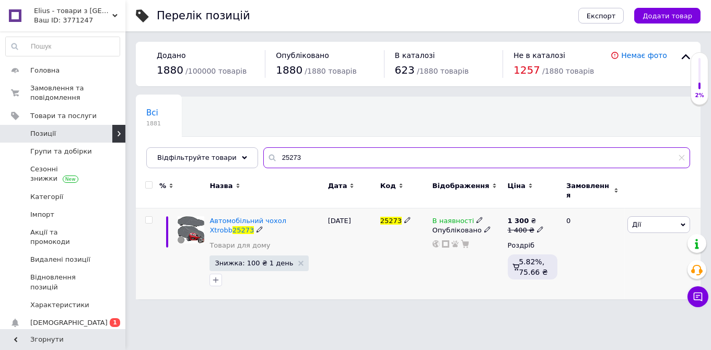
type input "25273"
click at [249, 260] on span "Знижка: 100 ₴ 1 день" at bounding box center [254, 263] width 78 height 7
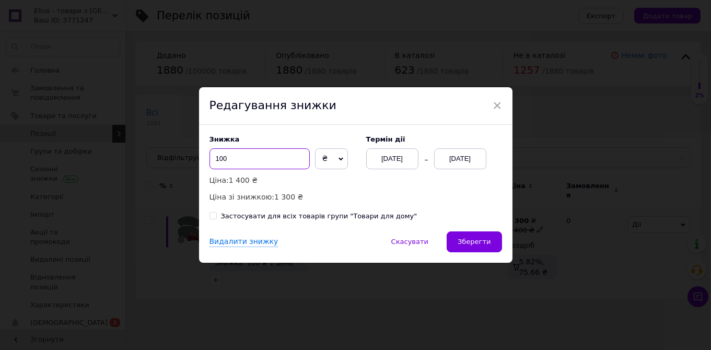
click at [209, 155] on input "100" at bounding box center [259, 158] width 100 height 21
type input "301"
drag, startPoint x: 482, startPoint y: 241, endPoint x: 472, endPoint y: 252, distance: 15.5
click at [482, 241] on span "Зберегти" at bounding box center [474, 242] width 33 height 8
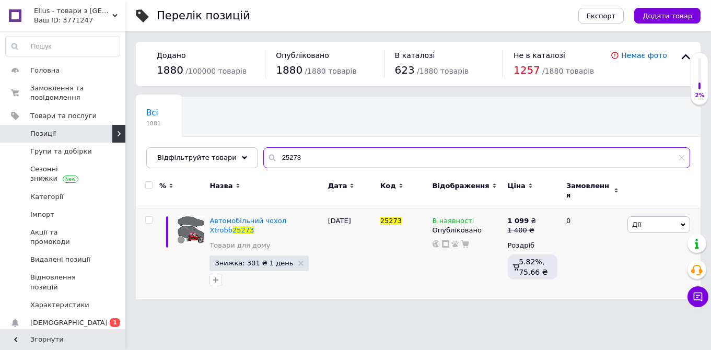
drag, startPoint x: 289, startPoint y: 157, endPoint x: 252, endPoint y: 147, distance: 38.3
click at [263, 148] on input "25273" at bounding box center [476, 157] width 427 height 21
paste input "6117"
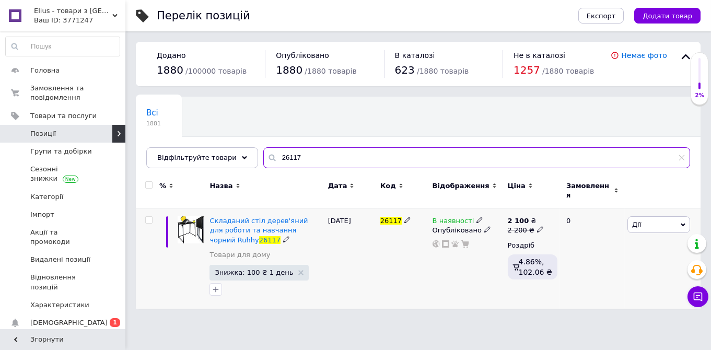
type input "26117"
click at [249, 269] on span "Знижка: 100 ₴ 1 день" at bounding box center [254, 272] width 78 height 7
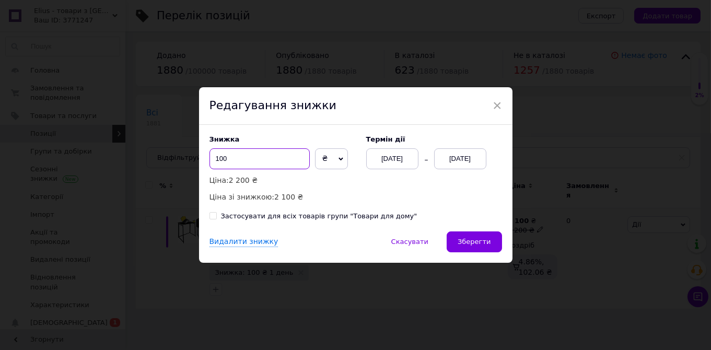
drag, startPoint x: 229, startPoint y: 164, endPoint x: 215, endPoint y: 159, distance: 14.9
click at [215, 159] on input "100" at bounding box center [259, 158] width 100 height 21
type input "650"
click at [470, 232] on button "Зберегти" at bounding box center [474, 241] width 55 height 21
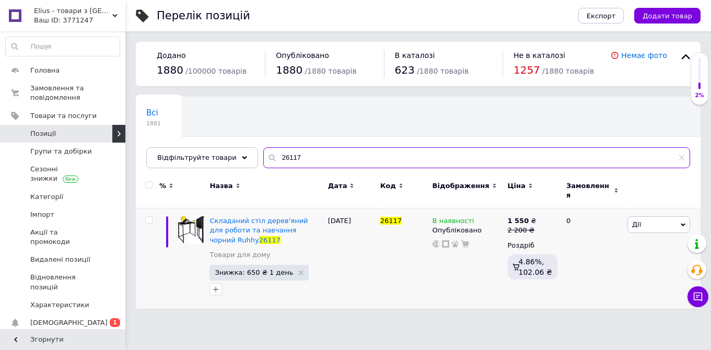
drag, startPoint x: 290, startPoint y: 158, endPoint x: 253, endPoint y: 154, distance: 37.4
click at [263, 154] on input "26117" at bounding box center [476, 157] width 427 height 21
paste input "SND02"
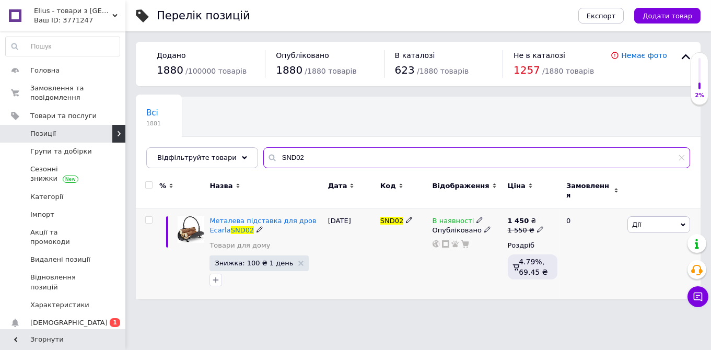
type input "SND02"
click at [249, 260] on span "Знижка: 100 ₴ 1 день" at bounding box center [254, 263] width 78 height 7
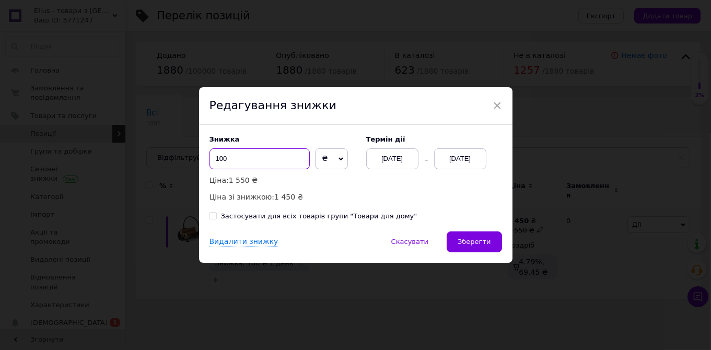
drag, startPoint x: 232, startPoint y: 163, endPoint x: 212, endPoint y: 161, distance: 21.0
click at [212, 161] on input "100" at bounding box center [259, 158] width 100 height 21
type input "480"
click at [463, 238] on button "Зберегти" at bounding box center [474, 241] width 55 height 21
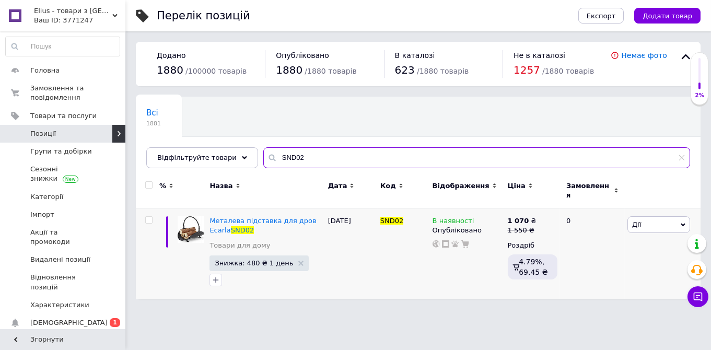
drag, startPoint x: 317, startPoint y: 162, endPoint x: 229, endPoint y: 151, distance: 87.9
click at [263, 151] on input "SND02" at bounding box center [476, 157] width 427 height 21
paste input "SAP06"
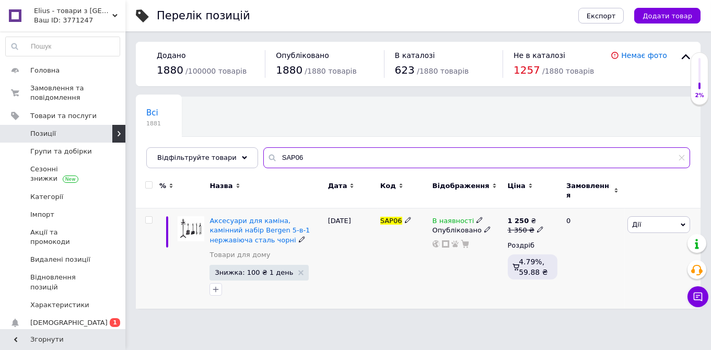
type input "SAP06"
click at [253, 269] on span "Знижка: 100 ₴ 1 день" at bounding box center [254, 272] width 78 height 7
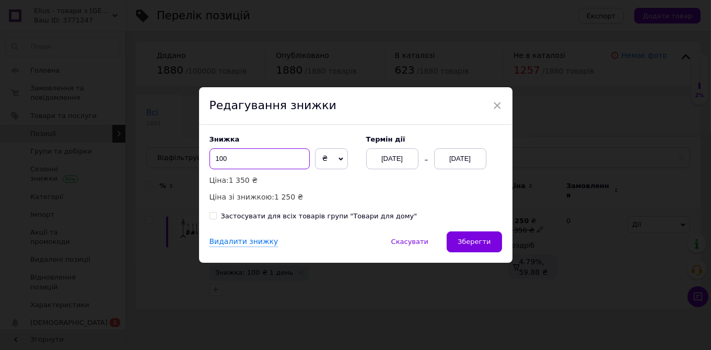
drag, startPoint x: 234, startPoint y: 165, endPoint x: 205, endPoint y: 160, distance: 29.5
click at [209, 160] on input "100" at bounding box center [259, 158] width 100 height 21
type input "251"
click at [484, 237] on button "Зберегти" at bounding box center [474, 241] width 55 height 21
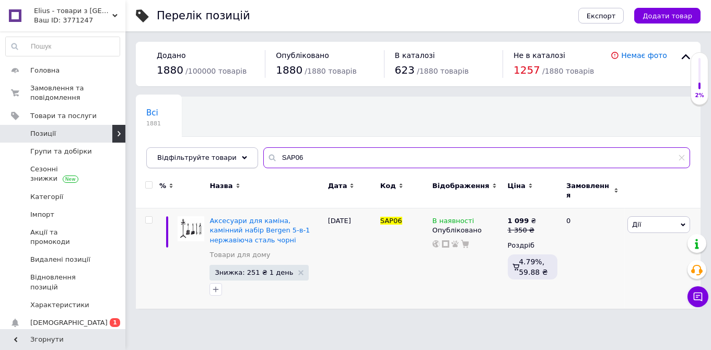
drag, startPoint x: 299, startPoint y: 157, endPoint x: 235, endPoint y: 149, distance: 64.8
click at [263, 150] on input "SAP06" at bounding box center [476, 157] width 427 height 21
paste input "B0B7N5ZVFZ"
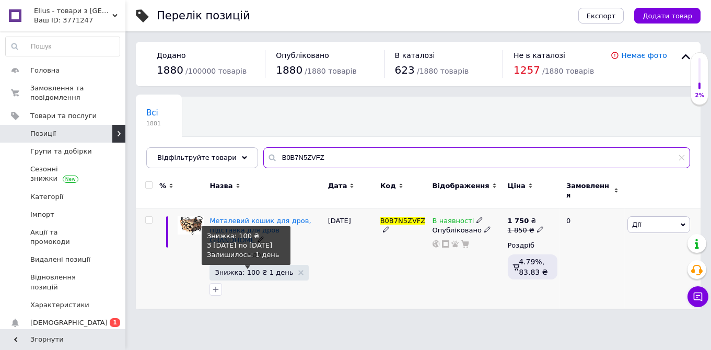
type input "B0B7N5ZVFZ"
click at [248, 269] on span "Знижка: 100 ₴ 1 день" at bounding box center [254, 272] width 78 height 7
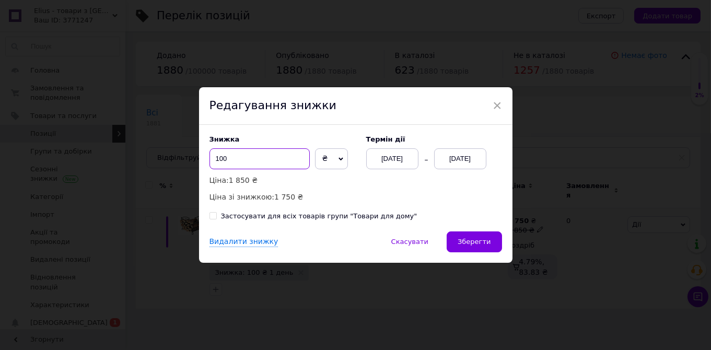
drag, startPoint x: 233, startPoint y: 160, endPoint x: 194, endPoint y: 151, distance: 40.1
click at [209, 155] on input "100" at bounding box center [259, 158] width 100 height 21
type input "351"
click at [462, 247] on button "Зберегти" at bounding box center [474, 241] width 55 height 21
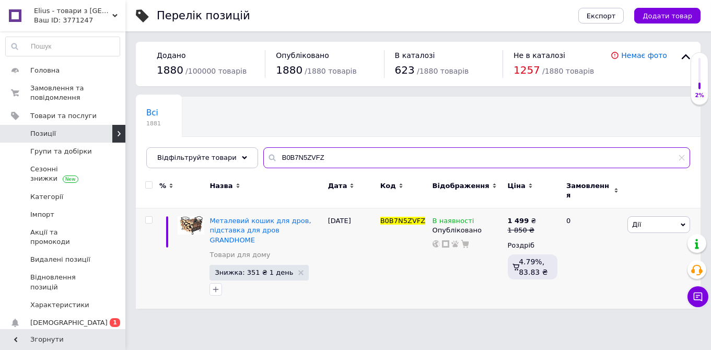
click at [263, 147] on input "B0B7N5ZVFZ" at bounding box center [476, 157] width 427 height 21
paste input "21159"
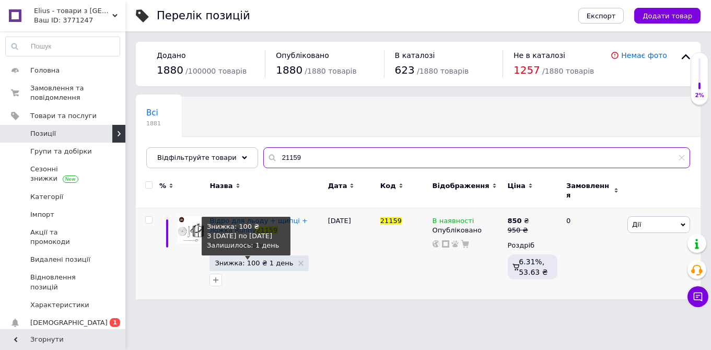
type input "21159"
click at [249, 260] on span "Знижка: 100 ₴ 1 день" at bounding box center [254, 263] width 78 height 7
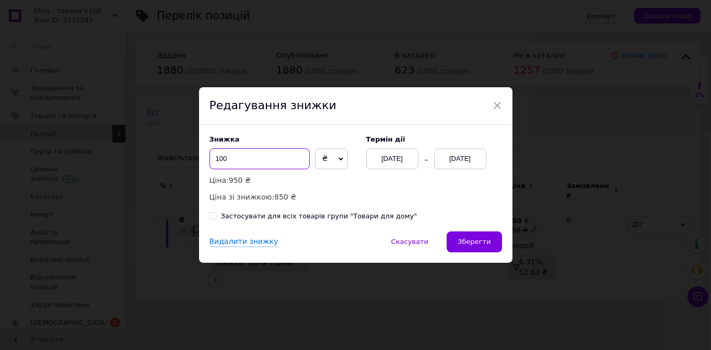
drag, startPoint x: 224, startPoint y: 156, endPoint x: 216, endPoint y: 156, distance: 8.4
click at [216, 156] on input "100" at bounding box center [259, 158] width 100 height 21
type input "200"
click at [474, 237] on button "Зберегти" at bounding box center [474, 241] width 55 height 21
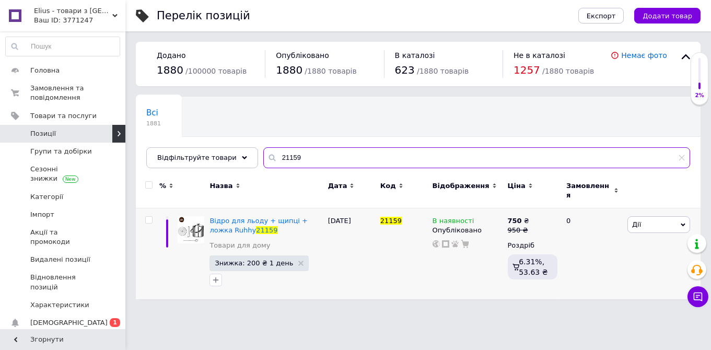
drag, startPoint x: 304, startPoint y: 155, endPoint x: 243, endPoint y: 150, distance: 61.3
click at [263, 150] on input "21159" at bounding box center [476, 157] width 427 height 21
paste input "5663"
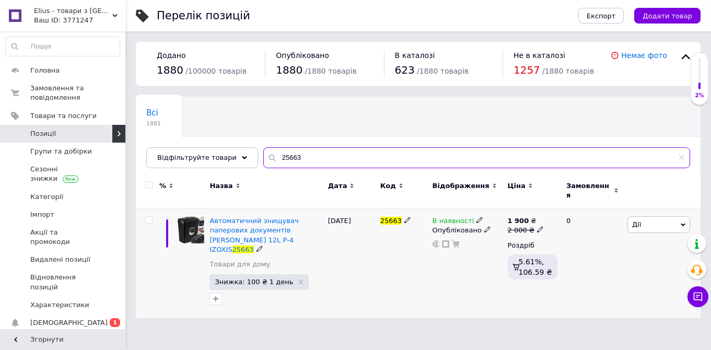
type input "25663"
click at [266, 278] on span "Знижка: 100 ₴ 1 день" at bounding box center [254, 281] width 78 height 7
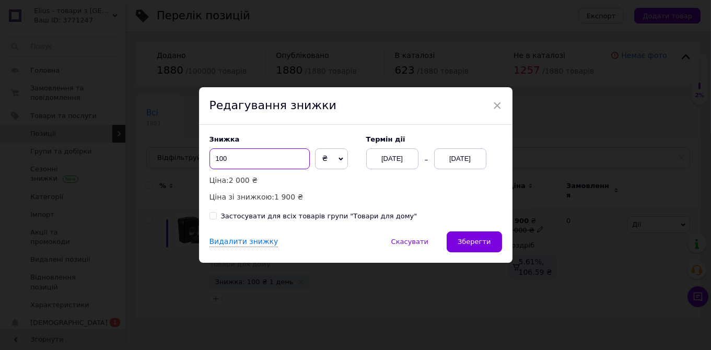
drag, startPoint x: 239, startPoint y: 160, endPoint x: 207, endPoint y: 157, distance: 32.0
click at [209, 157] on input "100" at bounding box center [259, 158] width 100 height 21
type input "201"
click at [493, 241] on button "Зберегти" at bounding box center [474, 241] width 55 height 21
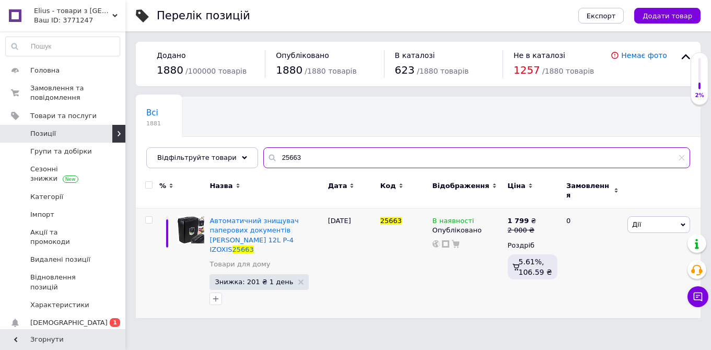
drag, startPoint x: 309, startPoint y: 155, endPoint x: 237, endPoint y: 151, distance: 72.7
click at [263, 151] on input "25663" at bounding box center [476, 157] width 427 height 21
paste input "15761"
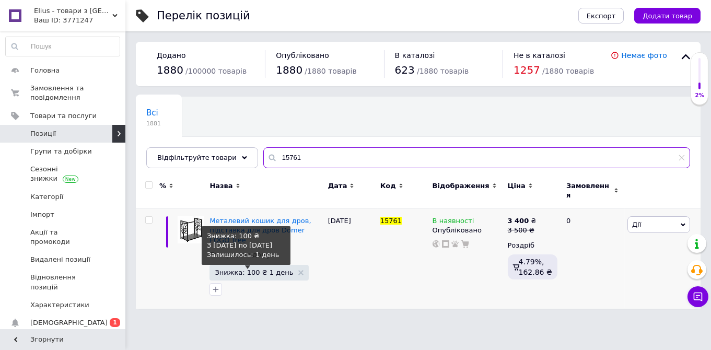
type input "15761"
click at [255, 269] on span "Знижка: 100 ₴ 1 день" at bounding box center [254, 272] width 78 height 7
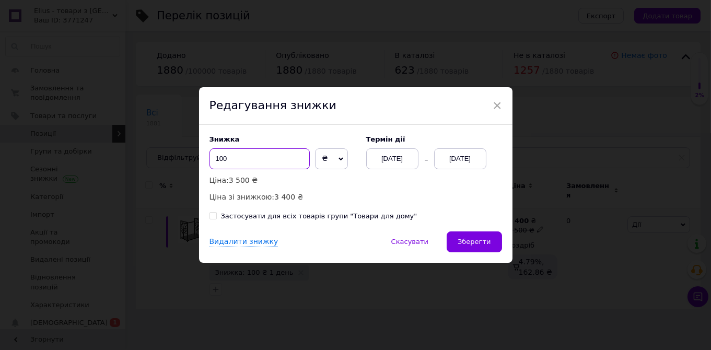
drag, startPoint x: 247, startPoint y: 160, endPoint x: 209, endPoint y: 157, distance: 38.2
click at [211, 158] on input "100" at bounding box center [259, 158] width 100 height 21
type input "501"
click at [454, 240] on button "Зберегти" at bounding box center [474, 241] width 55 height 21
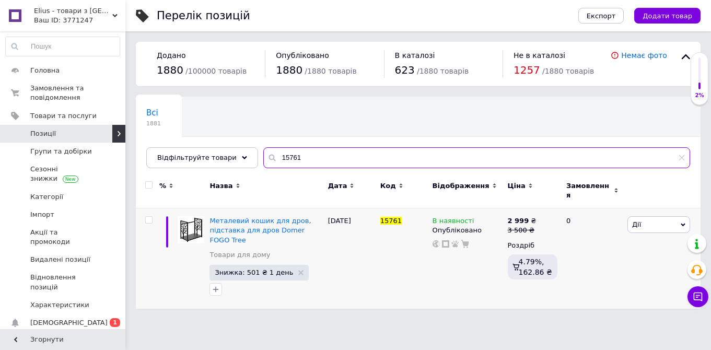
drag, startPoint x: 309, startPoint y: 165, endPoint x: 236, endPoint y: 156, distance: 73.1
click at [263, 156] on input "15761" at bounding box center [476, 157] width 427 height 21
paste input "LGT21G"
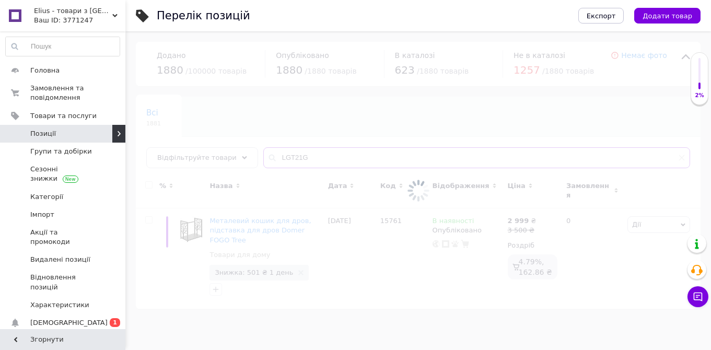
type input "LGT21G"
click at [243, 268] on div at bounding box center [417, 190] width 585 height 319
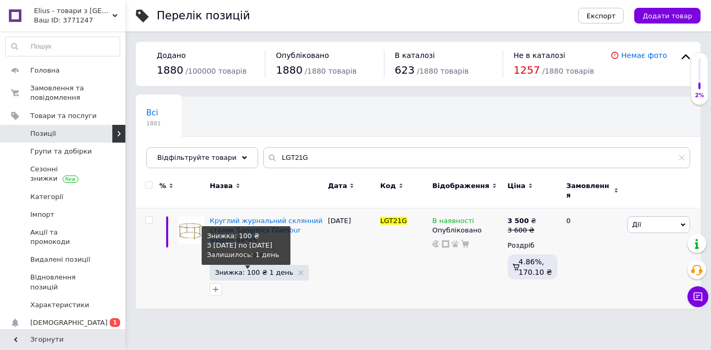
click at [241, 269] on span "Знижка: 100 ₴ 1 день" at bounding box center [254, 272] width 78 height 7
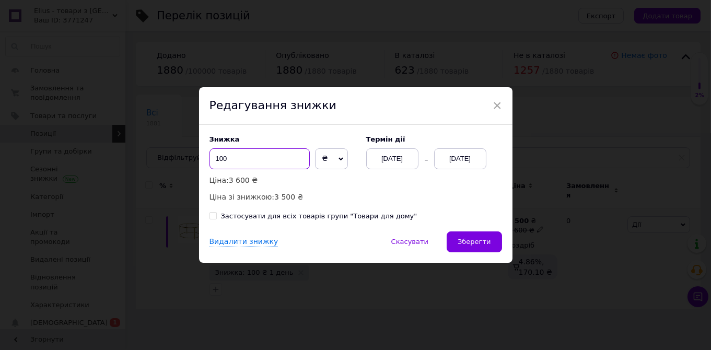
drag, startPoint x: 223, startPoint y: 160, endPoint x: 209, endPoint y: 162, distance: 13.3
click at [209, 161] on input "100" at bounding box center [259, 158] width 100 height 21
type input "500"
drag, startPoint x: 506, startPoint y: 251, endPoint x: 501, endPoint y: 250, distance: 5.2
click at [506, 251] on div "Видалити знижку   Скасувати   Зберегти" at bounding box center [355, 246] width 313 height 31
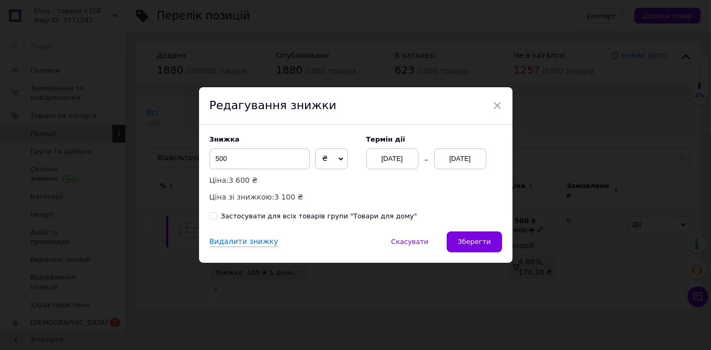
click at [494, 249] on button "Зберегти" at bounding box center [474, 241] width 55 height 21
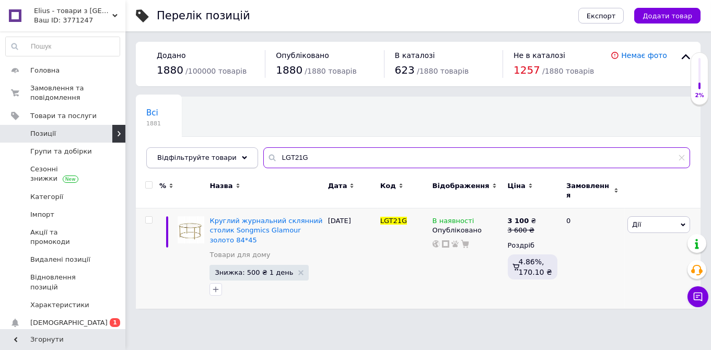
drag, startPoint x: 293, startPoint y: 161, endPoint x: 241, endPoint y: 156, distance: 52.5
click at [263, 156] on input "LGT21G" at bounding box center [476, 157] width 427 height 21
paste input "19A"
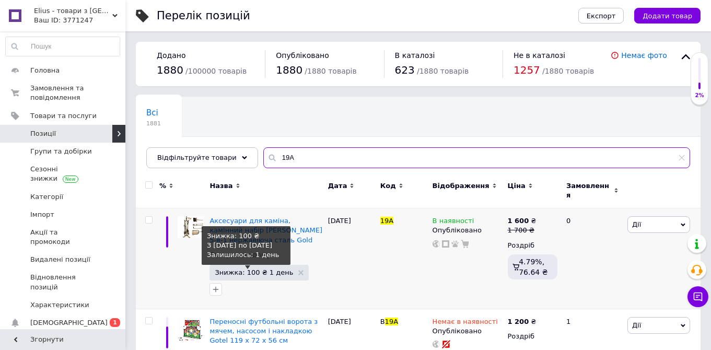
type input "19A"
click at [239, 269] on span "Знижка: 100 ₴ 1 день" at bounding box center [254, 272] width 78 height 7
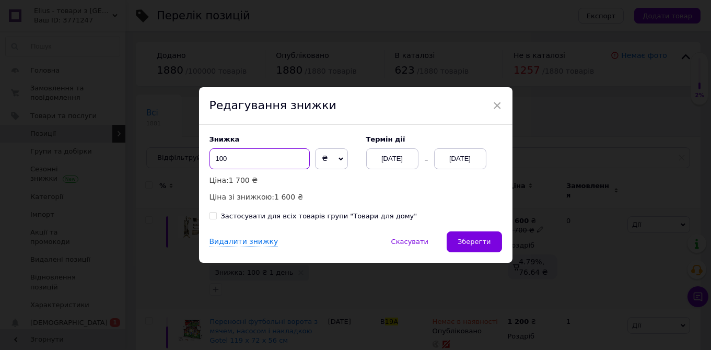
click at [212, 159] on input "100" at bounding box center [259, 158] width 100 height 21
type input "350"
click at [468, 238] on button "Зберегти" at bounding box center [474, 241] width 55 height 21
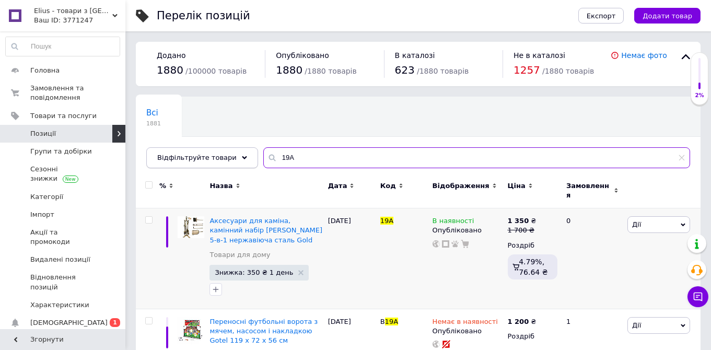
drag, startPoint x: 266, startPoint y: 156, endPoint x: 237, endPoint y: 150, distance: 29.9
click at [263, 150] on input "19A" at bounding box center [476, 157] width 427 height 21
paste input "KD1083"
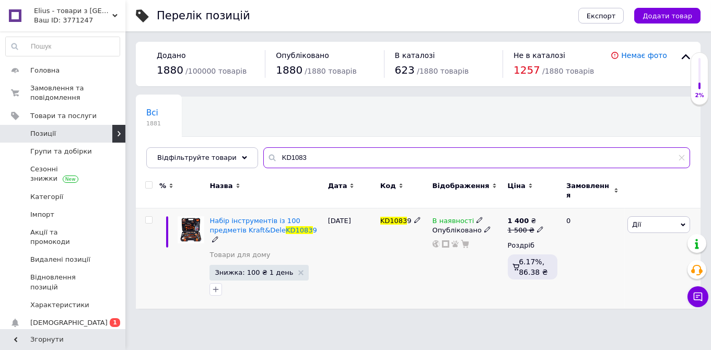
type input "KD1083"
click at [251, 269] on span "Знижка: 100 ₴ 1 день" at bounding box center [254, 272] width 78 height 7
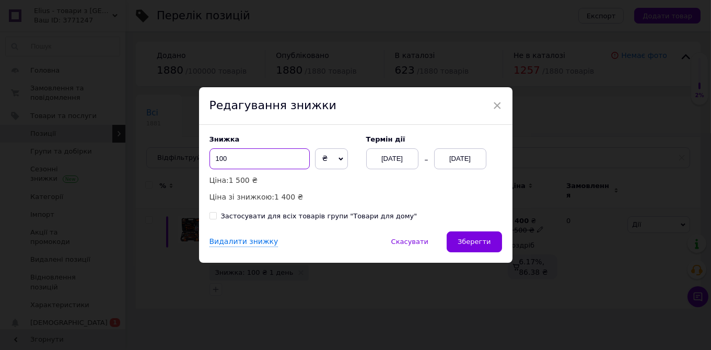
click at [216, 159] on input "100" at bounding box center [259, 158] width 100 height 21
type input "201"
drag, startPoint x: 476, startPoint y: 239, endPoint x: 463, endPoint y: 292, distance: 55.4
click at [476, 240] on span "Зберегти" at bounding box center [474, 242] width 33 height 8
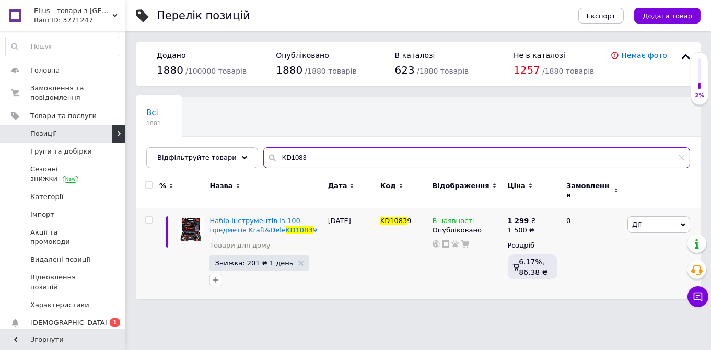
drag, startPoint x: 303, startPoint y: 153, endPoint x: 262, endPoint y: 155, distance: 41.8
click at [268, 156] on input "KD1083" at bounding box center [476, 157] width 427 height 21
paste input "26206"
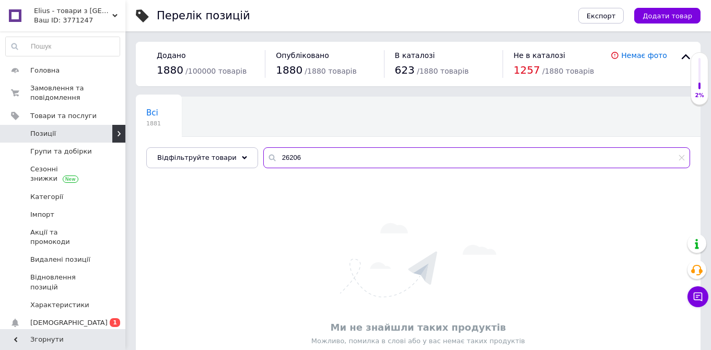
type input "26206"
drag, startPoint x: 287, startPoint y: 145, endPoint x: 242, endPoint y: 151, distance: 45.9
click at [251, 148] on div "Всі 1881 Ok Відфільтровано... Зберегти" at bounding box center [418, 138] width 565 height 86
drag, startPoint x: 280, startPoint y: 160, endPoint x: 261, endPoint y: 160, distance: 19.3
click at [263, 160] on input "26206" at bounding box center [476, 157] width 427 height 21
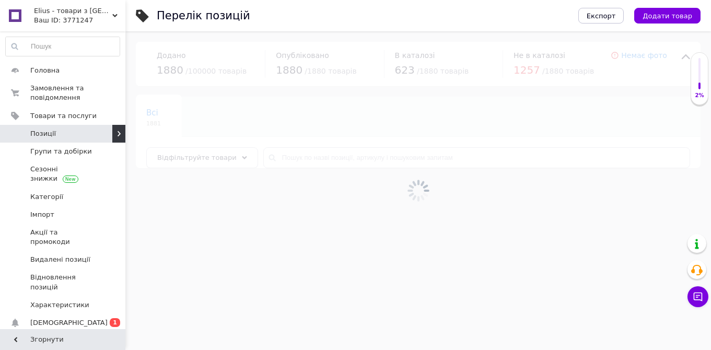
click at [197, 158] on span "Відфільтруйте товари" at bounding box center [196, 158] width 79 height 8
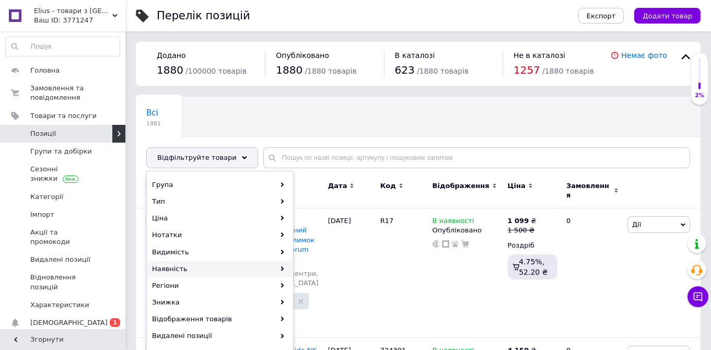
click at [179, 270] on div "Наявність" at bounding box center [219, 269] width 145 height 17
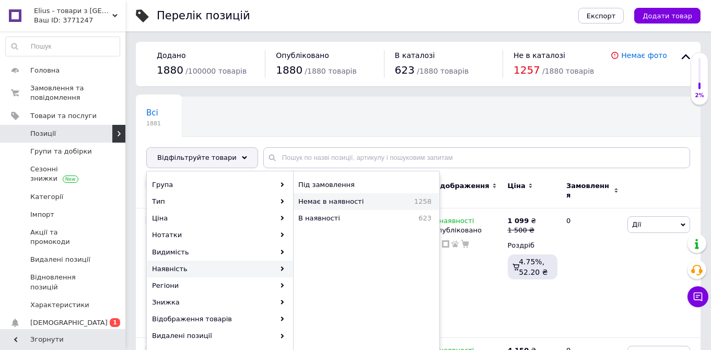
click at [349, 193] on div "Немає в наявності 1258" at bounding box center [366, 201] width 145 height 17
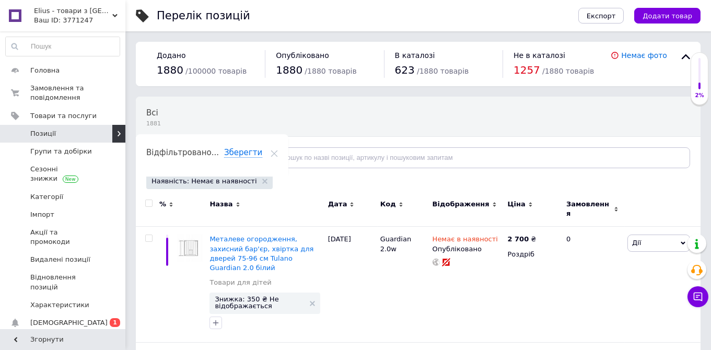
click at [202, 156] on span "Відфільтруйте товари" at bounding box center [196, 158] width 79 height 8
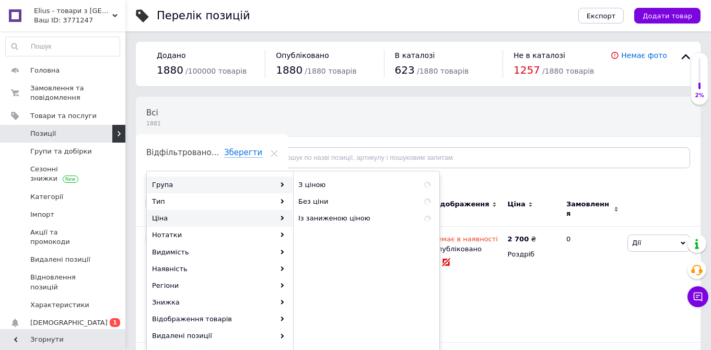
click at [184, 178] on div "Група" at bounding box center [219, 185] width 145 height 17
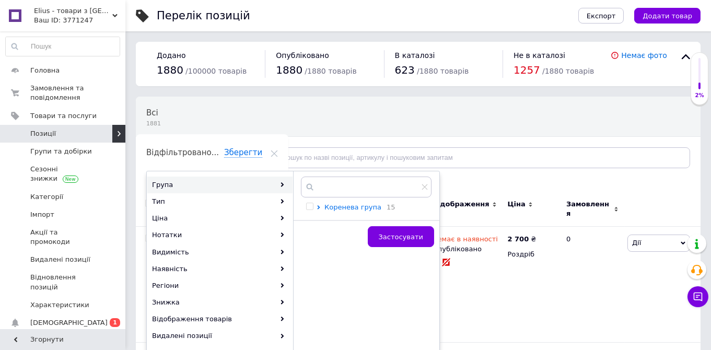
click at [318, 206] on icon at bounding box center [319, 207] width 4 height 4
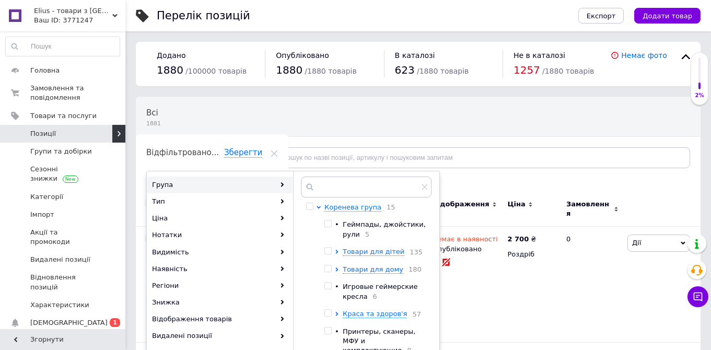
click at [330, 272] on input "checkbox" at bounding box center [327, 268] width 7 height 7
checkbox input "true"
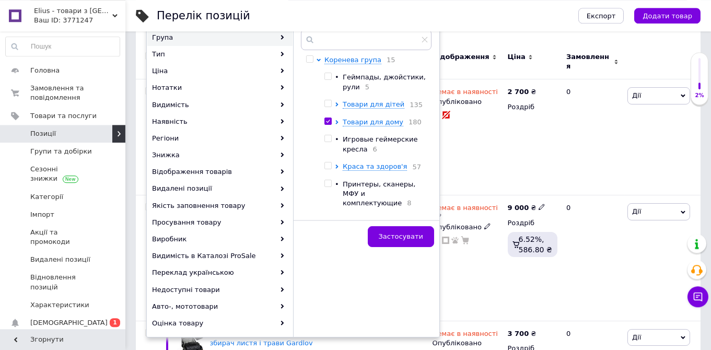
scroll to position [165, 0]
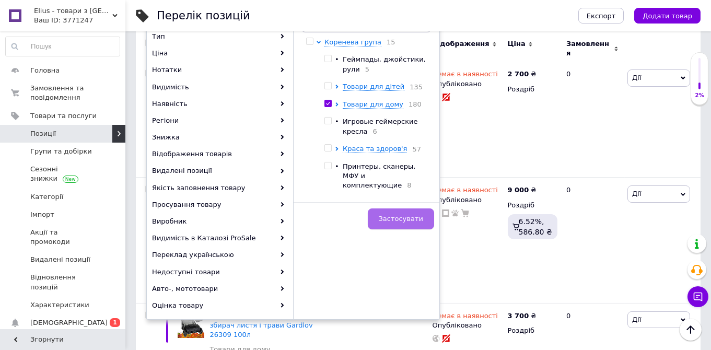
click at [407, 221] on button "Застосувати" at bounding box center [401, 218] width 66 height 21
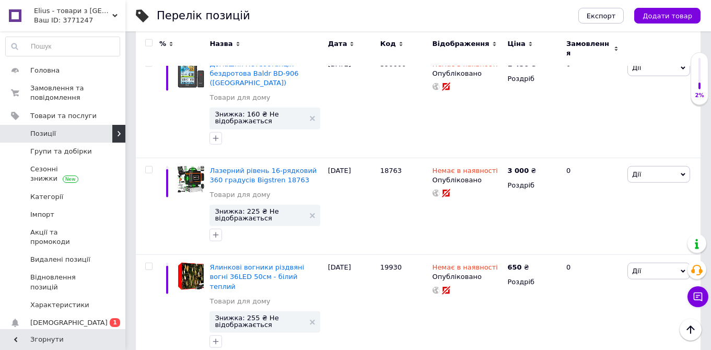
scroll to position [3585, 0]
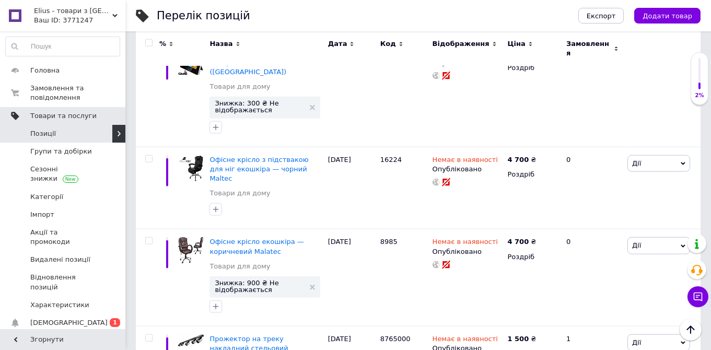
click at [44, 114] on span "Товари та послуги" at bounding box center [63, 115] width 66 height 9
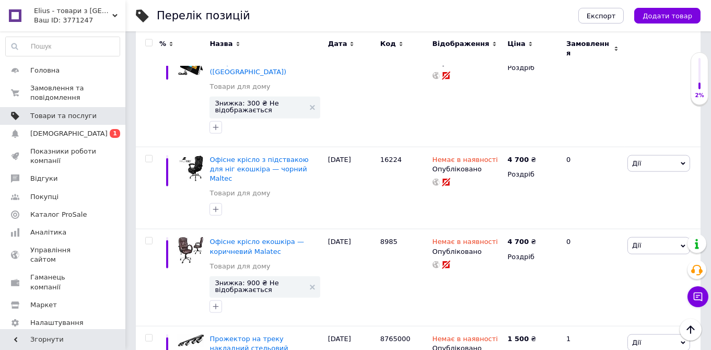
click at [51, 114] on span "Товари та послуги" at bounding box center [63, 115] width 66 height 9
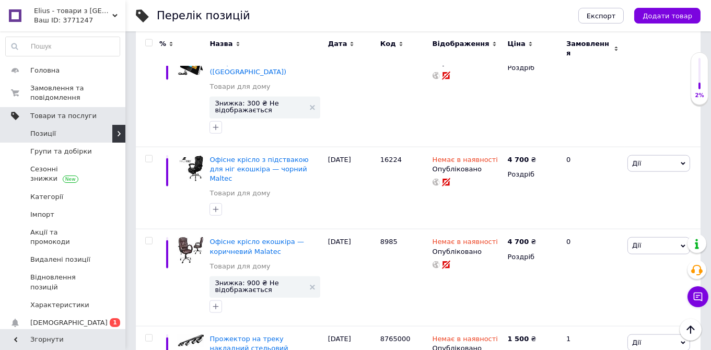
click at [49, 121] on link "Товари та послуги" at bounding box center [62, 116] width 125 height 18
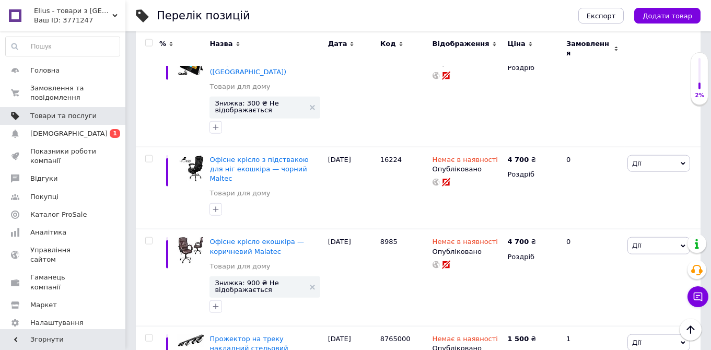
click at [46, 124] on link "Товари та послуги" at bounding box center [62, 116] width 125 height 18
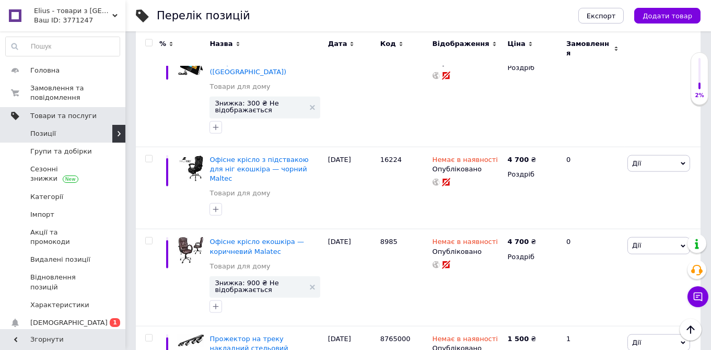
click at [46, 128] on link "Позиції" at bounding box center [62, 134] width 125 height 18
